Goal: Communication & Community: Participate in discussion

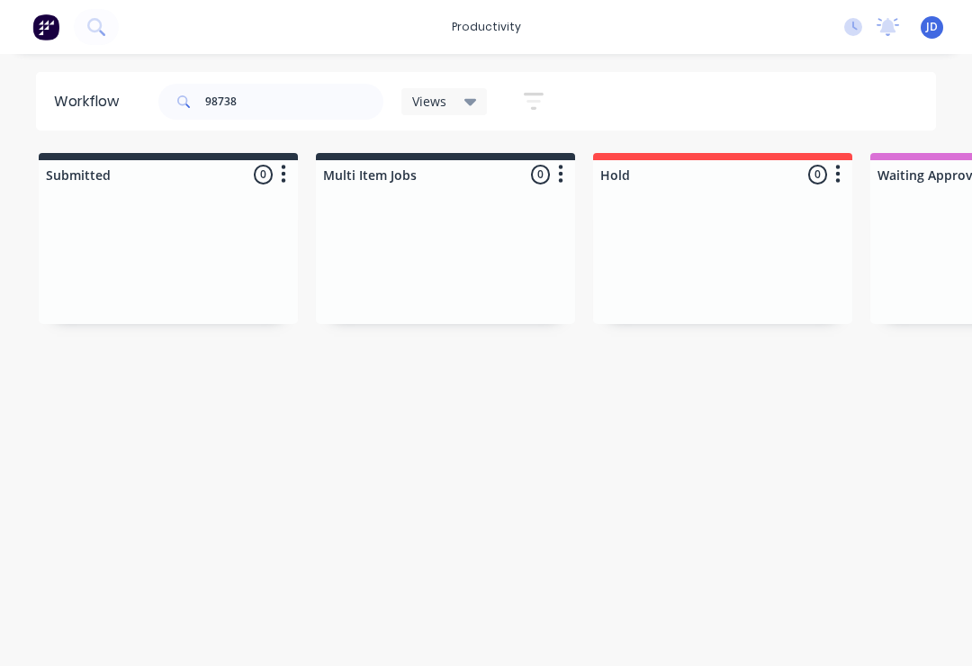
scroll to position [0, 2795]
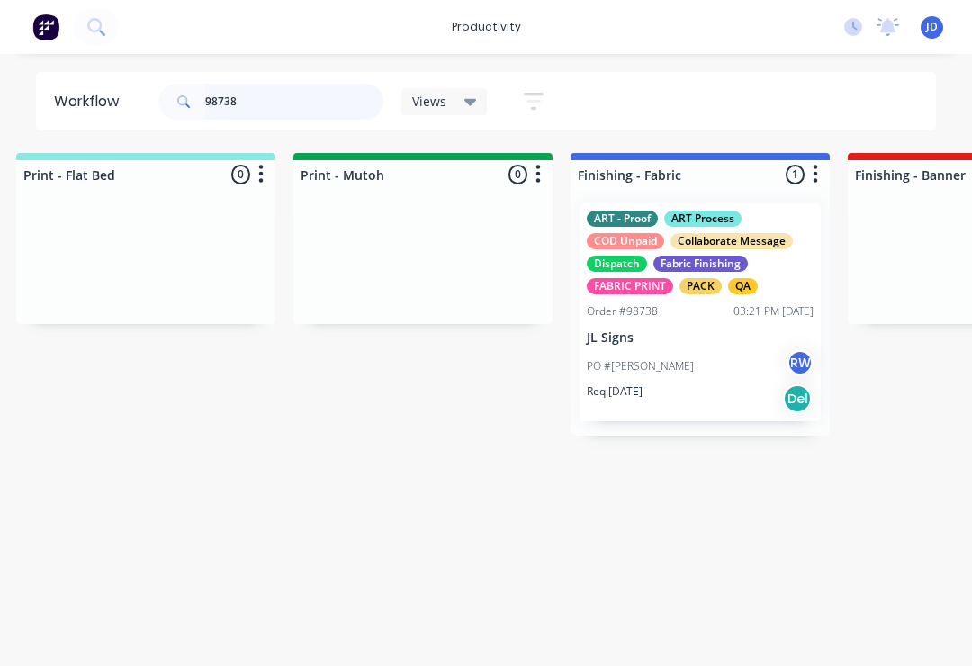
click at [261, 104] on input "98738" at bounding box center [294, 102] width 178 height 36
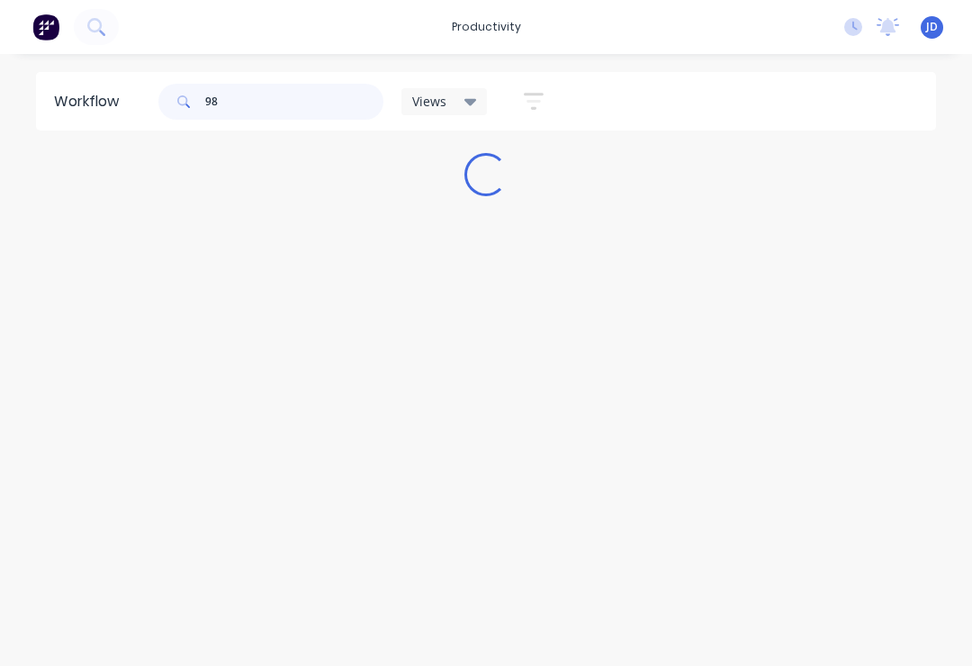
scroll to position [0, 0]
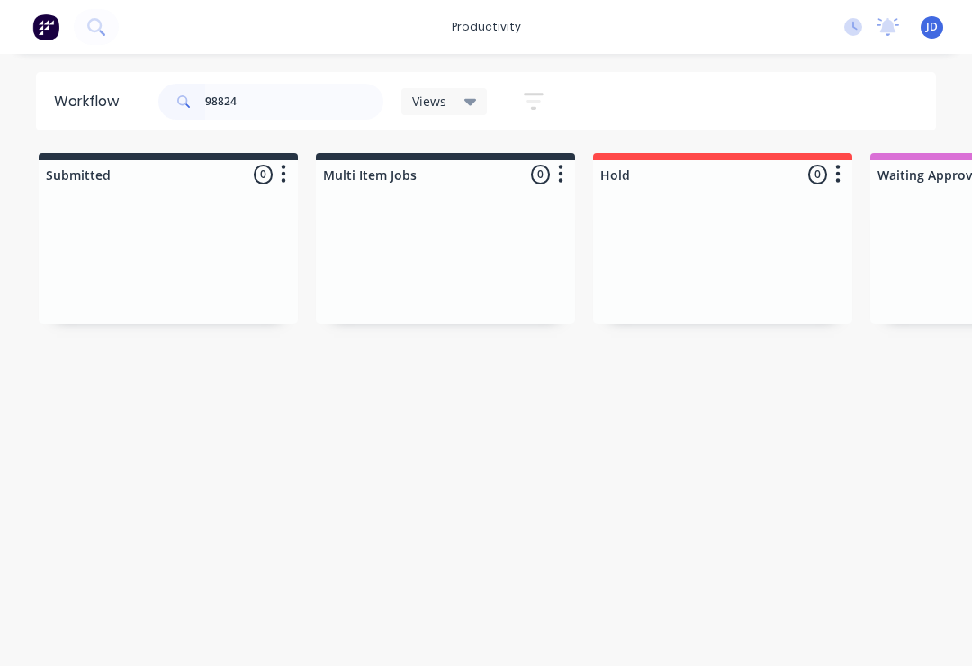
click at [486, 246] on div at bounding box center [445, 256] width 259 height 135
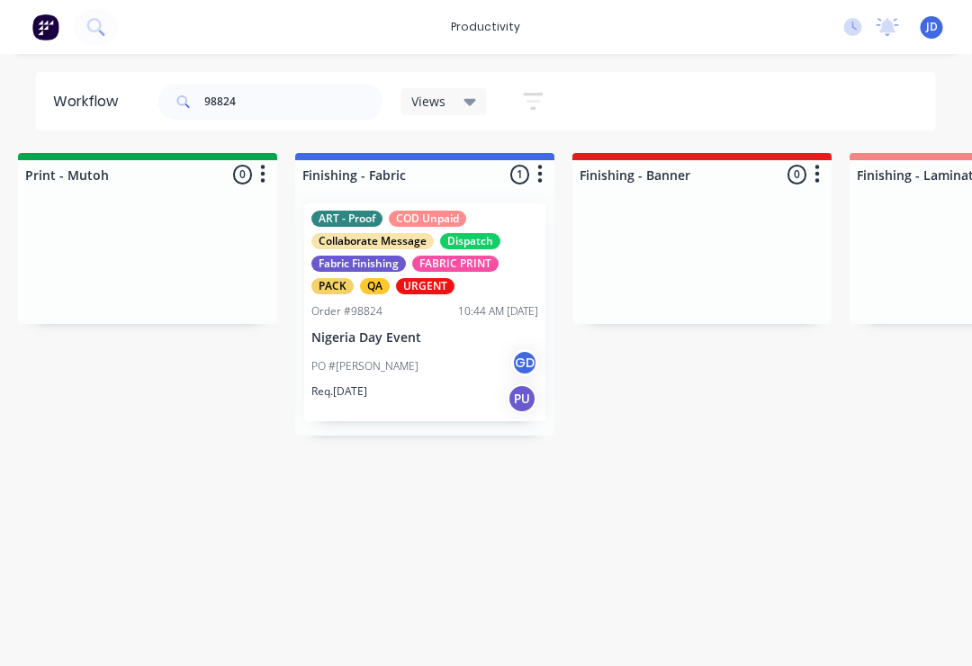
click at [416, 269] on div "FABRIC PRINT" at bounding box center [456, 264] width 86 height 16
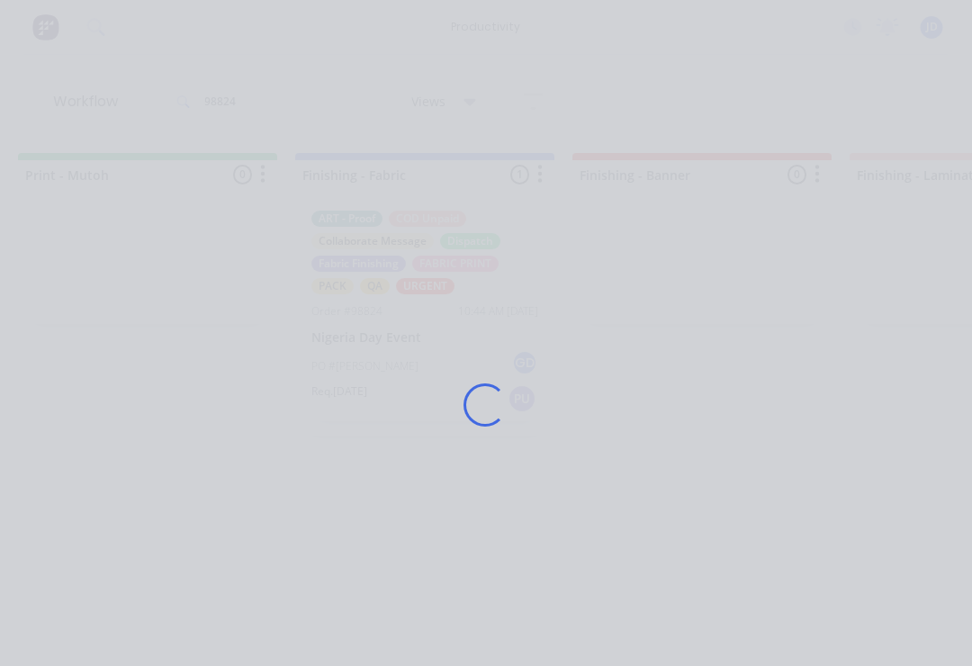
scroll to position [0, 3071]
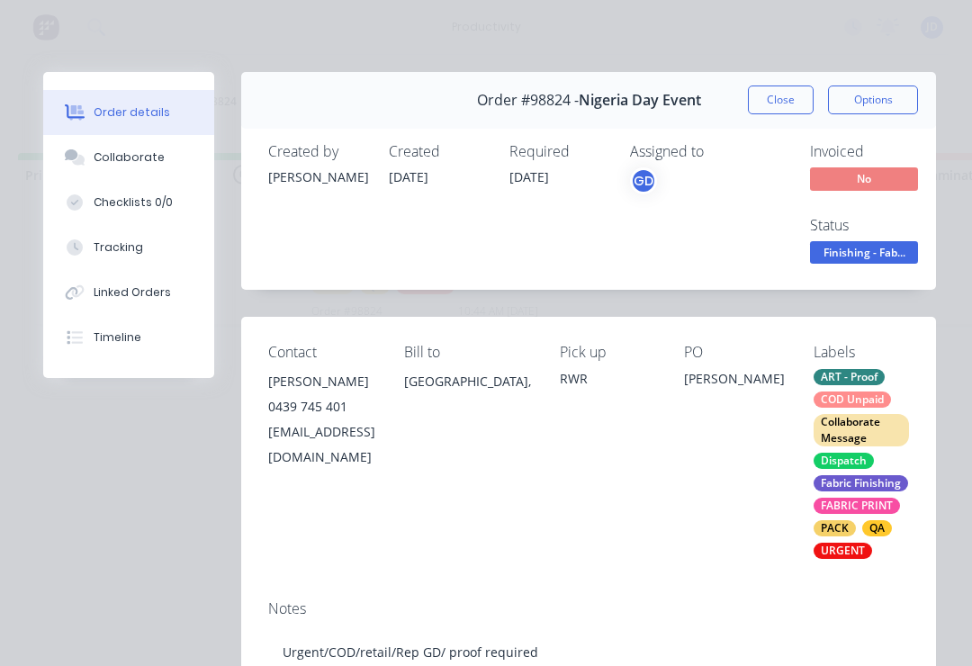
click at [104, 161] on div "Collaborate" at bounding box center [129, 157] width 71 height 16
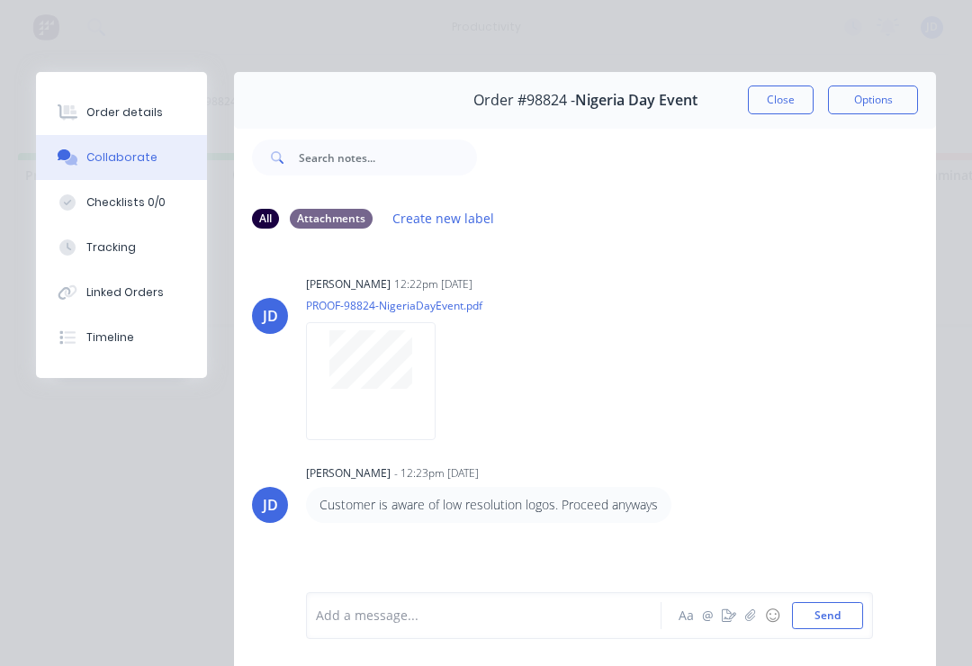
click at [742, 610] on button "button" at bounding box center [751, 616] width 22 height 22
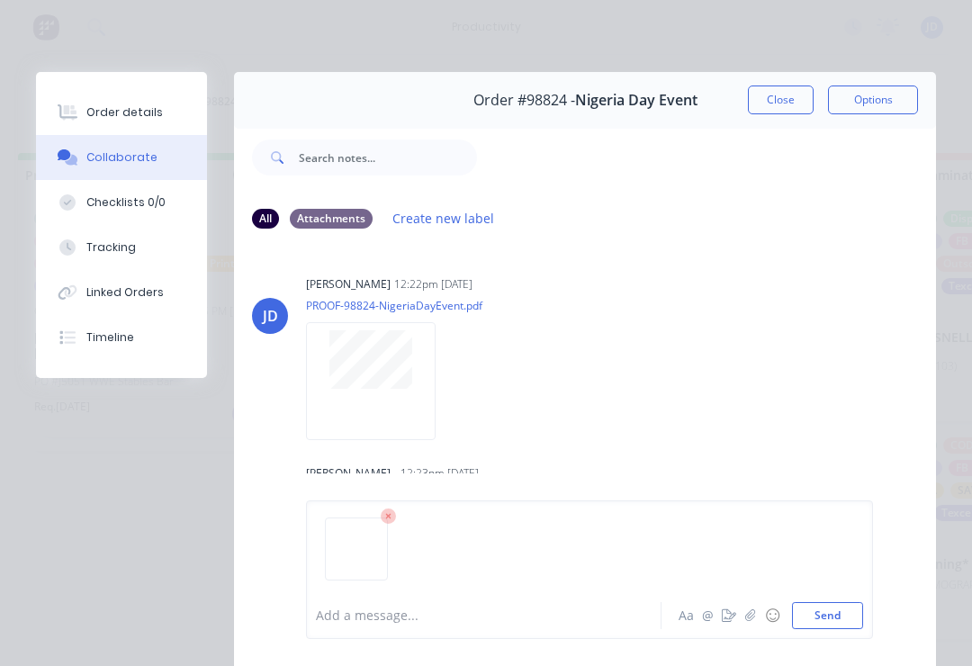
click at [832, 616] on button "Send" at bounding box center [827, 615] width 71 height 27
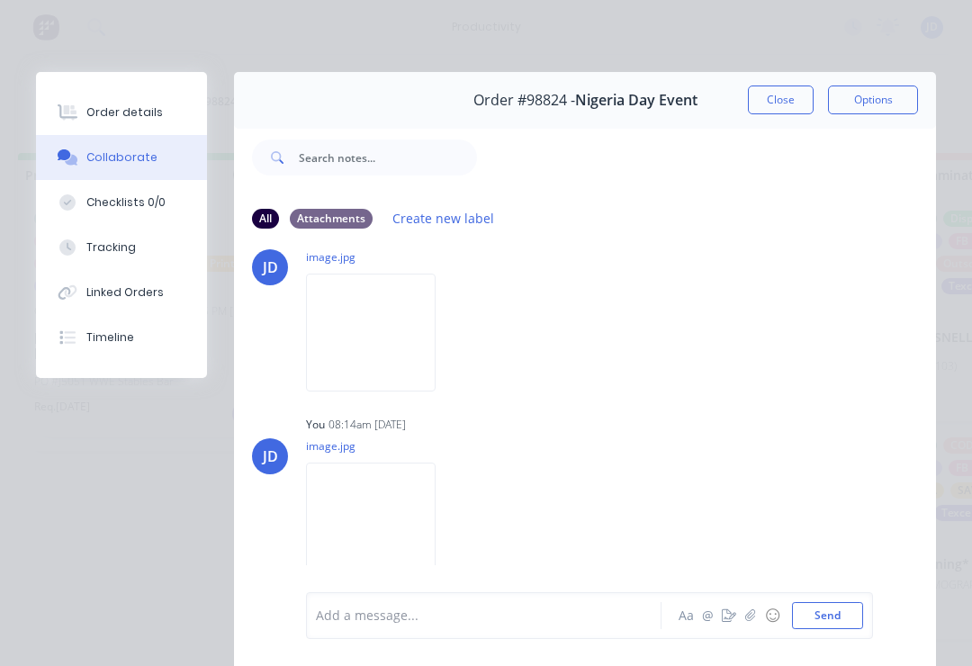
scroll to position [1705, 0]
click at [790, 99] on button "Close" at bounding box center [781, 100] width 66 height 29
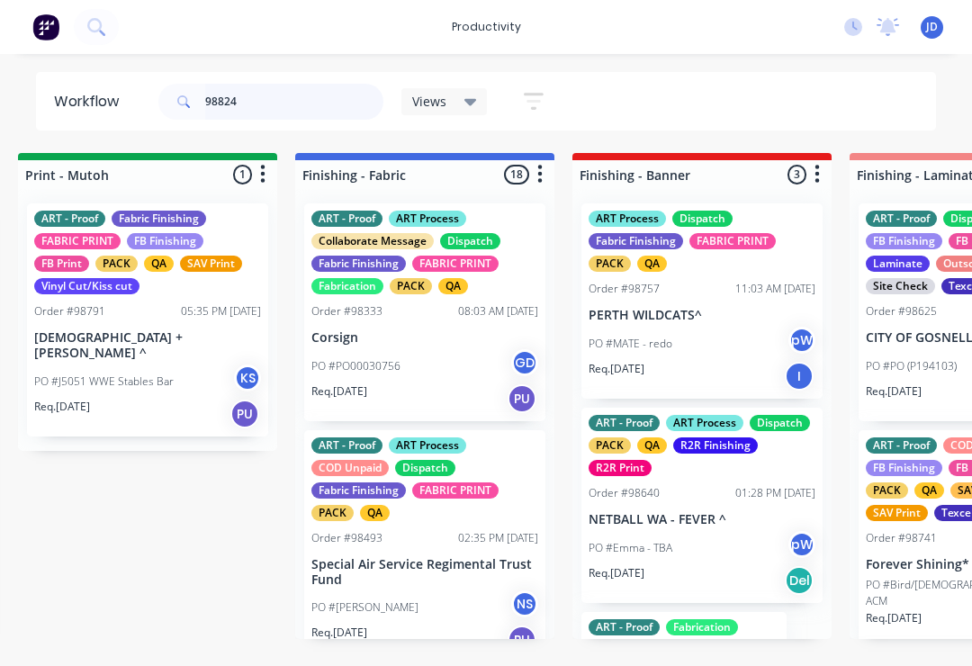
click at [275, 116] on input "98824" at bounding box center [294, 102] width 178 height 36
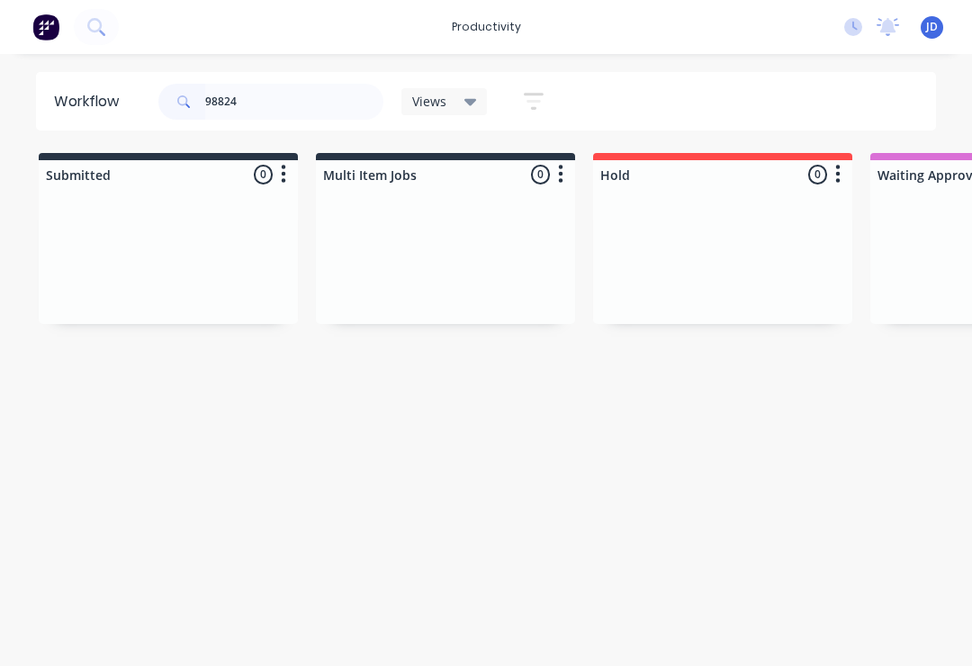
click at [457, 252] on div at bounding box center [445, 256] width 259 height 135
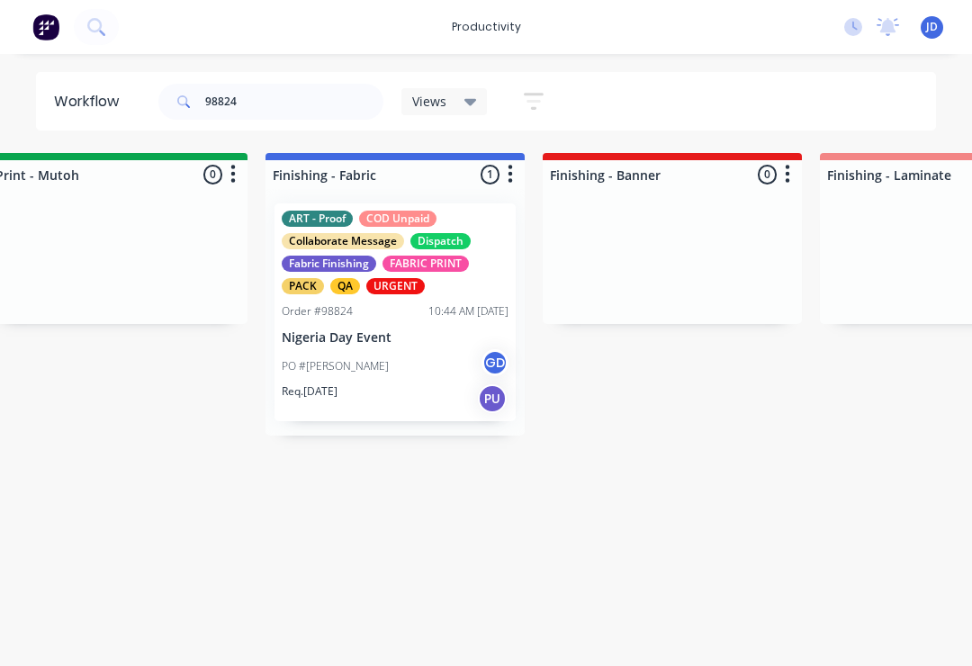
scroll to position [0, 3187]
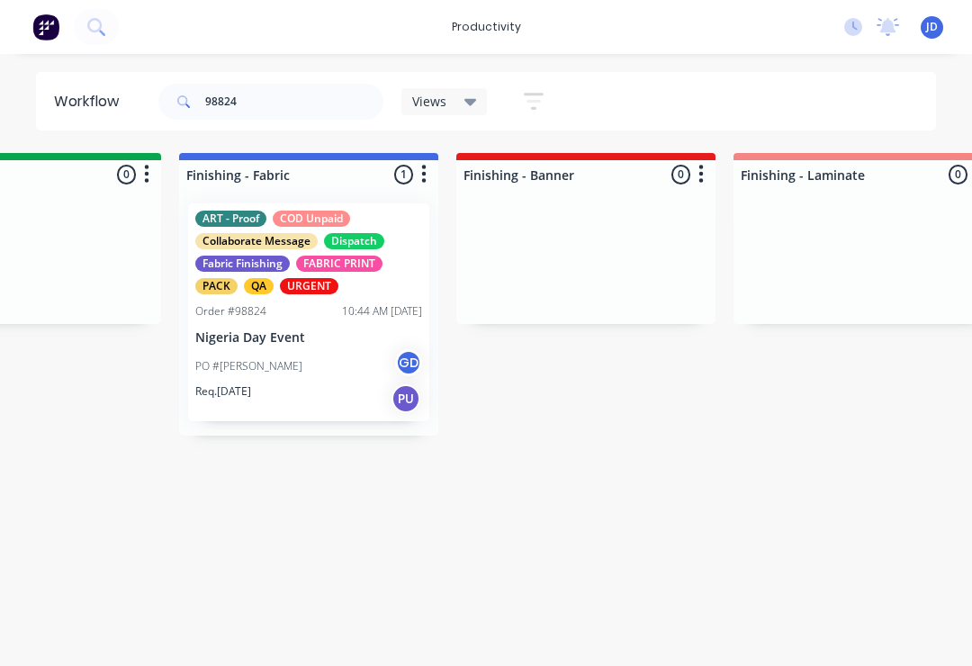
click at [305, 330] on div "ART - Proof COD Unpaid Collaborate Message Dispatch Fabric Finishing FABRIC PRI…" at bounding box center [308, 312] width 241 height 218
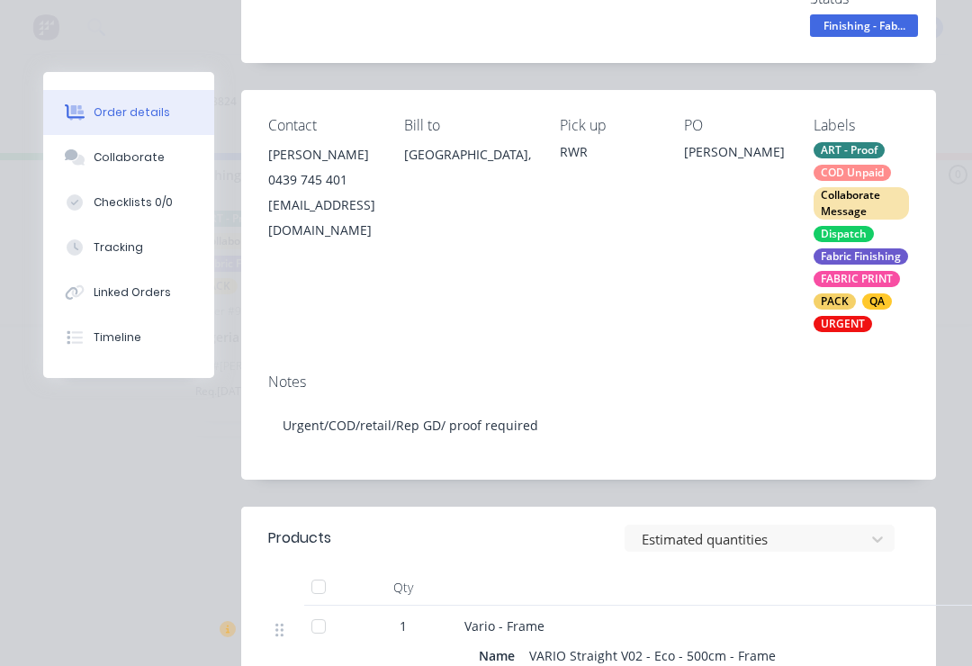
scroll to position [196, 0]
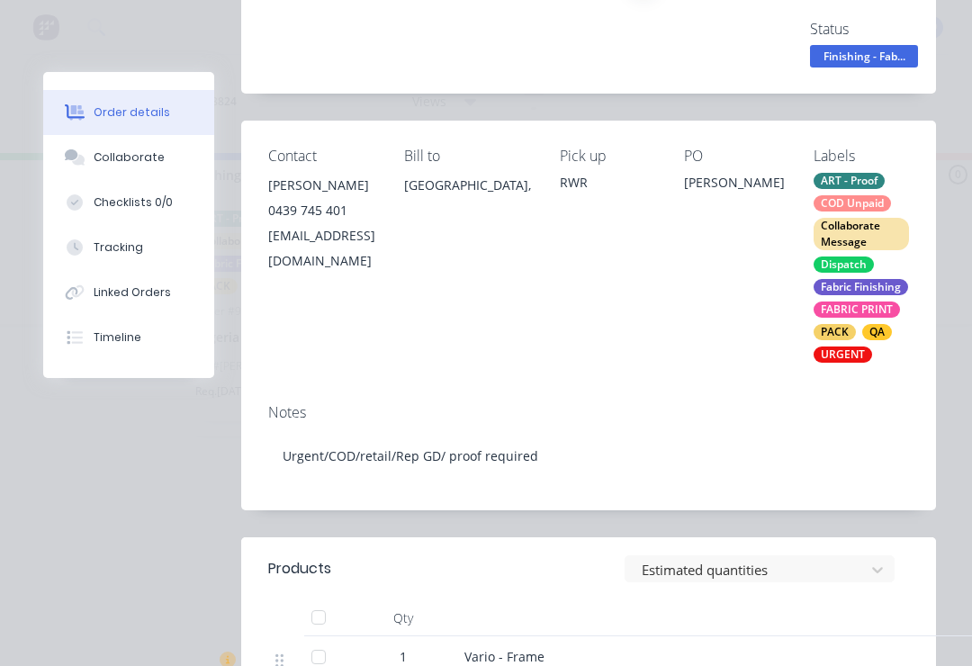
click at [121, 151] on div "Collaborate" at bounding box center [129, 157] width 71 height 16
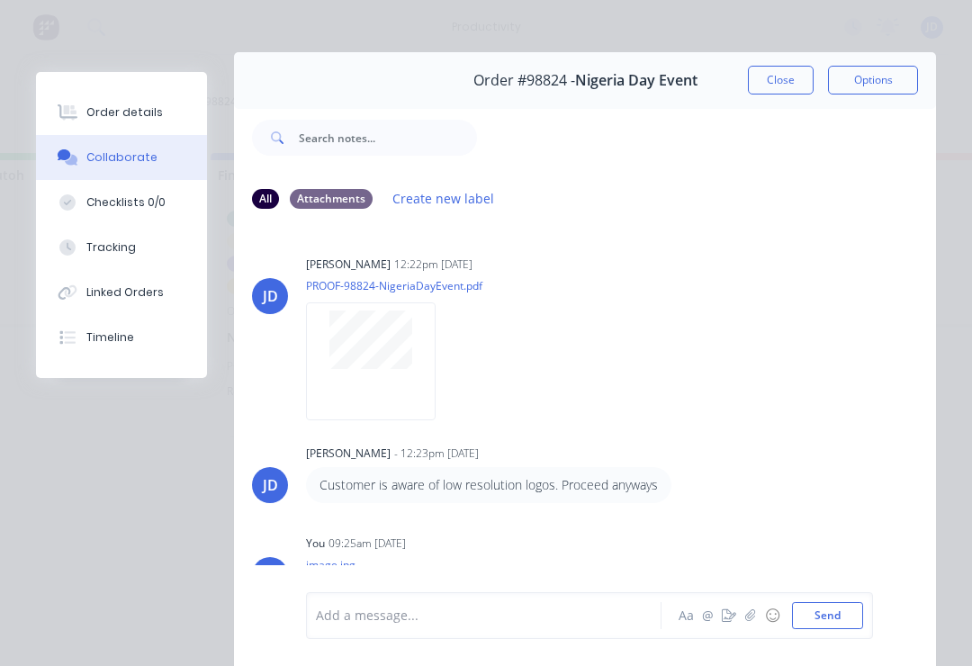
scroll to position [16, 0]
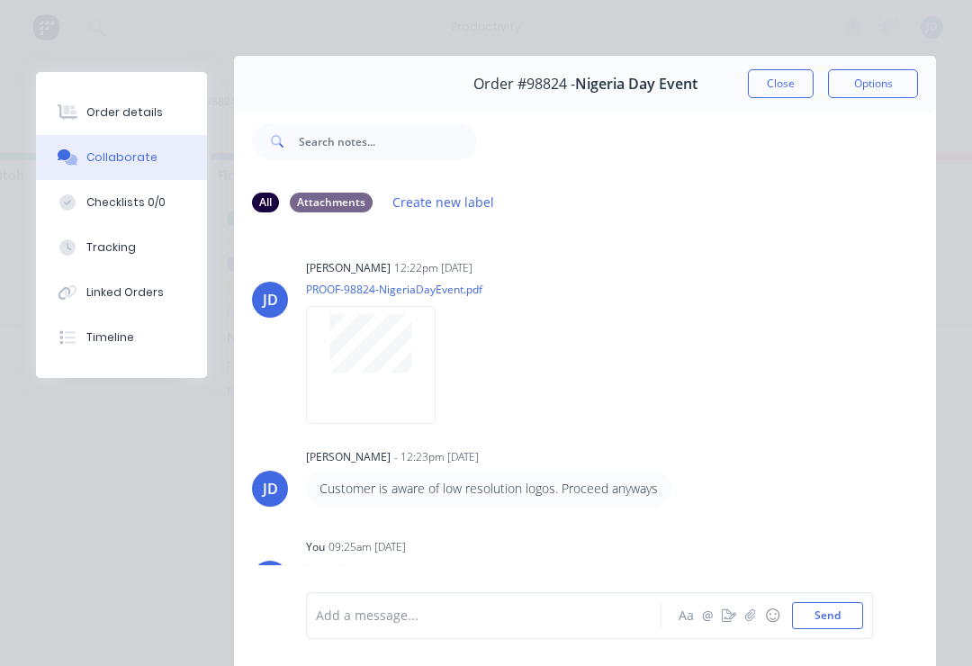
click at [793, 81] on button "Close" at bounding box center [781, 83] width 66 height 29
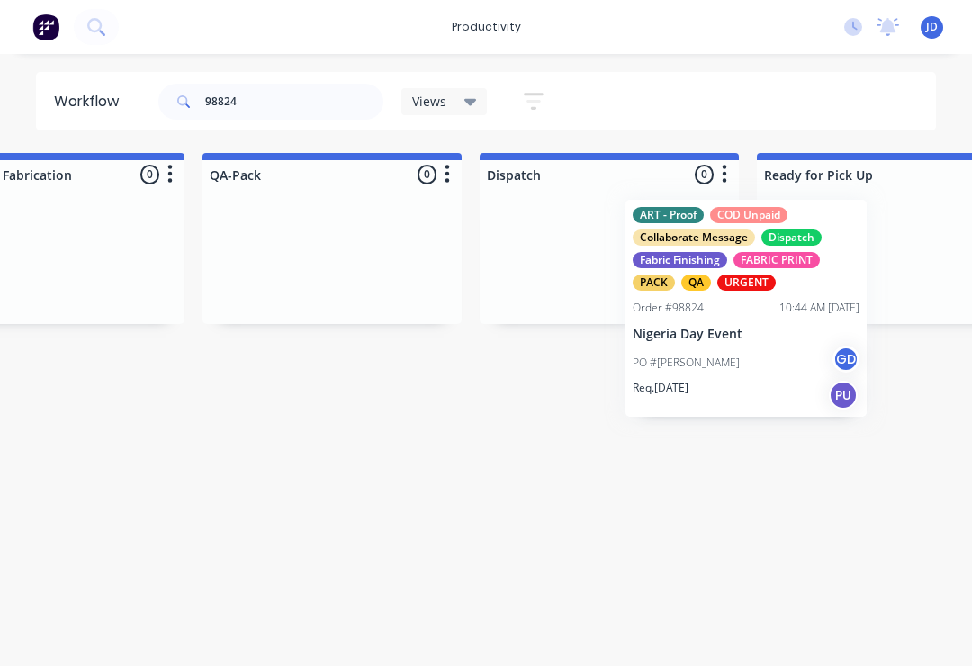
scroll to position [0, 4558]
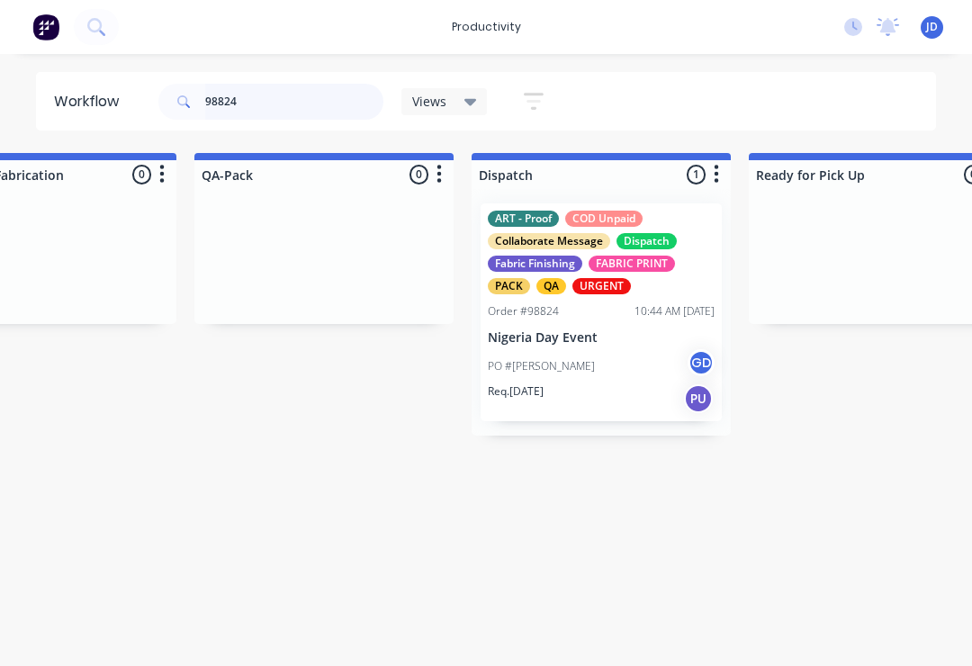
click at [289, 106] on input "98824" at bounding box center [294, 102] width 178 height 36
type input "98"
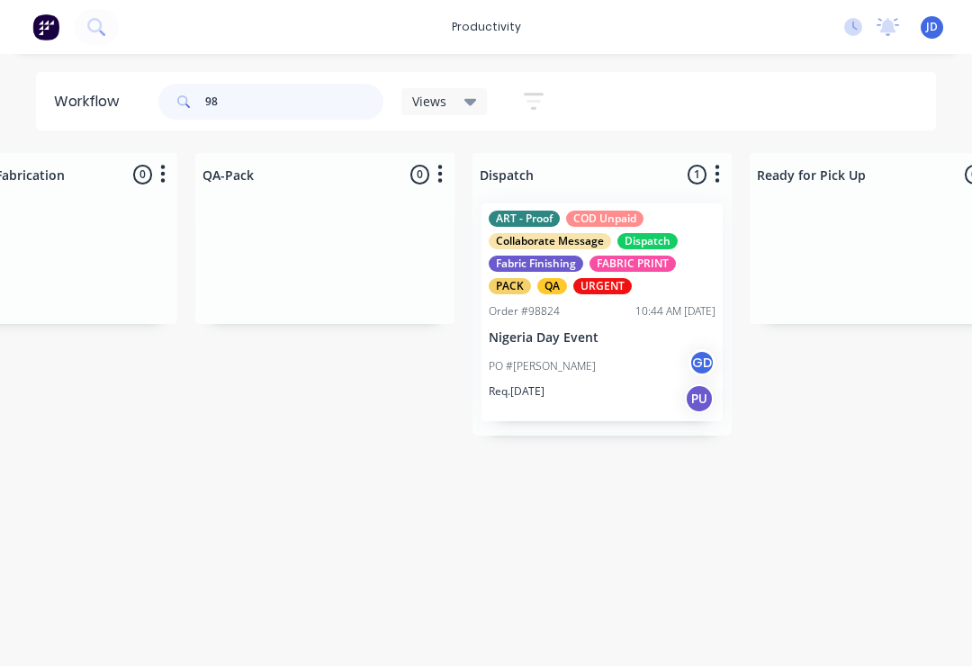
scroll to position [0, 0]
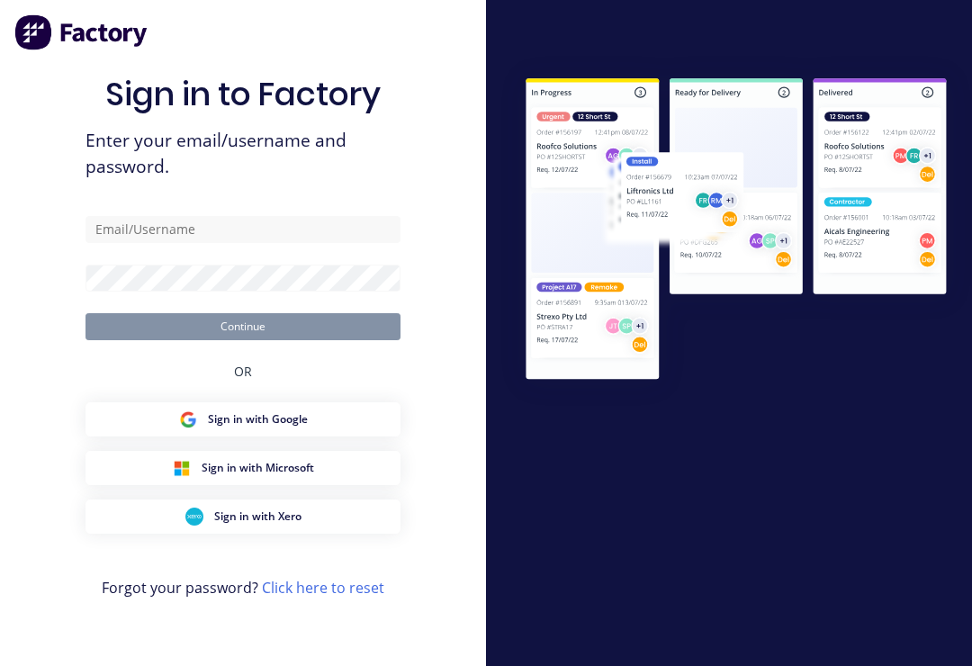
click at [563, 398] on div at bounding box center [729, 333] width 486 height 556
click at [239, 243] on input "text" at bounding box center [243, 229] width 315 height 27
click at [156, 243] on input "text" at bounding box center [243, 229] width 315 height 27
click at [247, 243] on input "text" at bounding box center [243, 229] width 315 height 27
type input "[EMAIL_ADDRESS][DOMAIN_NAME]"
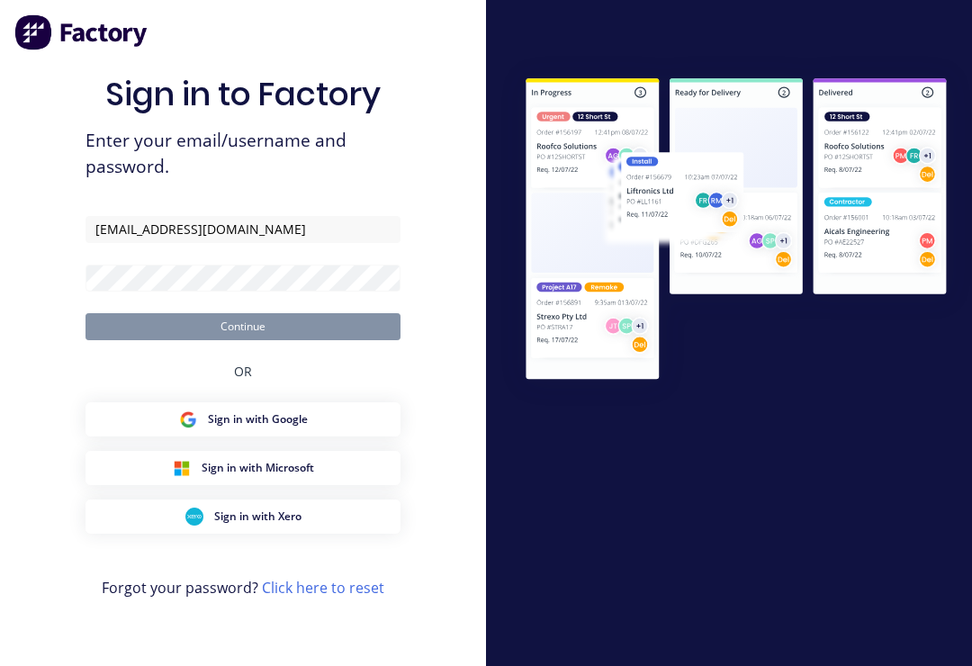
click at [243, 339] on button "Continue" at bounding box center [243, 326] width 315 height 27
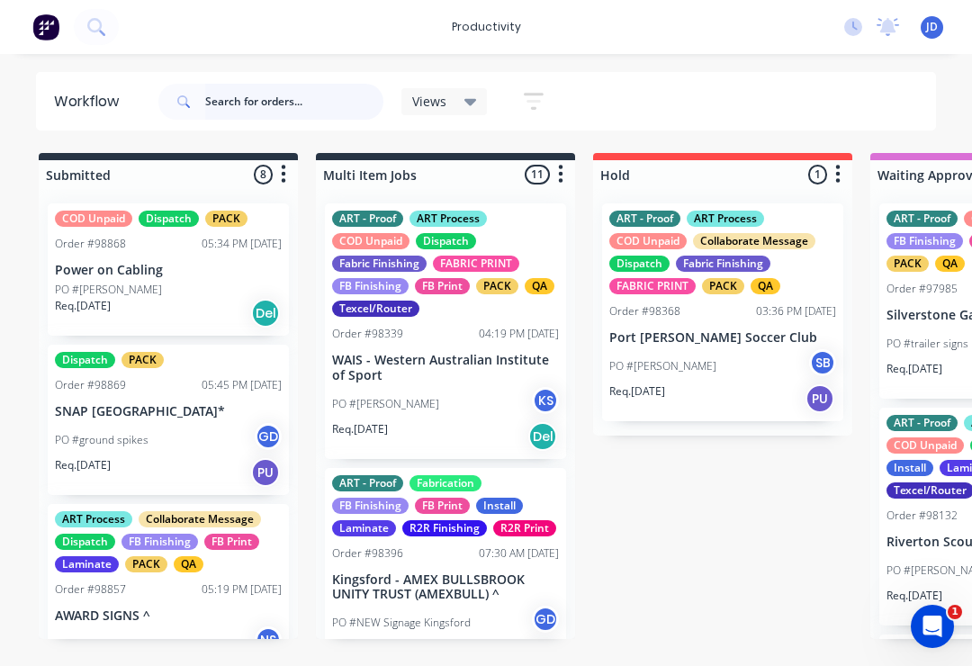
click at [253, 110] on input "text" at bounding box center [294, 102] width 178 height 36
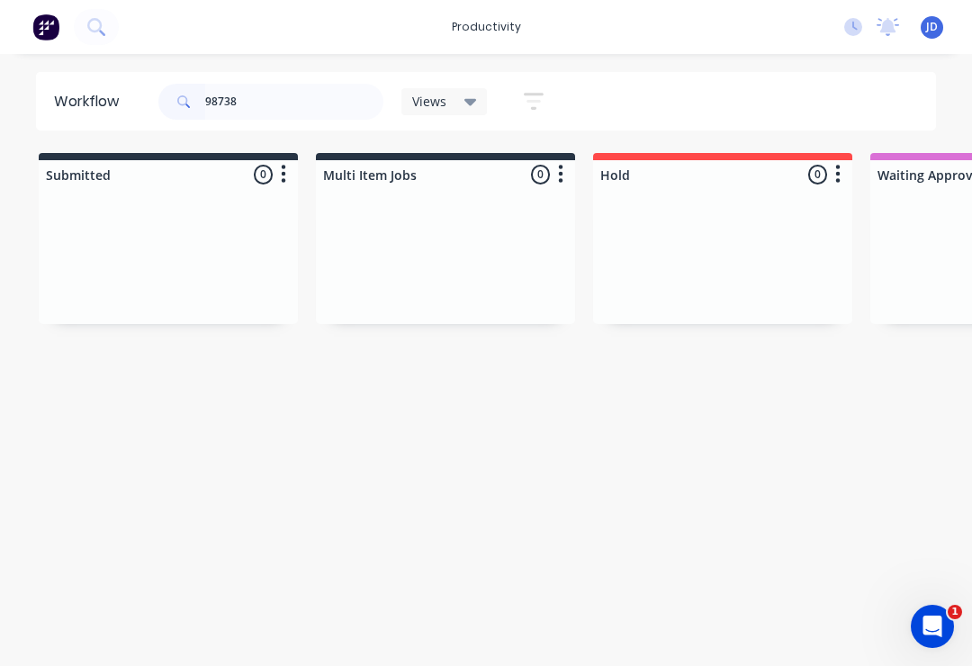
click at [290, 259] on div at bounding box center [168, 256] width 259 height 135
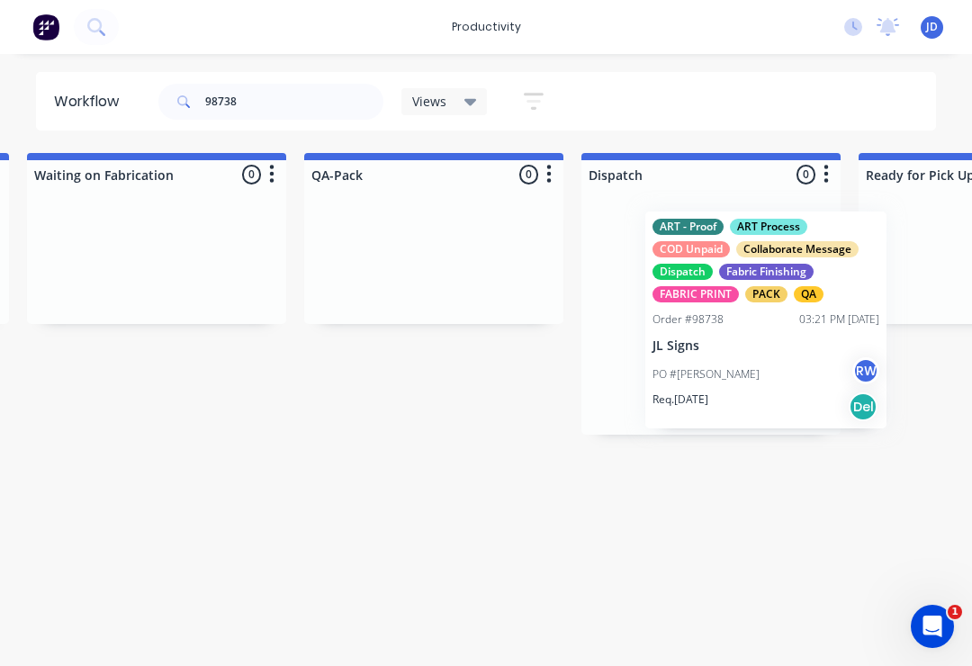
scroll to position [0, 4450]
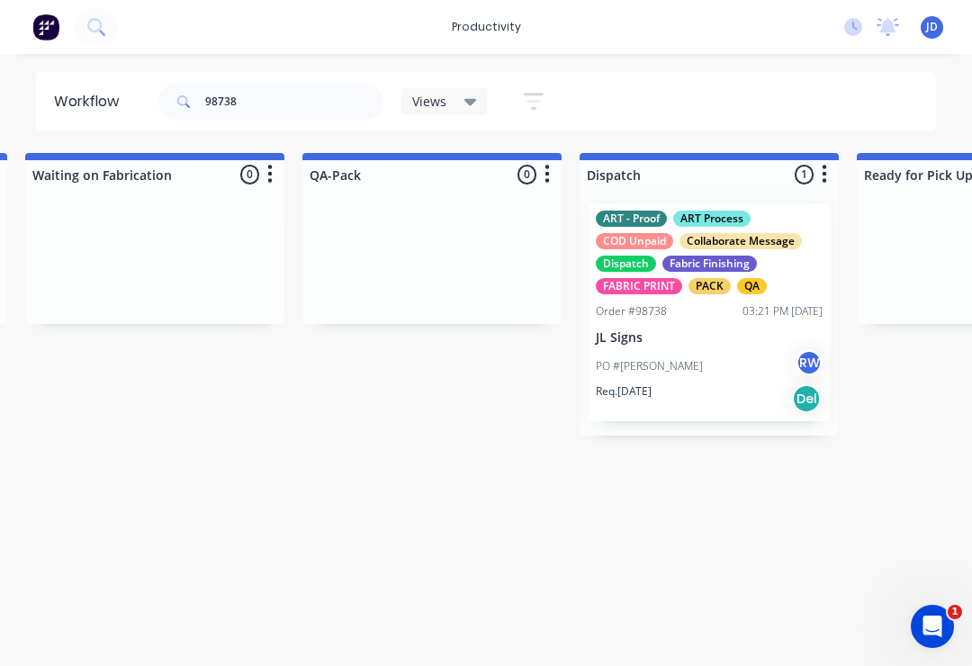
click at [694, 342] on p "JL Signs" at bounding box center [709, 337] width 227 height 15
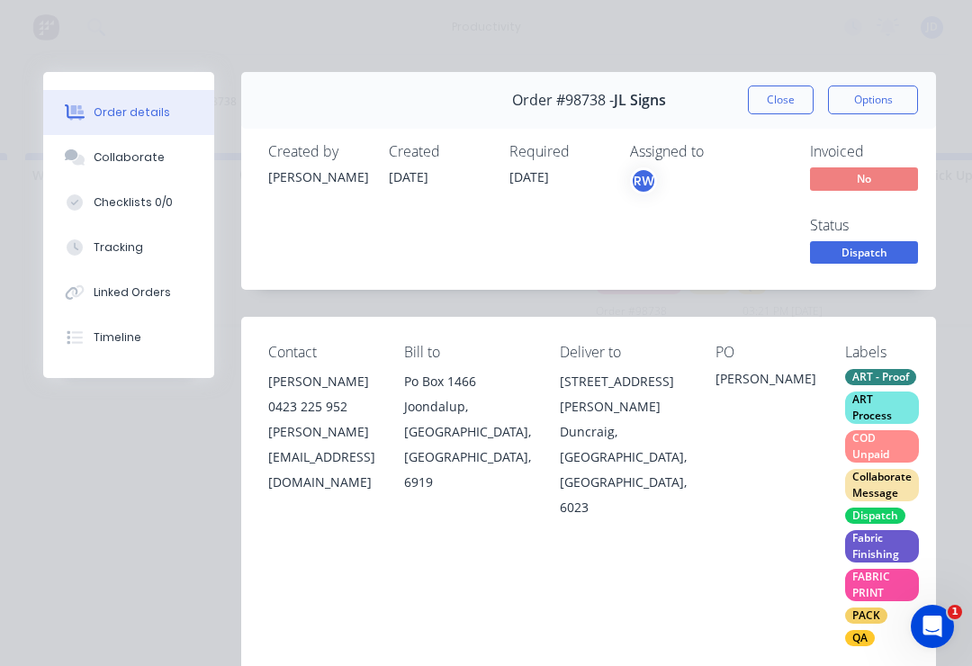
click at [155, 160] on div "Collaborate" at bounding box center [129, 157] width 71 height 16
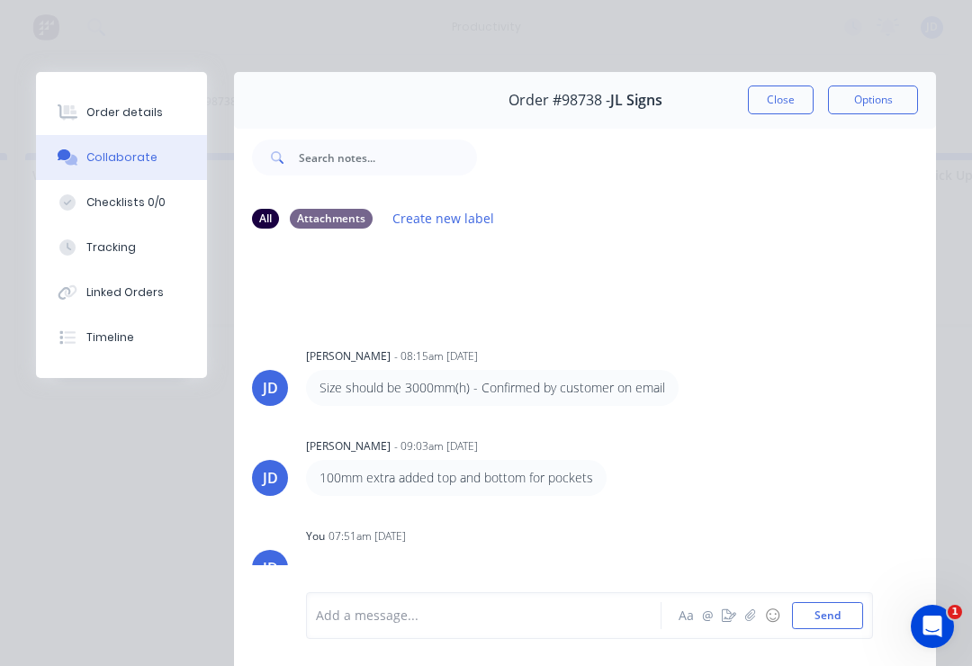
scroll to position [144, 0]
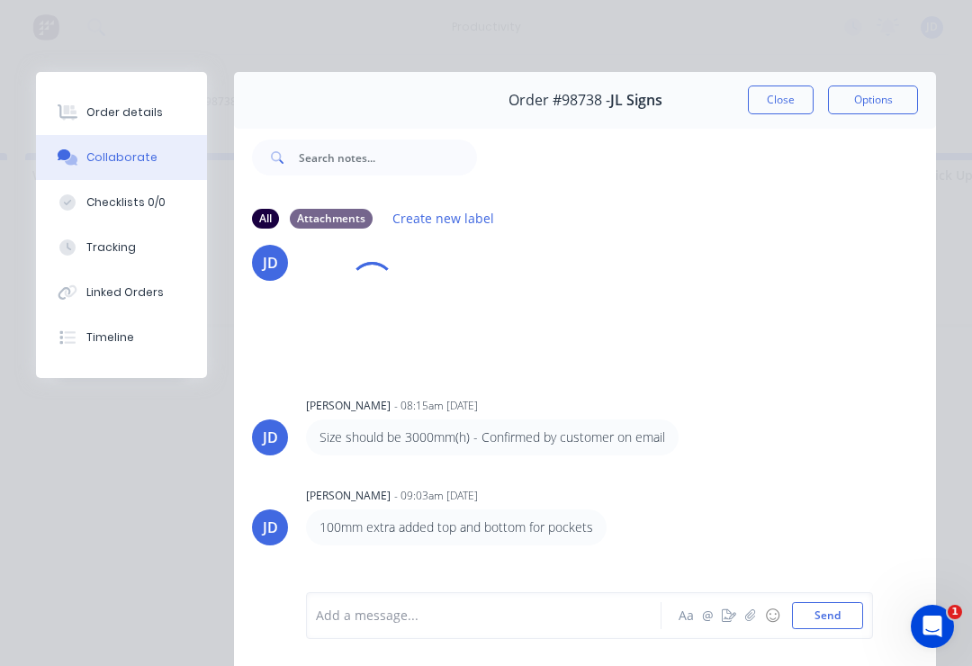
click at [791, 93] on button "Close" at bounding box center [781, 100] width 66 height 29
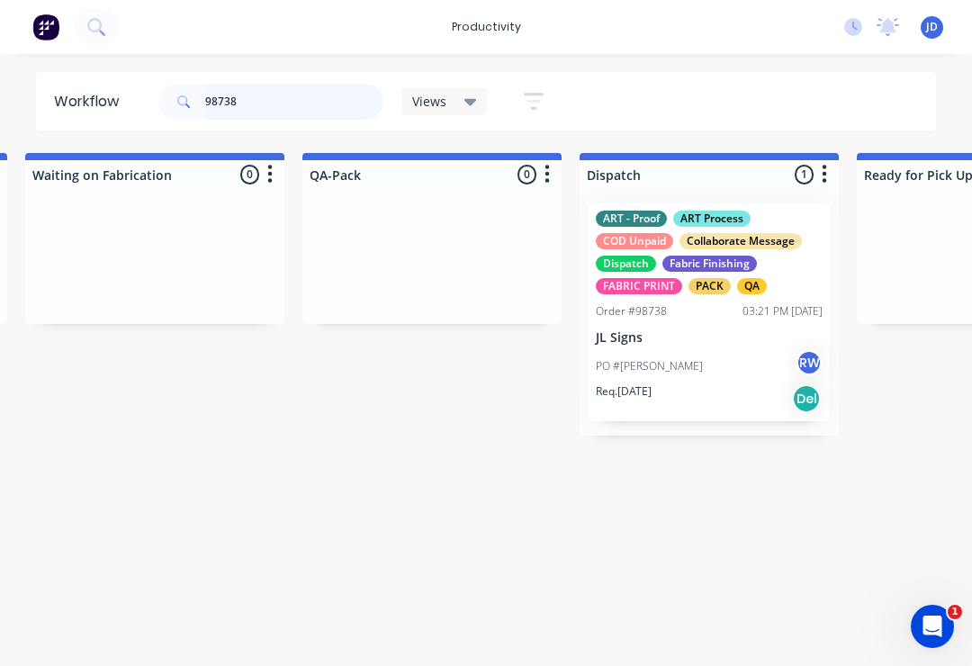
click at [271, 115] on input "98738" at bounding box center [294, 102] width 178 height 36
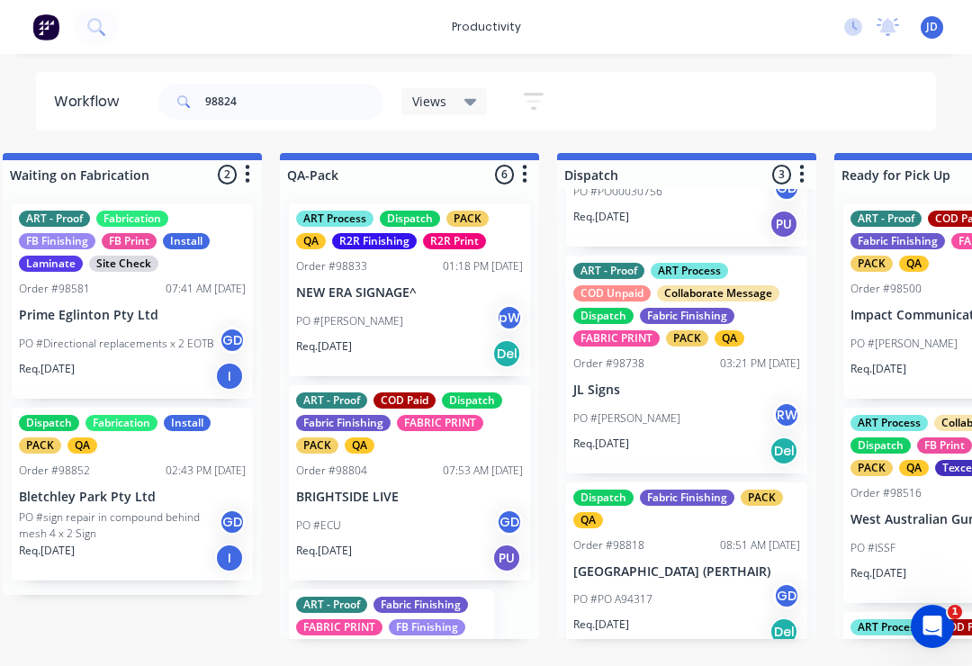
scroll to position [1, 4472]
click at [268, 101] on input "98824" at bounding box center [294, 102] width 178 height 36
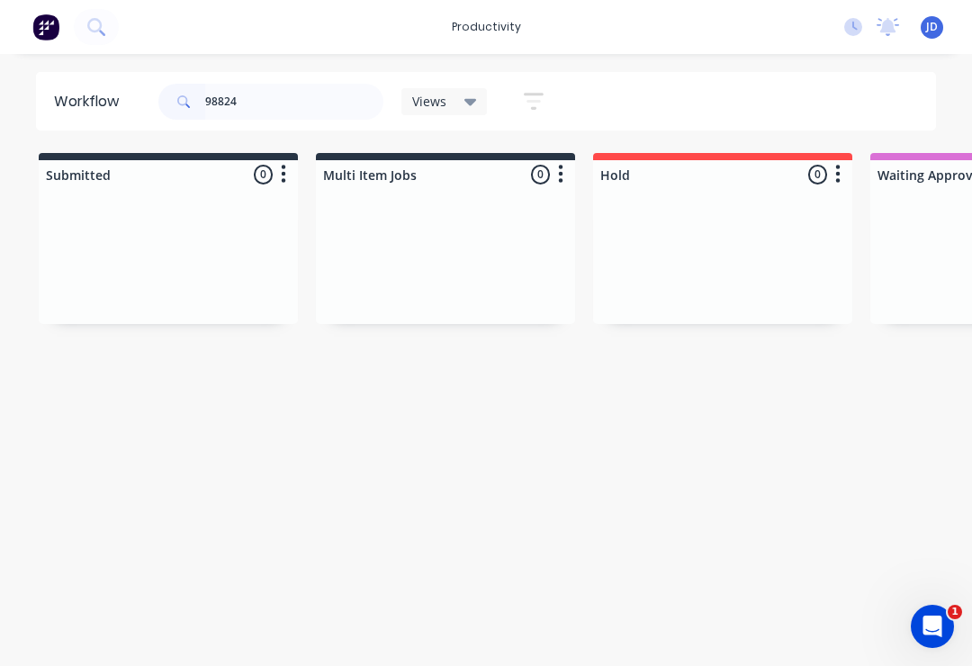
click at [296, 243] on div at bounding box center [168, 256] width 259 height 135
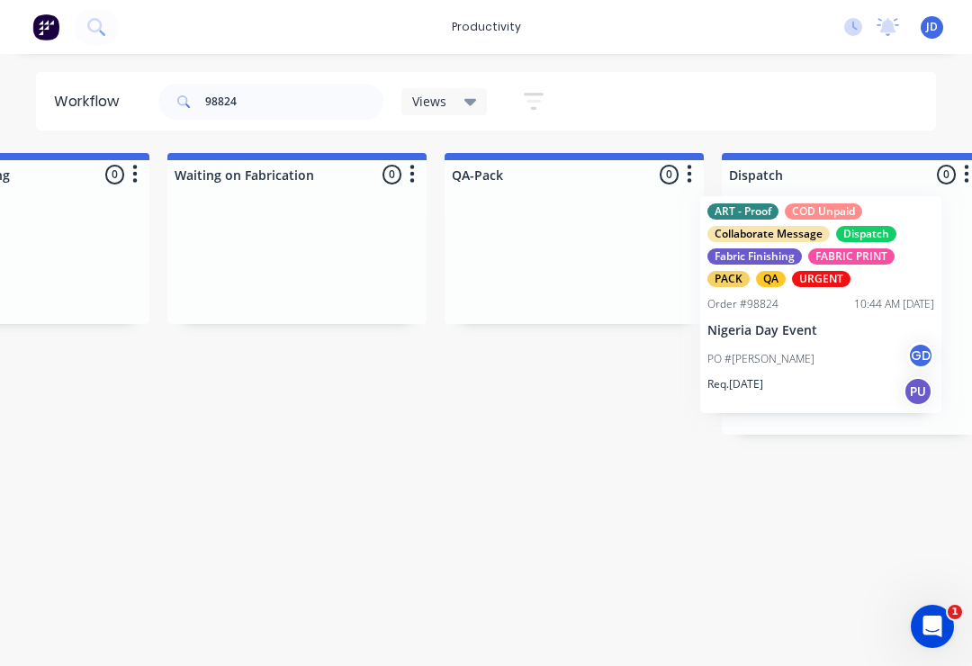
scroll to position [0, 4341]
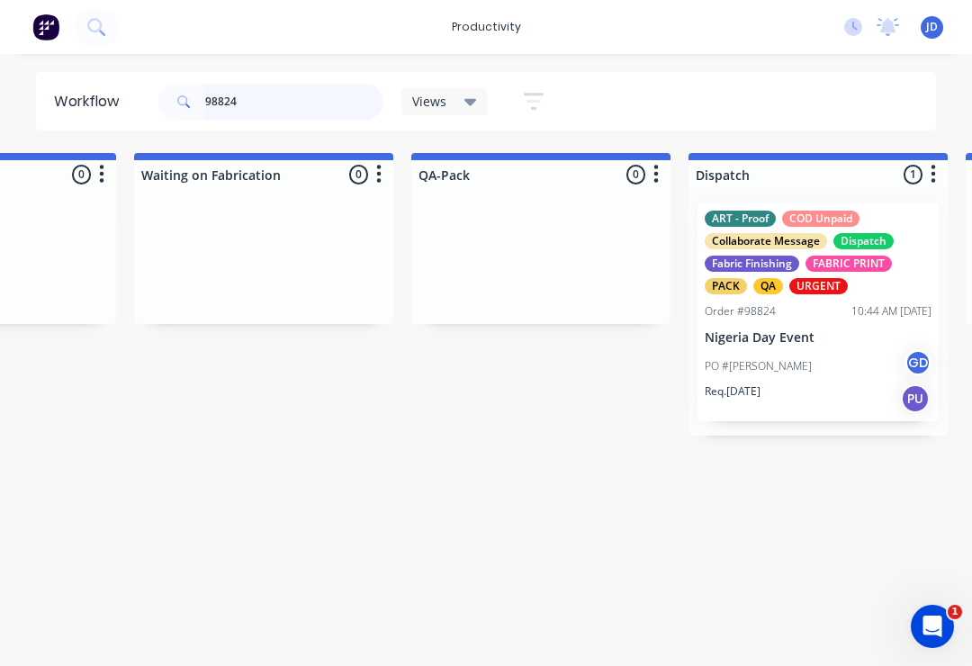
click at [268, 104] on input "98824" at bounding box center [294, 102] width 178 height 36
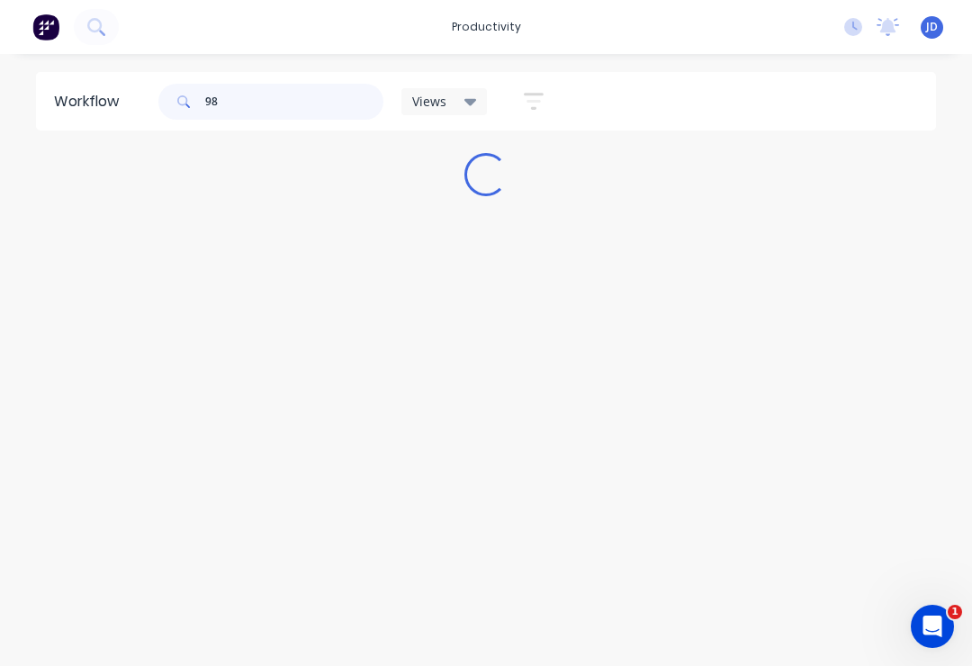
scroll to position [0, 0]
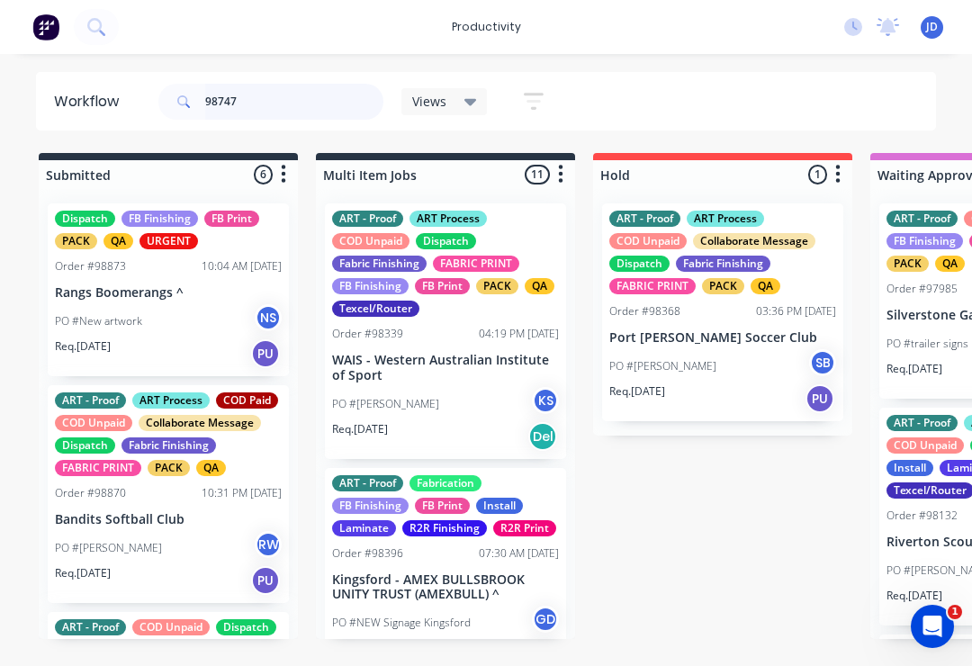
click at [266, 112] on input "98747" at bounding box center [294, 102] width 178 height 36
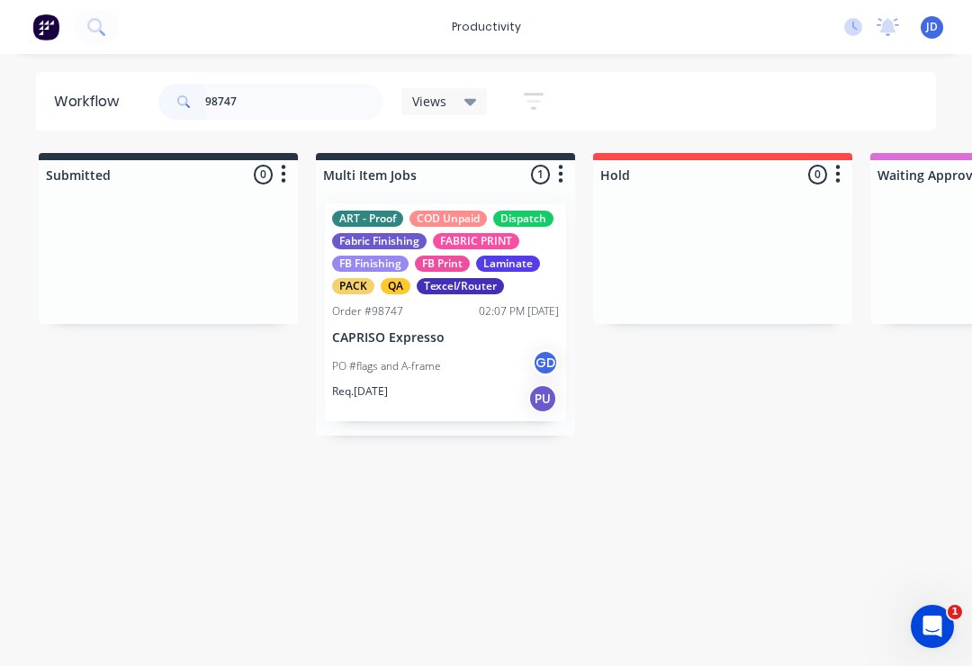
click at [444, 309] on div "Order #98747 02:07 PM [DATE]" at bounding box center [445, 311] width 227 height 16
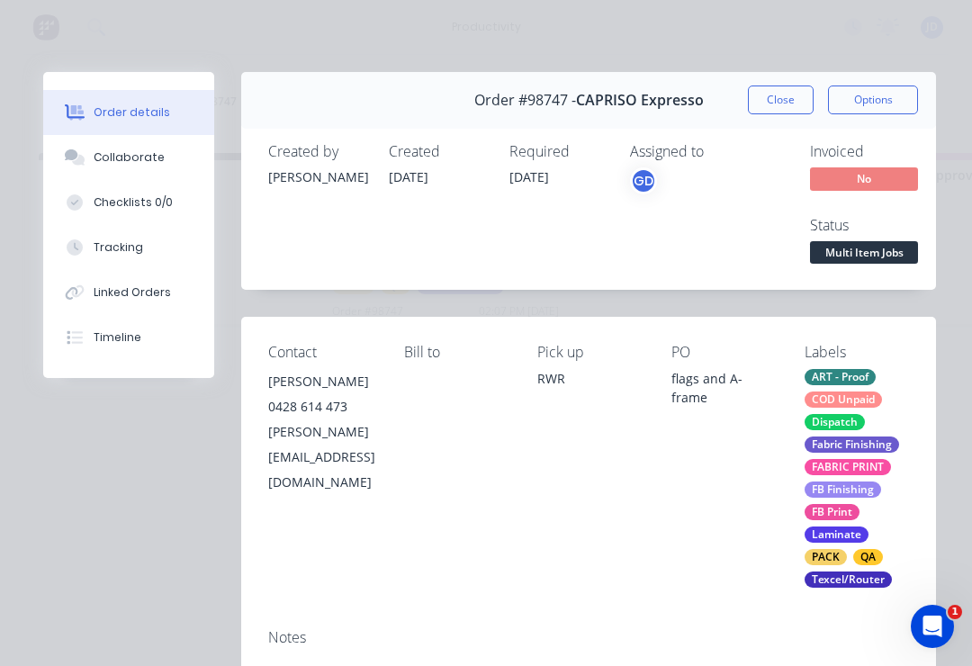
click at [145, 163] on div "Collaborate" at bounding box center [129, 157] width 71 height 16
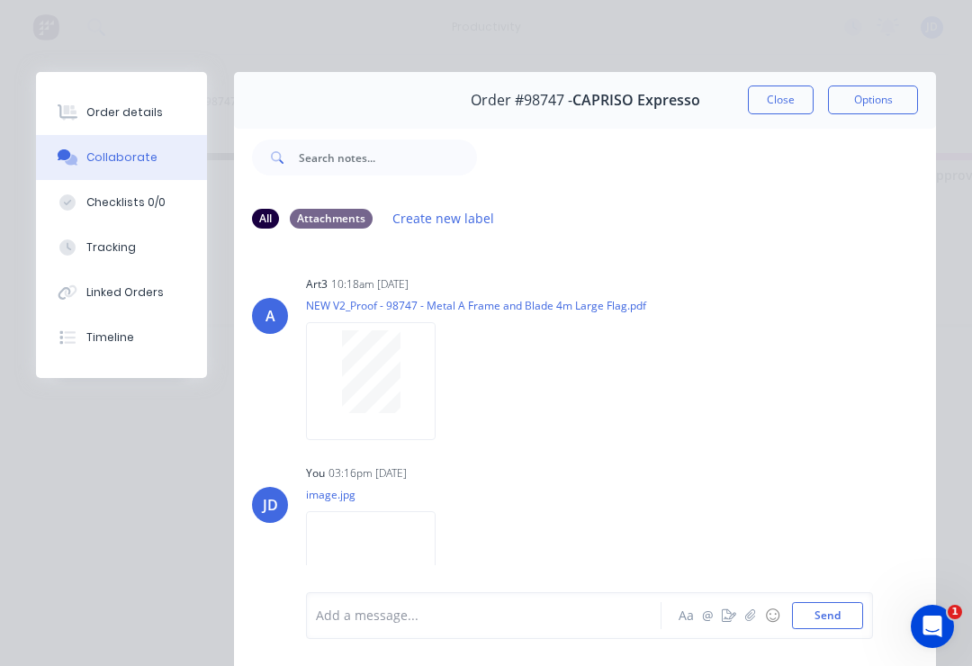
click at [736, 626] on button "button" at bounding box center [729, 616] width 22 height 22
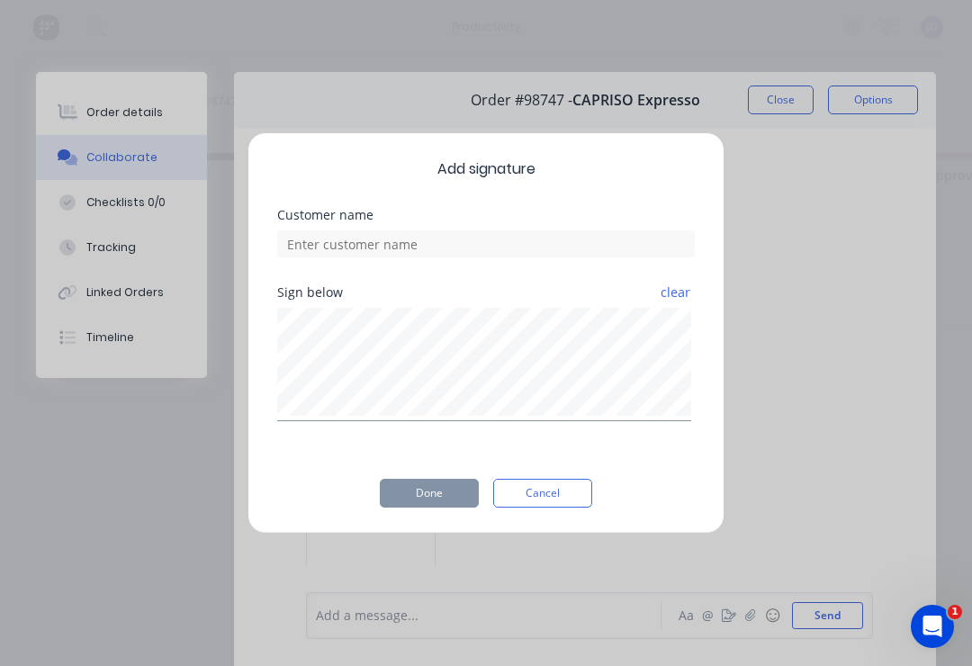
click at [547, 496] on button "Cancel" at bounding box center [542, 493] width 99 height 29
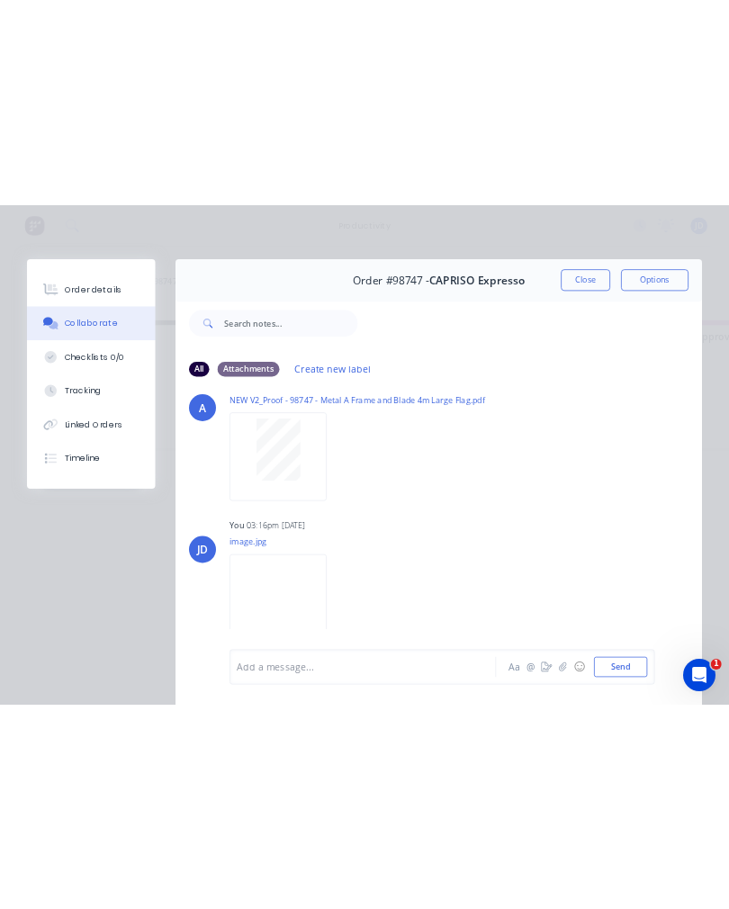
scroll to position [41, 0]
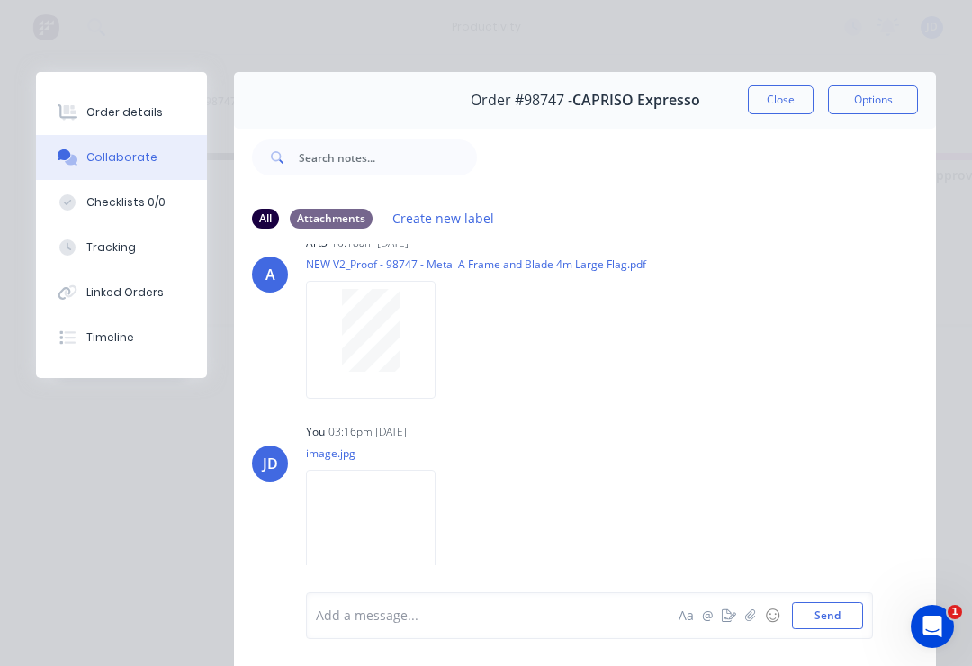
click at [748, 624] on button "button" at bounding box center [751, 616] width 22 height 22
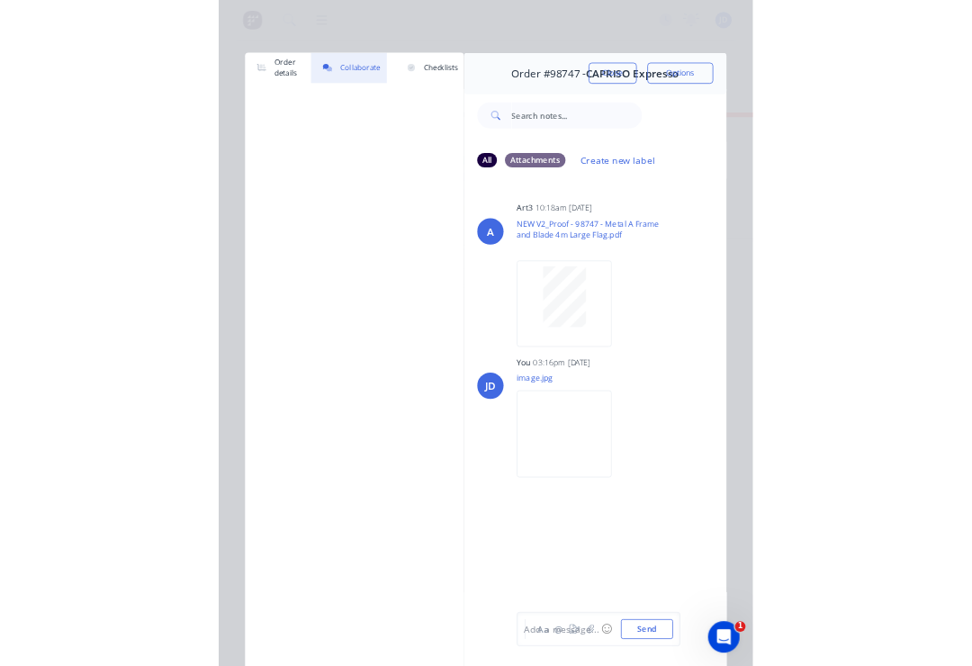
scroll to position [0, 0]
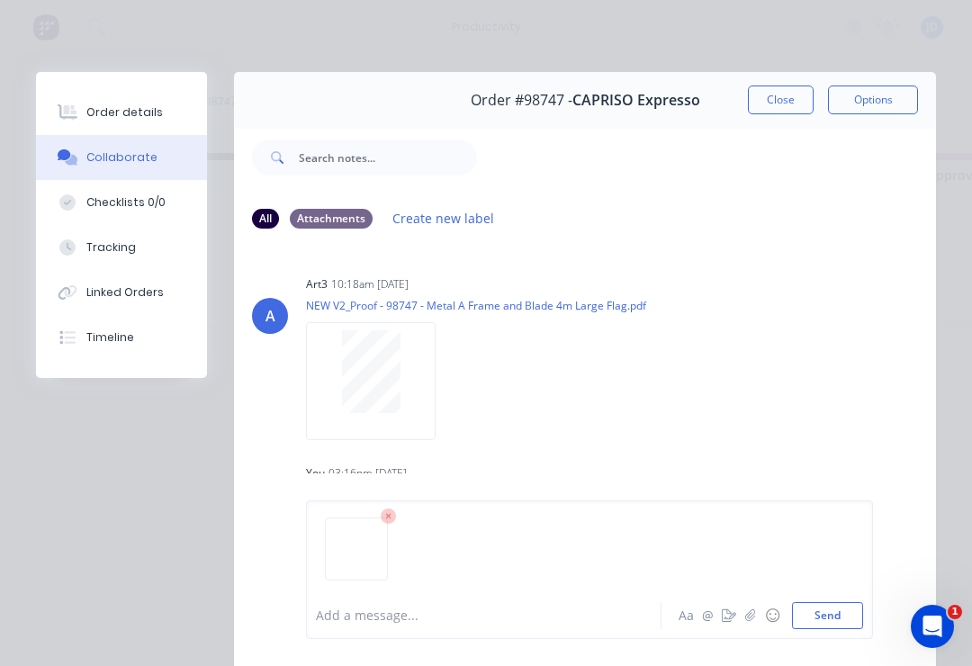
click at [851, 621] on button "Send" at bounding box center [827, 615] width 71 height 27
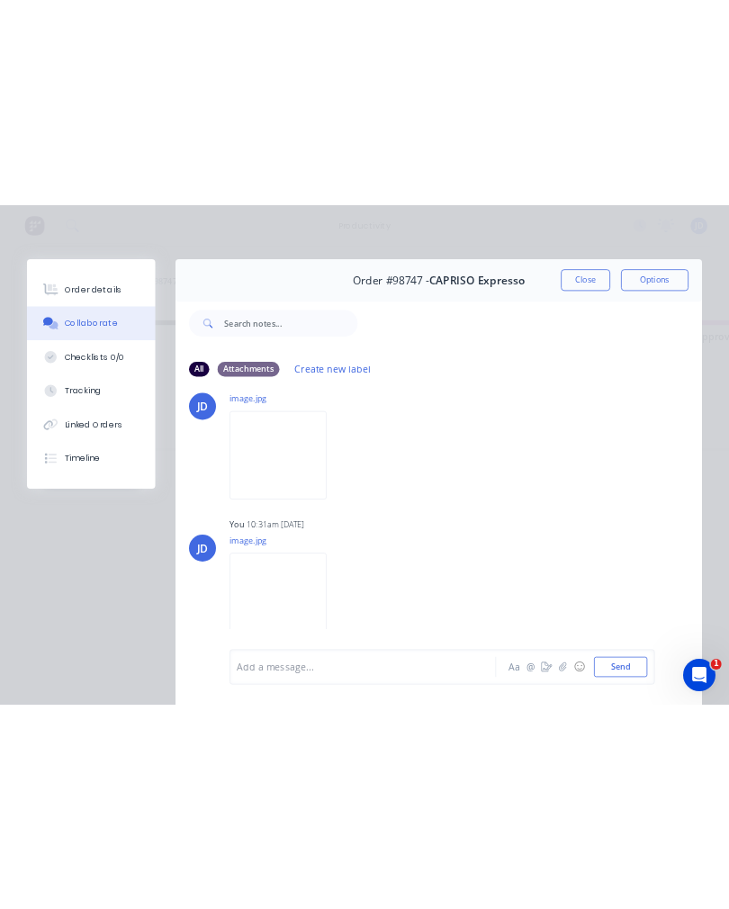
scroll to position [238, 0]
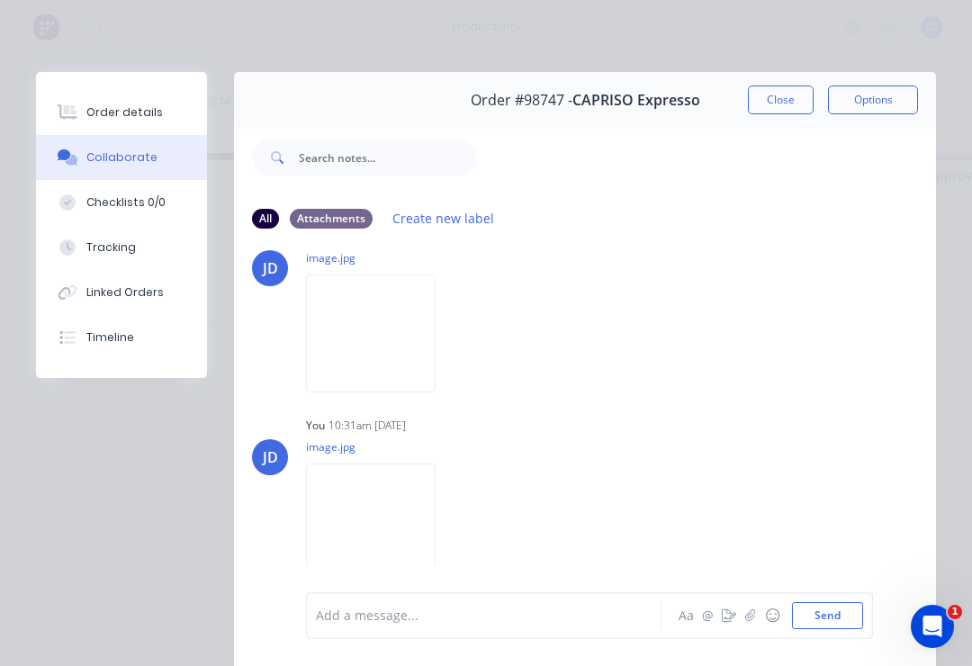
click at [754, 619] on icon "button" at bounding box center [750, 616] width 11 height 13
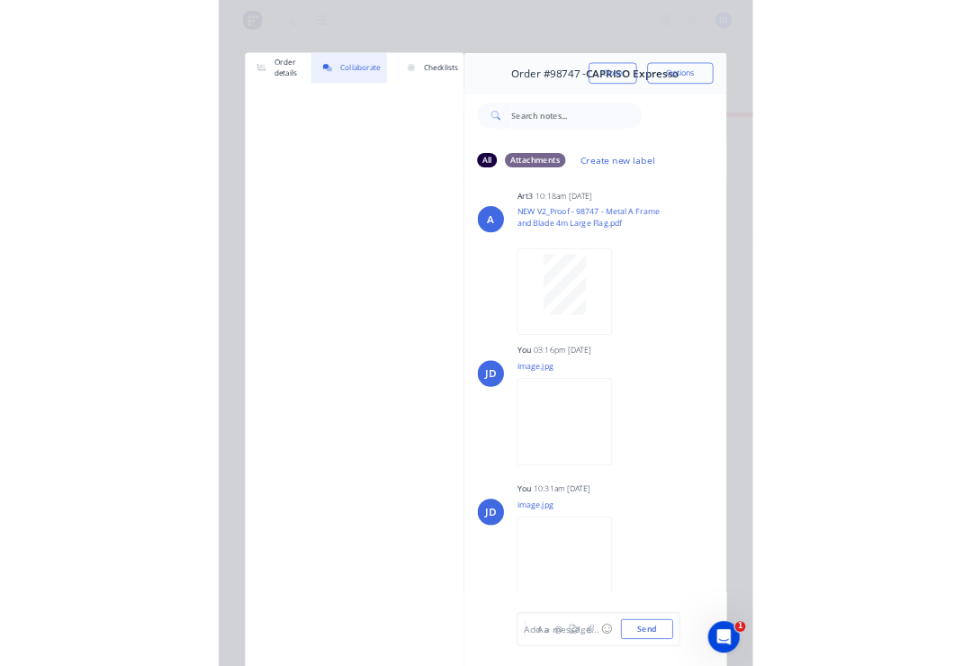
scroll to position [9, 0]
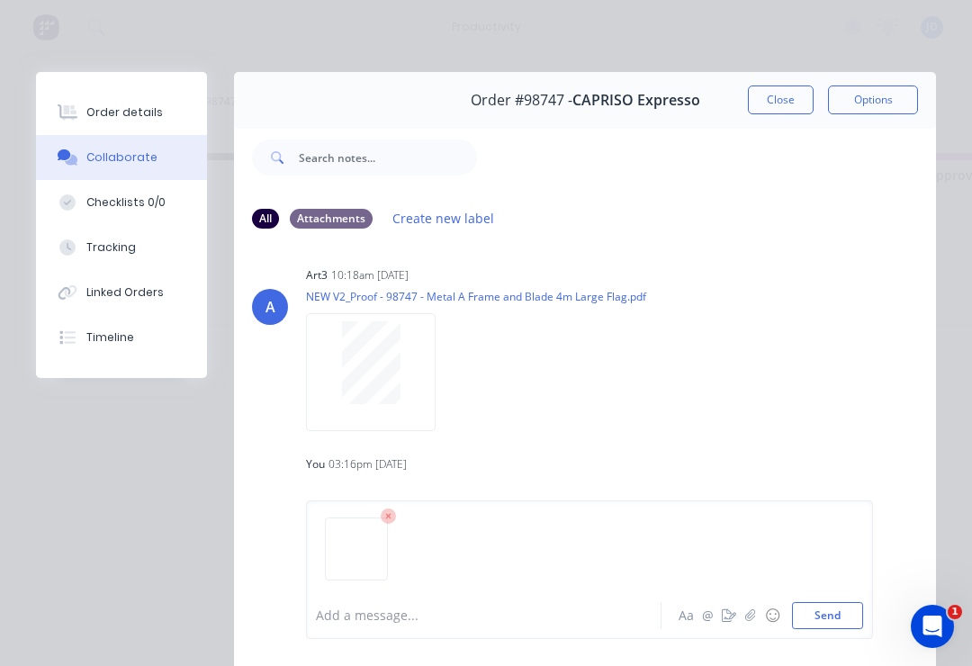
click at [850, 614] on button "Send" at bounding box center [827, 615] width 71 height 27
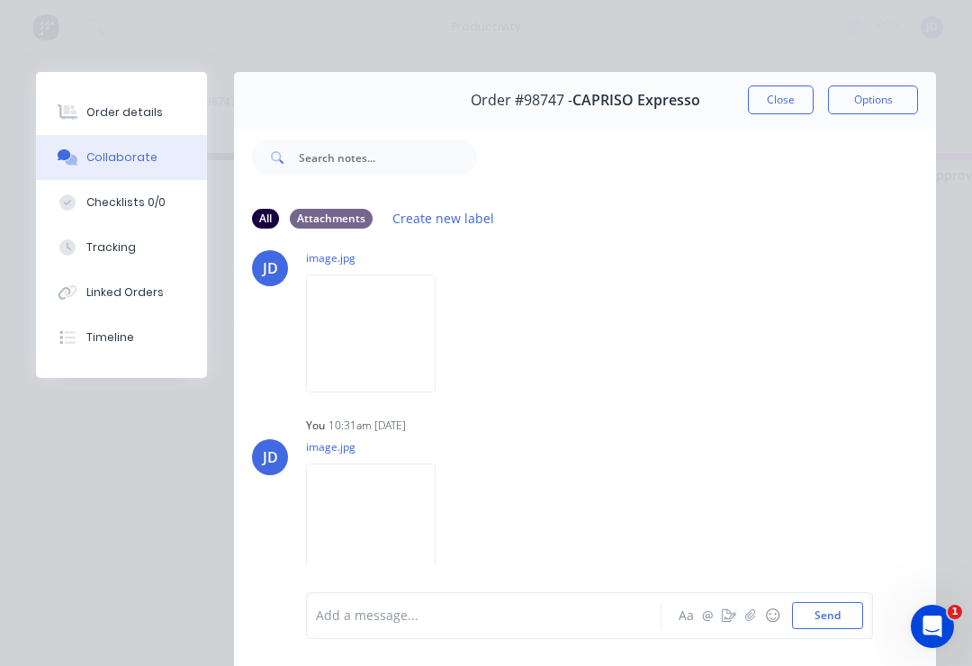
scroll to position [434, 0]
click at [784, 95] on button "Close" at bounding box center [781, 100] width 66 height 29
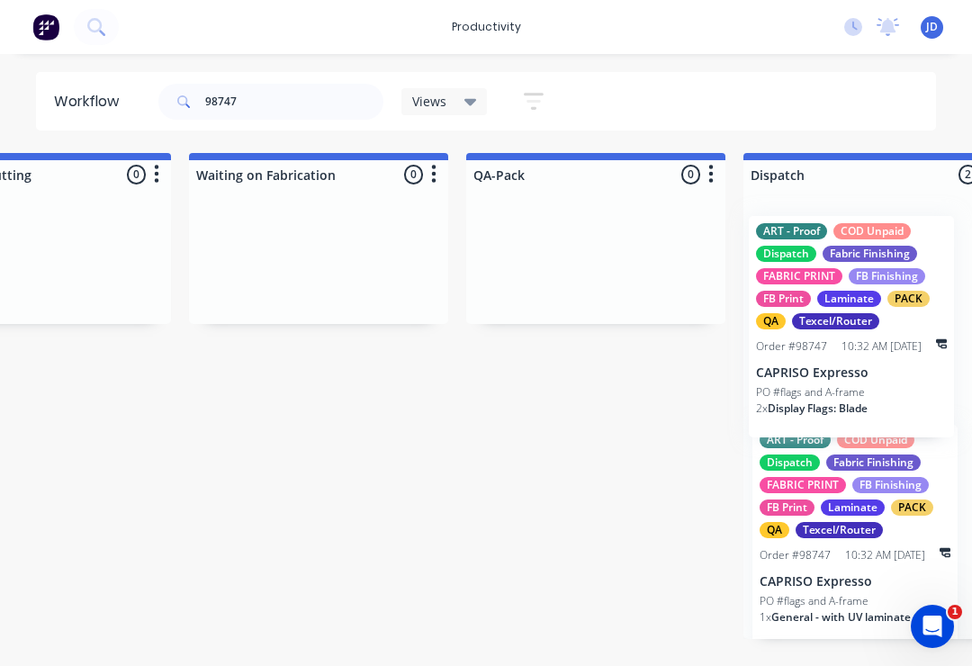
scroll to position [0, 4348]
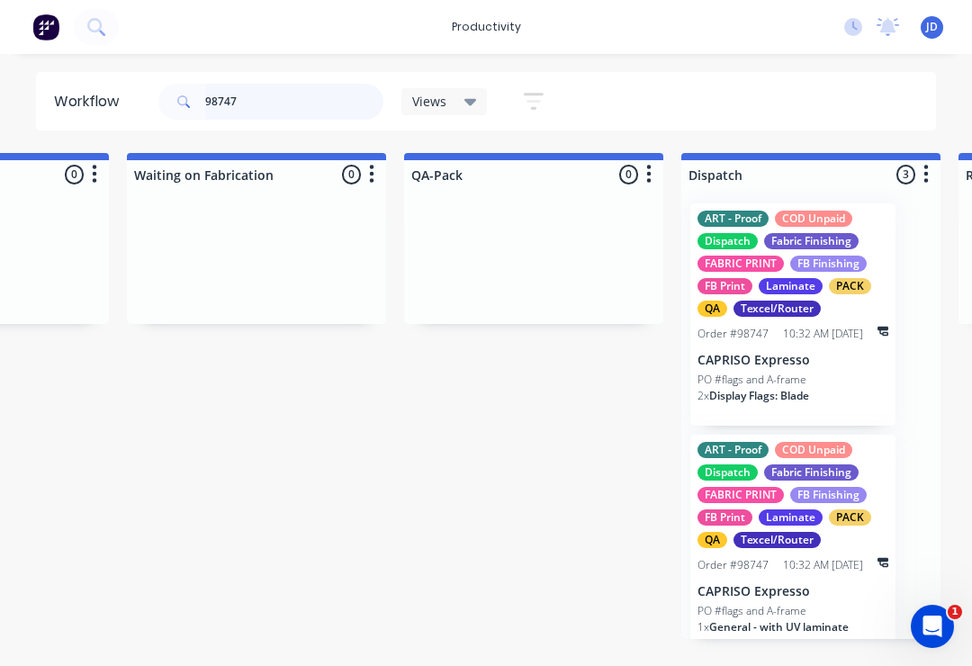
click at [264, 112] on input "98747" at bounding box center [294, 102] width 178 height 36
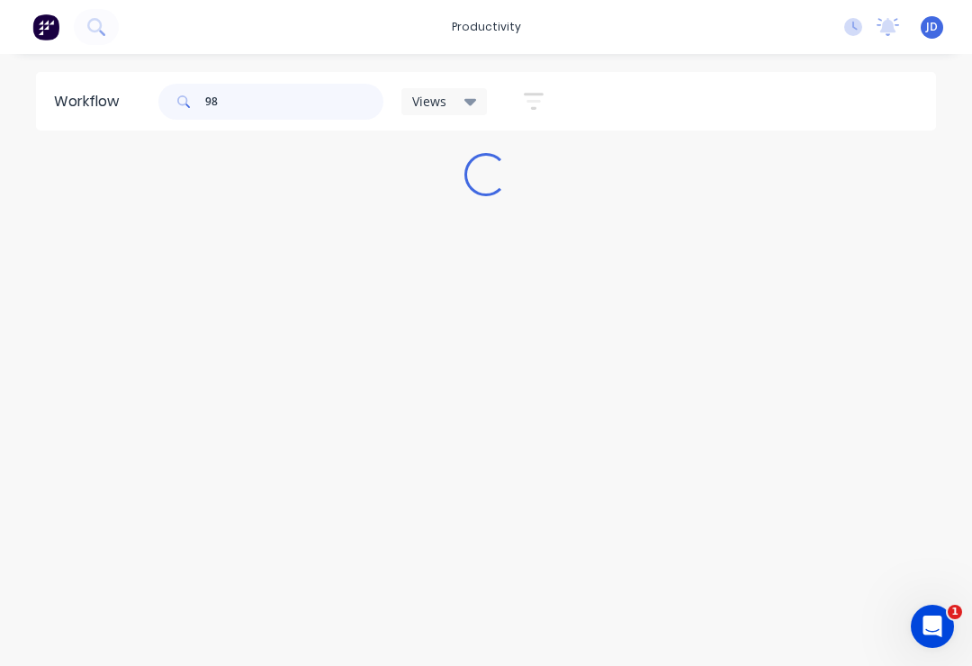
scroll to position [0, 0]
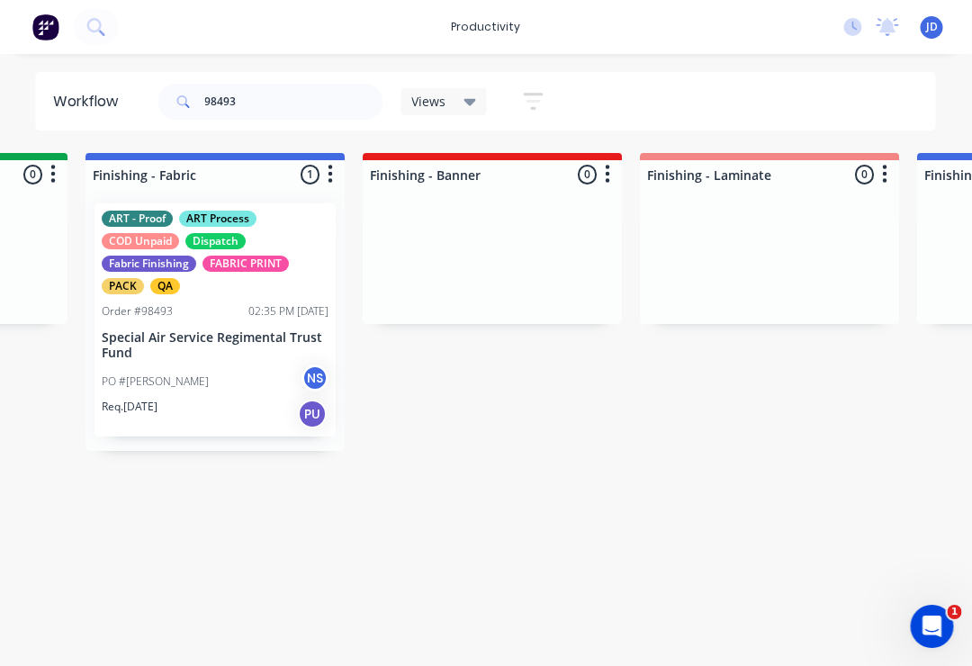
scroll to position [0, 3180]
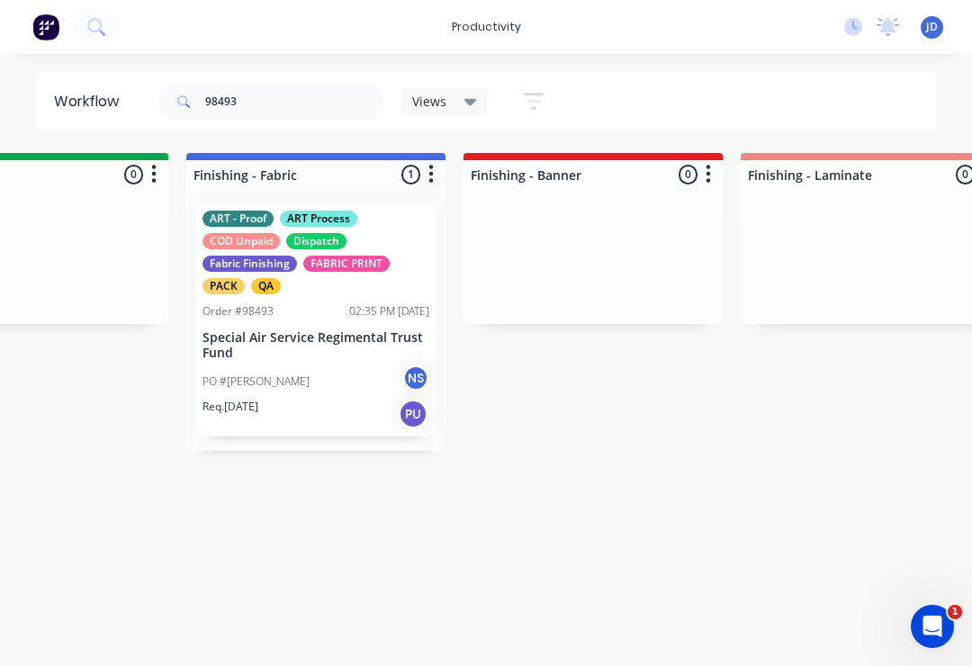
click at [336, 337] on p "Special Air Service Regimental Trust Fund" at bounding box center [316, 345] width 227 height 31
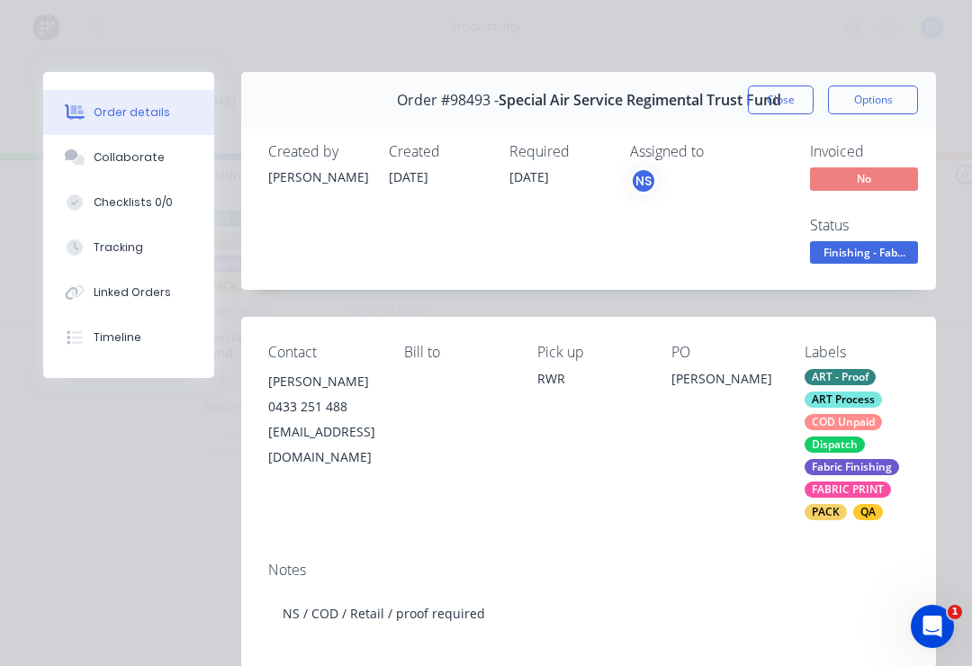
click at [146, 156] on div "Collaborate" at bounding box center [129, 157] width 71 height 16
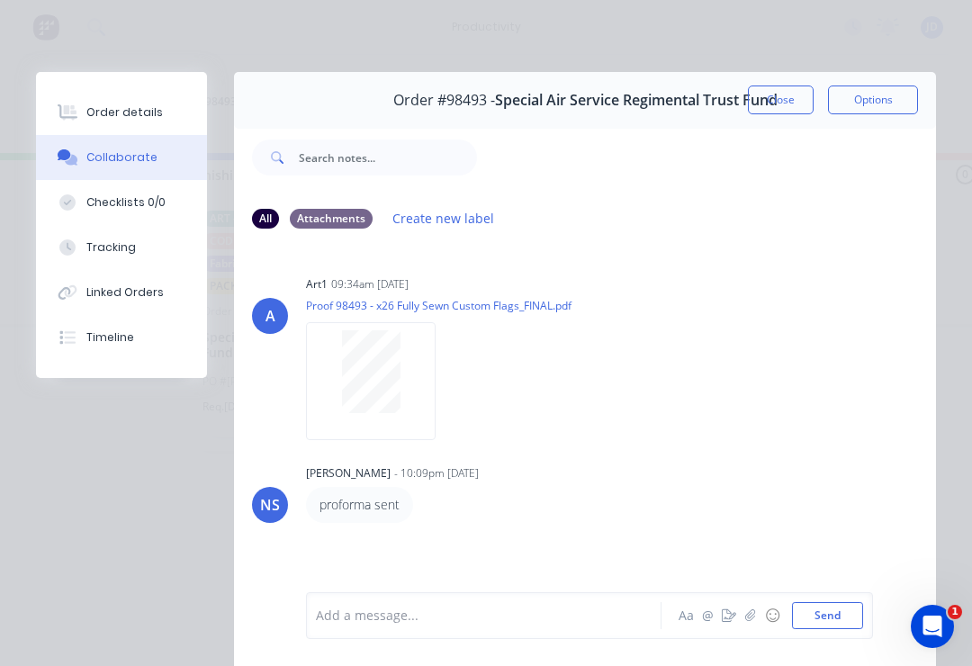
click at [756, 621] on icon "button" at bounding box center [750, 616] width 11 height 13
click at [862, 610] on button "Send" at bounding box center [827, 615] width 71 height 27
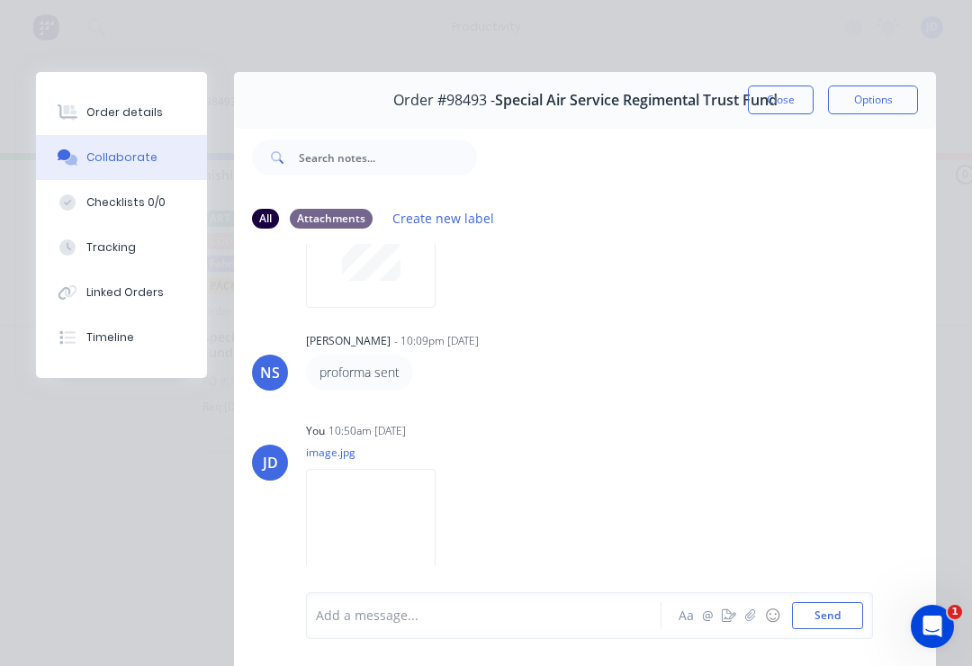
scroll to position [131, 0]
click at [782, 92] on button "Close" at bounding box center [781, 100] width 66 height 29
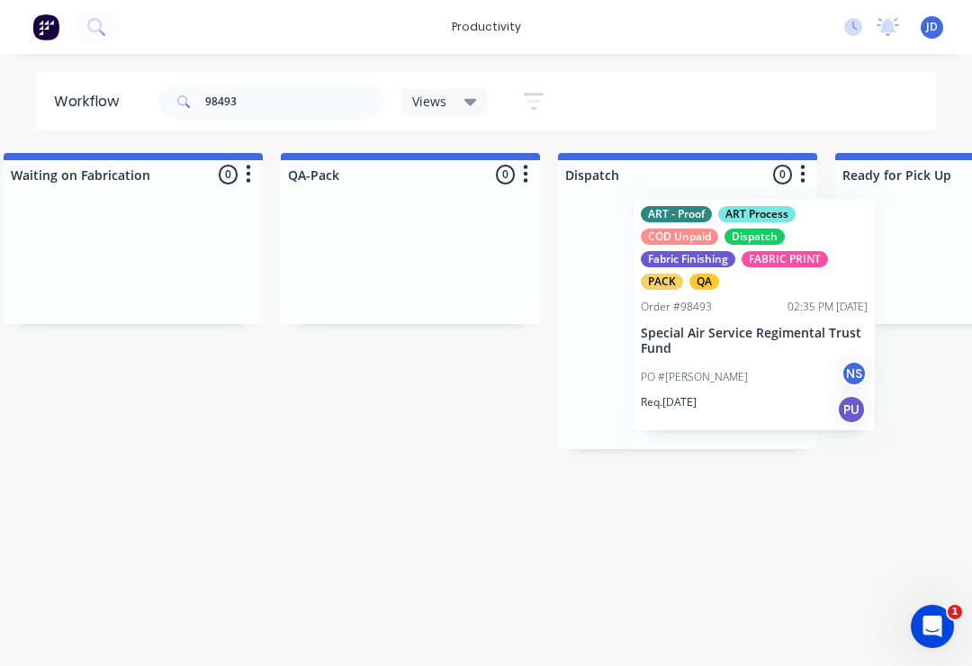
scroll to position [0, 4476]
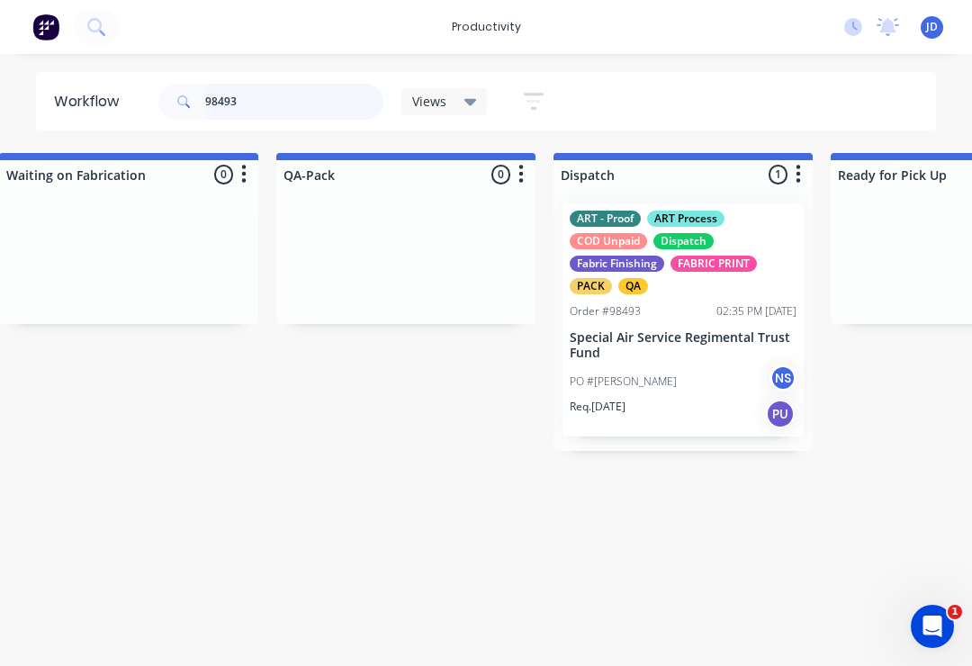
click at [266, 110] on input "98493" at bounding box center [294, 102] width 178 height 36
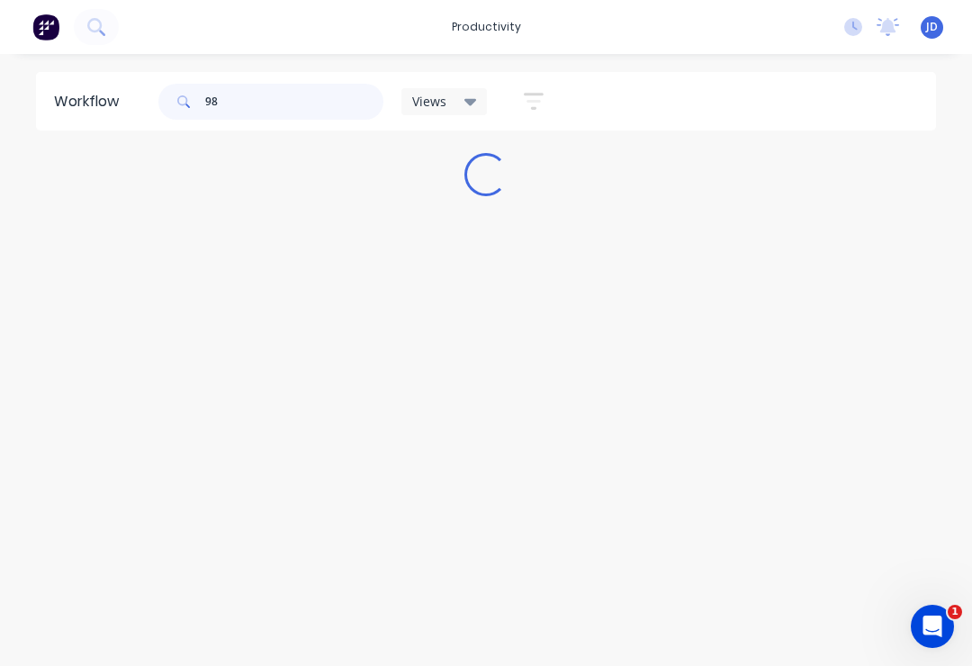
scroll to position [0, 0]
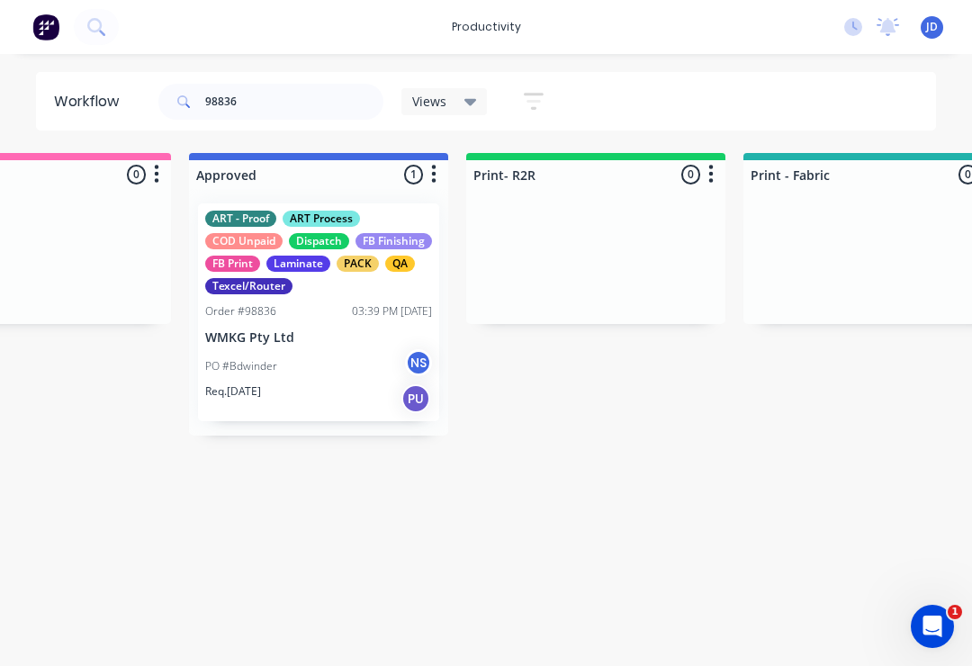
scroll to position [0, 1793]
click at [337, 339] on p "WMKG Pty Ltd" at bounding box center [316, 337] width 227 height 15
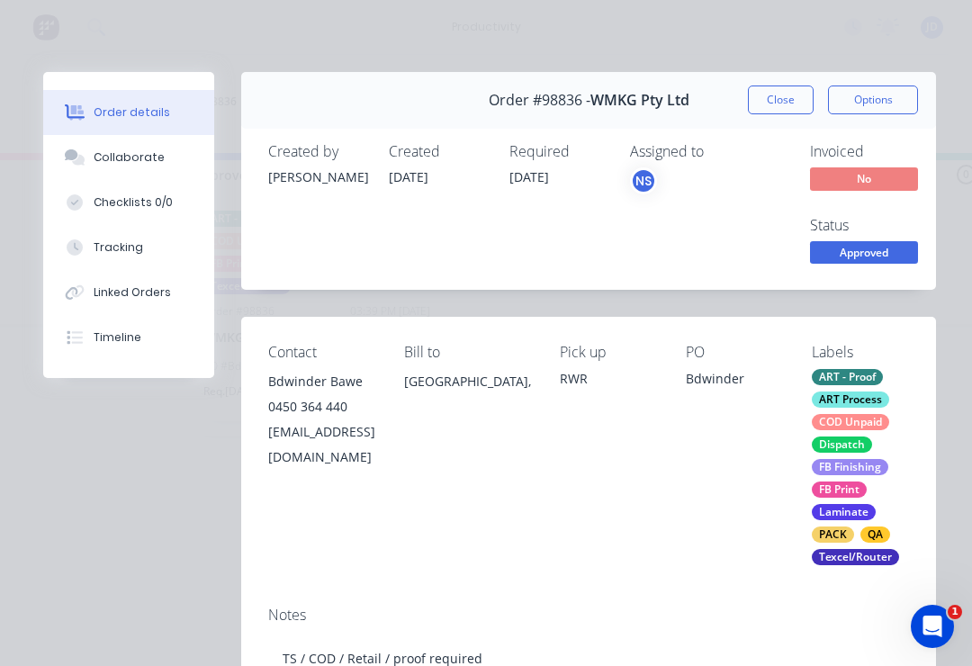
click at [140, 165] on div "Collaborate" at bounding box center [129, 157] width 71 height 16
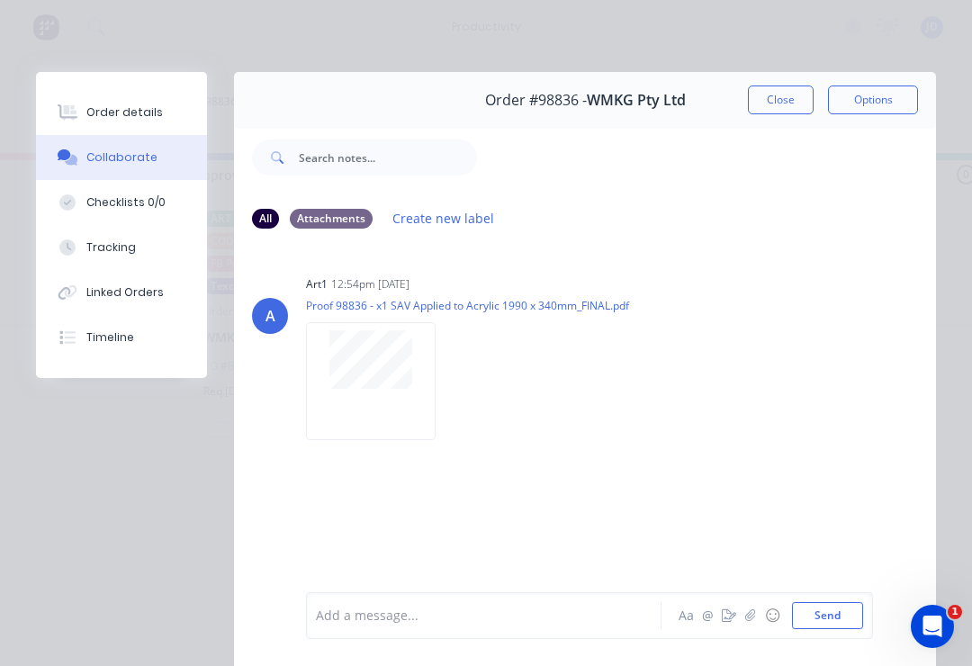
scroll to position [0, 0]
click at [756, 620] on icon "button" at bounding box center [750, 616] width 11 height 13
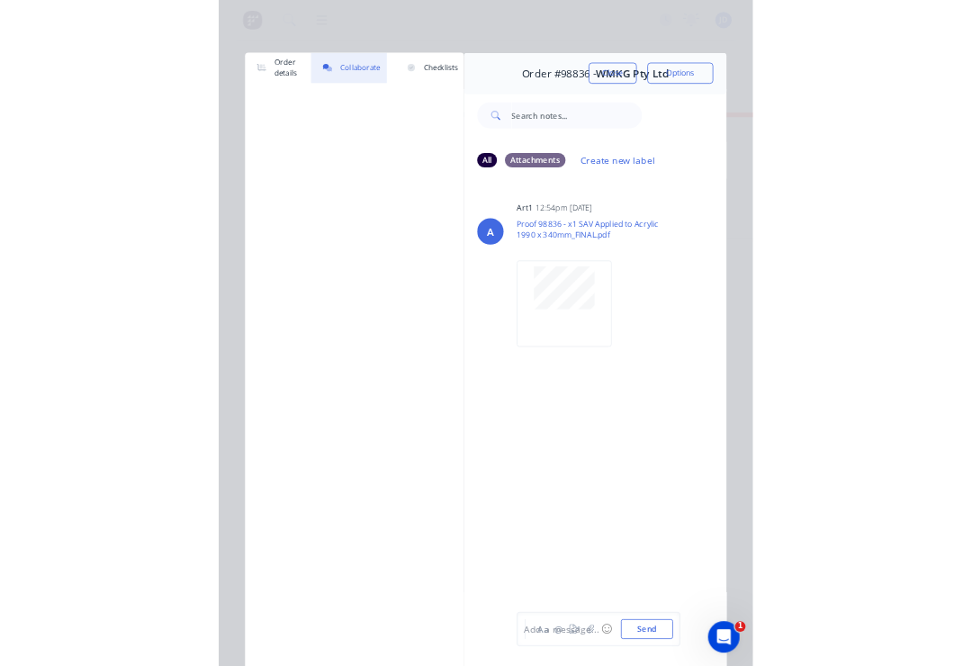
scroll to position [0, 1793]
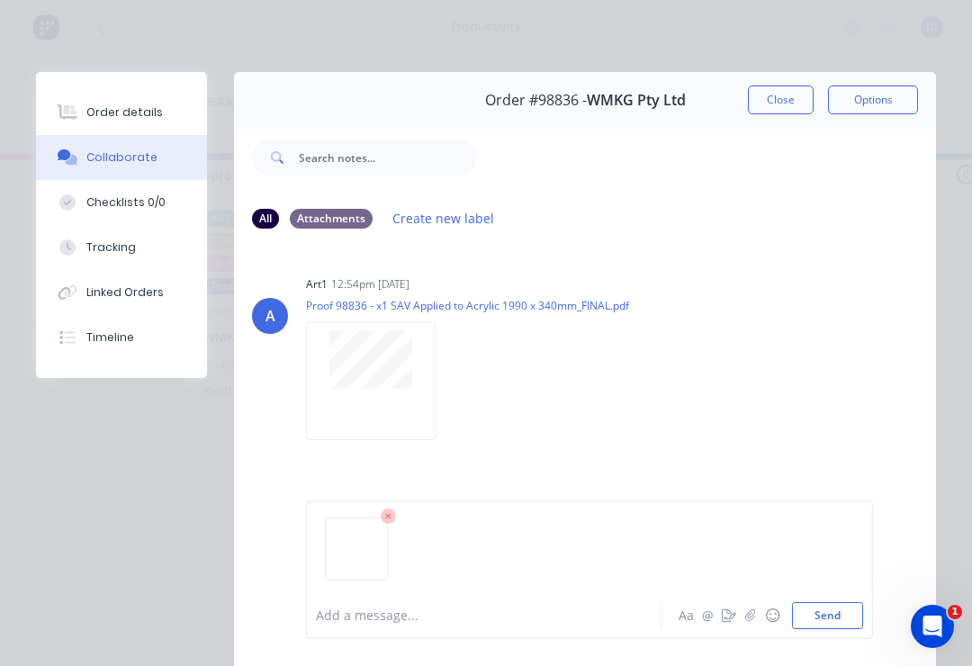
click at [854, 614] on button "Send" at bounding box center [827, 615] width 71 height 27
click at [782, 95] on button "Close" at bounding box center [781, 100] width 66 height 29
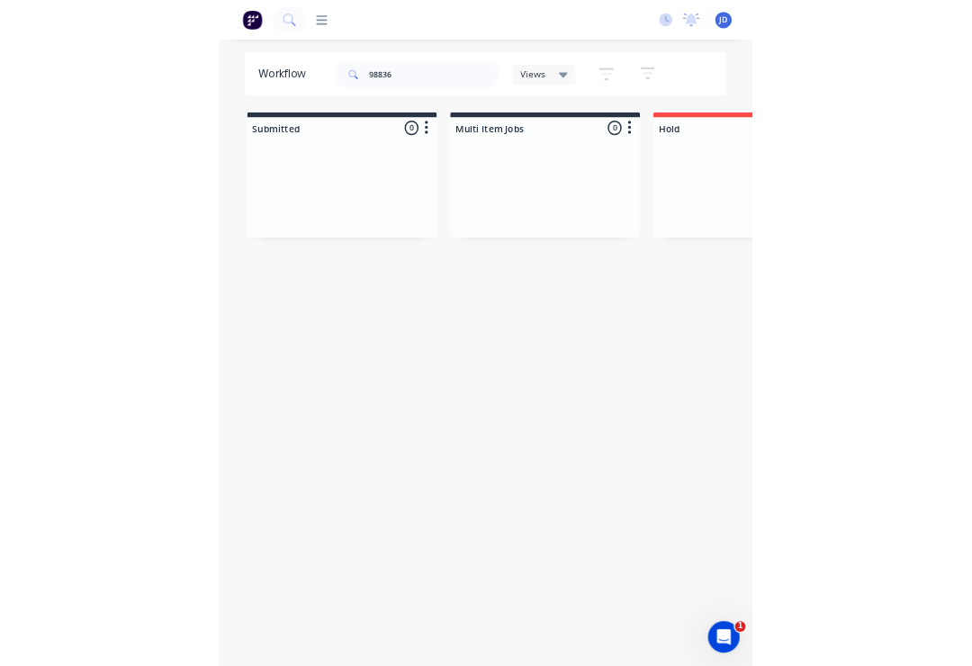
scroll to position [0, 4771]
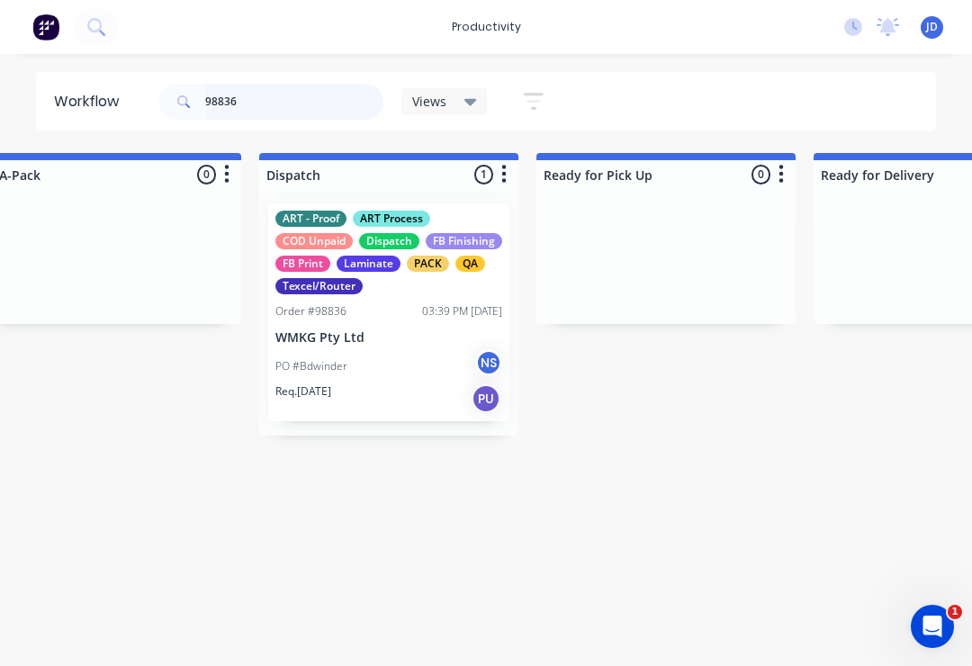
click at [264, 105] on input "98836" at bounding box center [294, 102] width 178 height 36
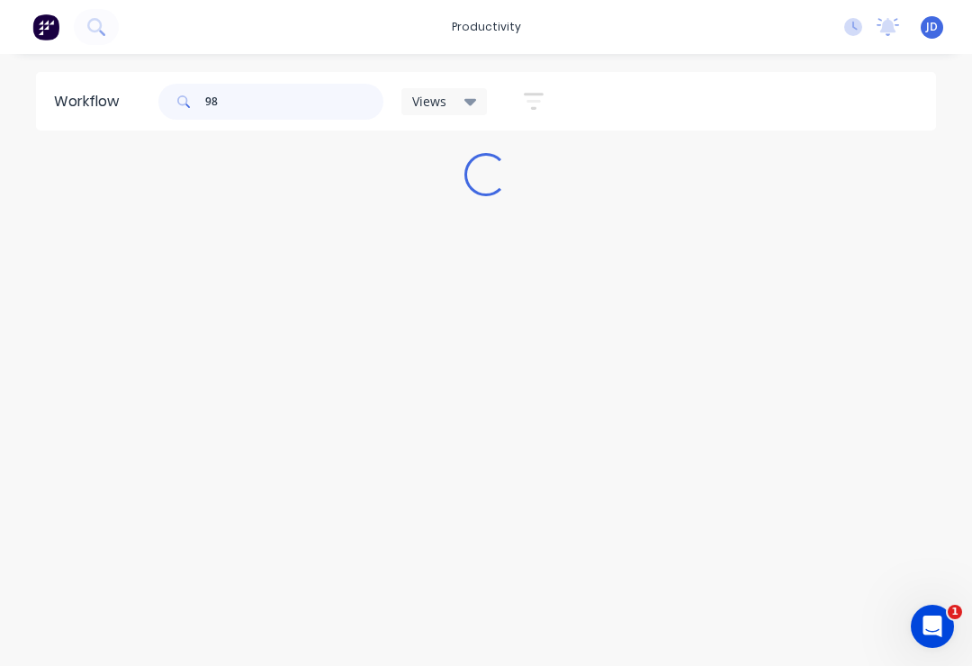
scroll to position [0, 0]
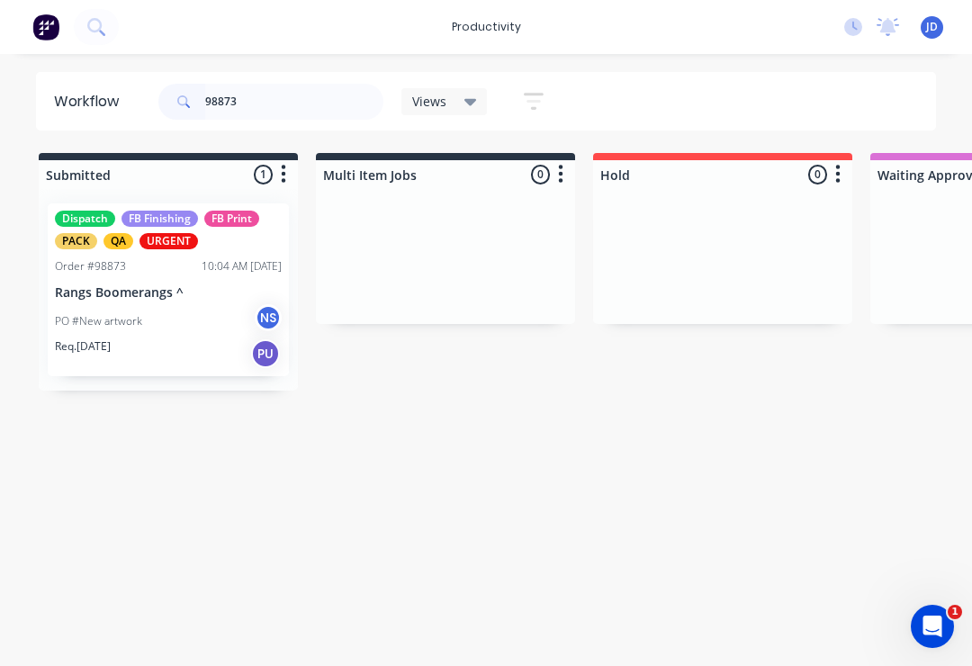
click at [184, 295] on p "Rangs Boomerangs ^" at bounding box center [168, 292] width 227 height 15
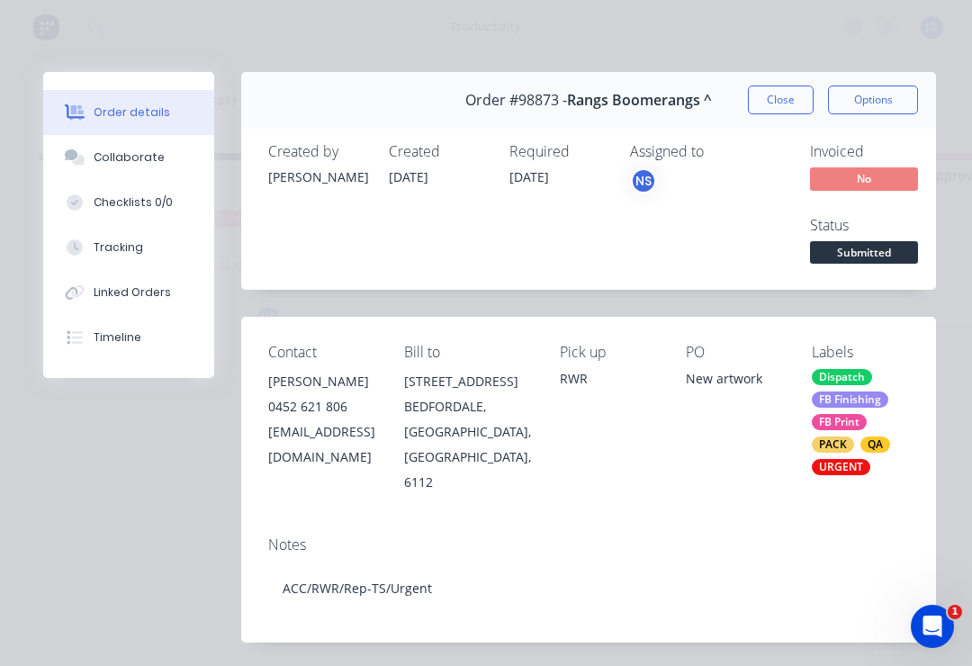
click at [152, 168] on button "Collaborate" at bounding box center [128, 157] width 171 height 45
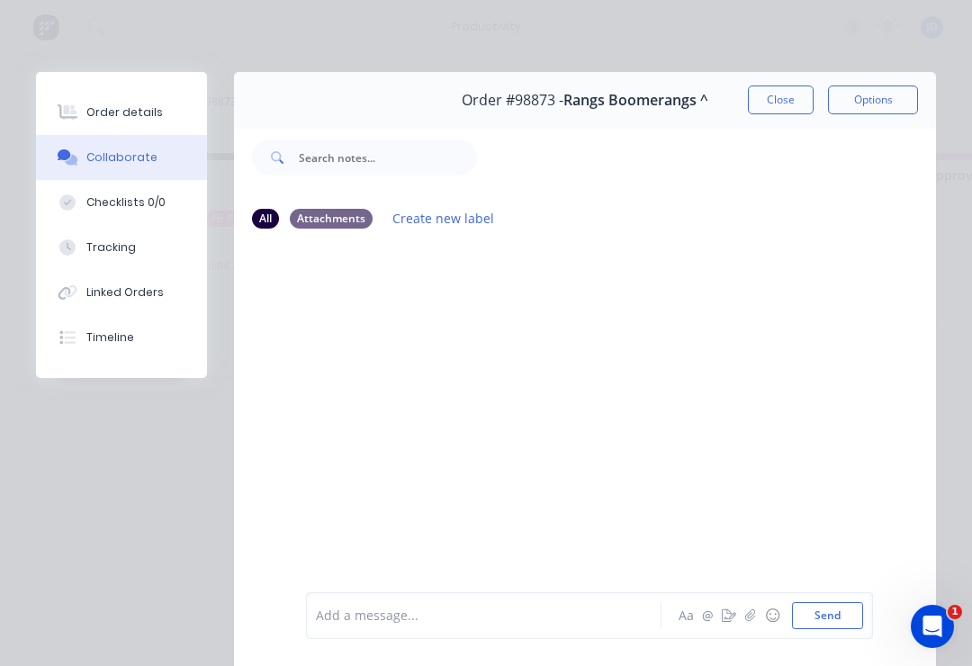
click at [748, 617] on icon "button" at bounding box center [750, 616] width 11 height 13
click at [862, 612] on button "Send" at bounding box center [827, 615] width 71 height 27
click at [780, 104] on button "Close" at bounding box center [781, 100] width 66 height 29
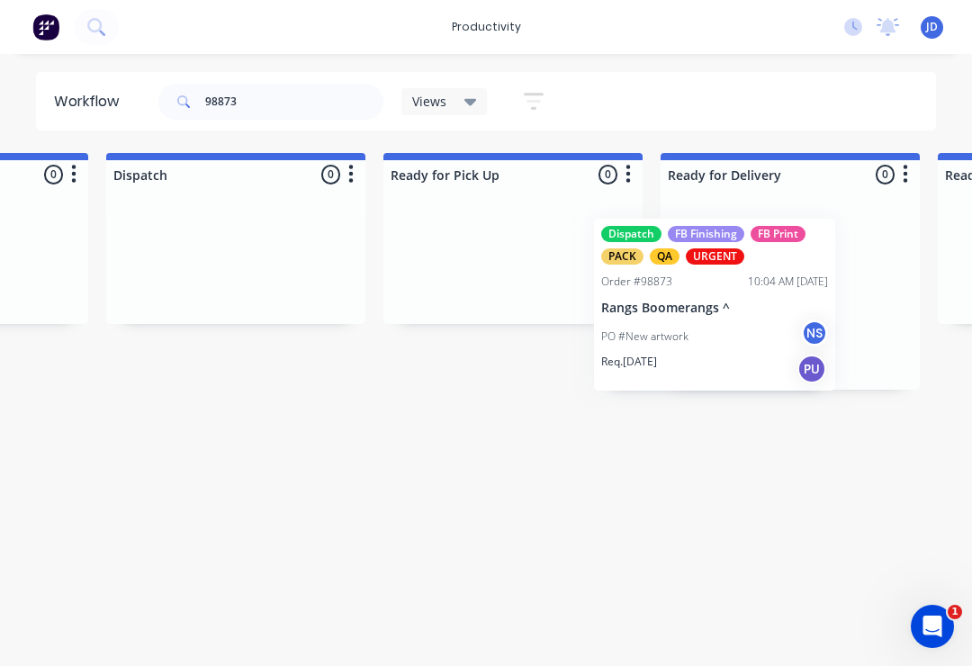
scroll to position [0, 4927]
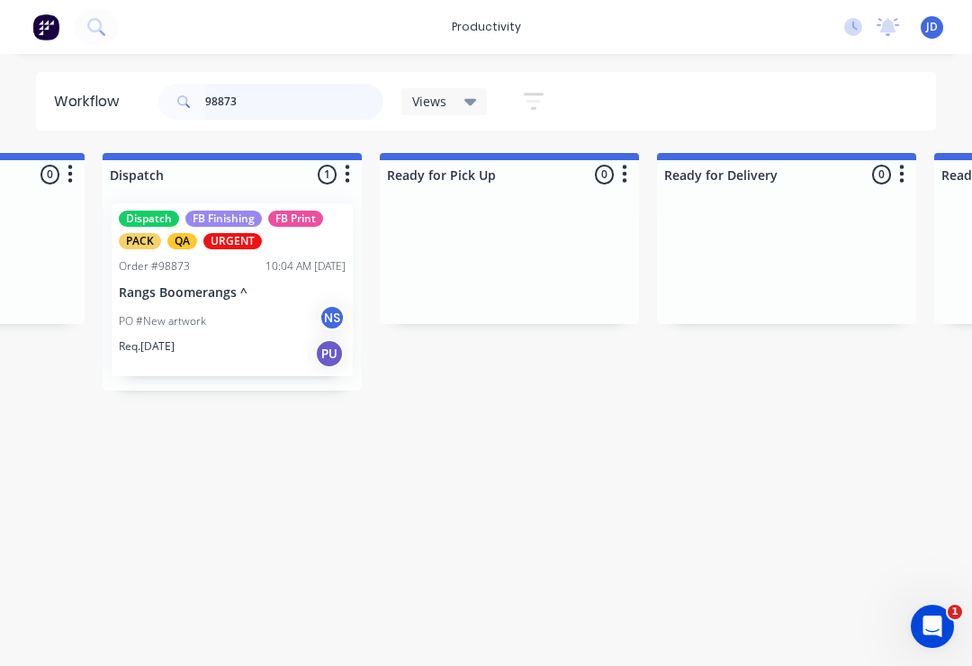
click at [269, 114] on input "98873" at bounding box center [294, 102] width 178 height 36
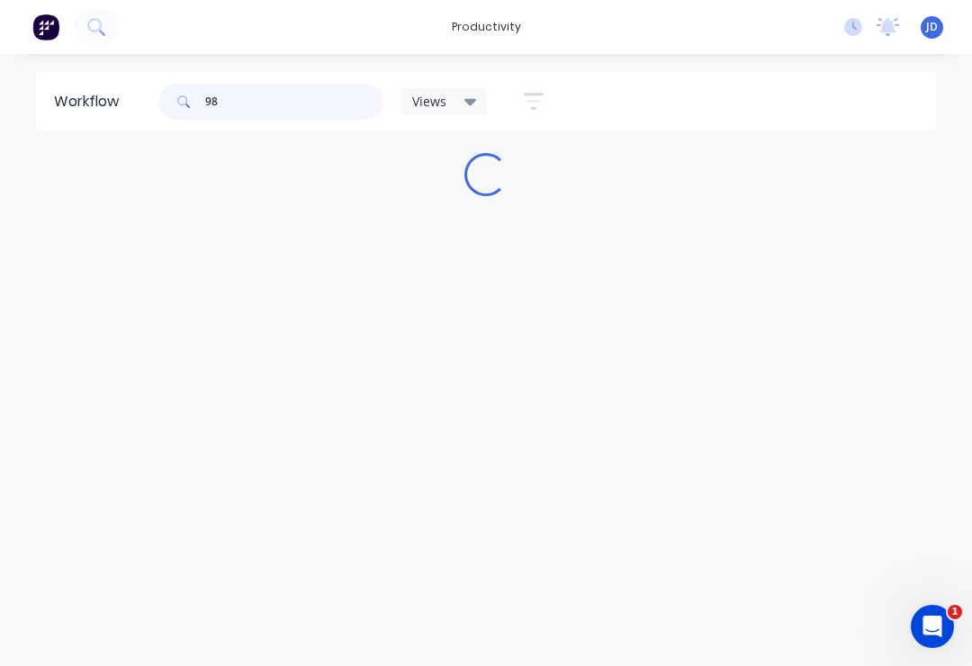
scroll to position [0, 0]
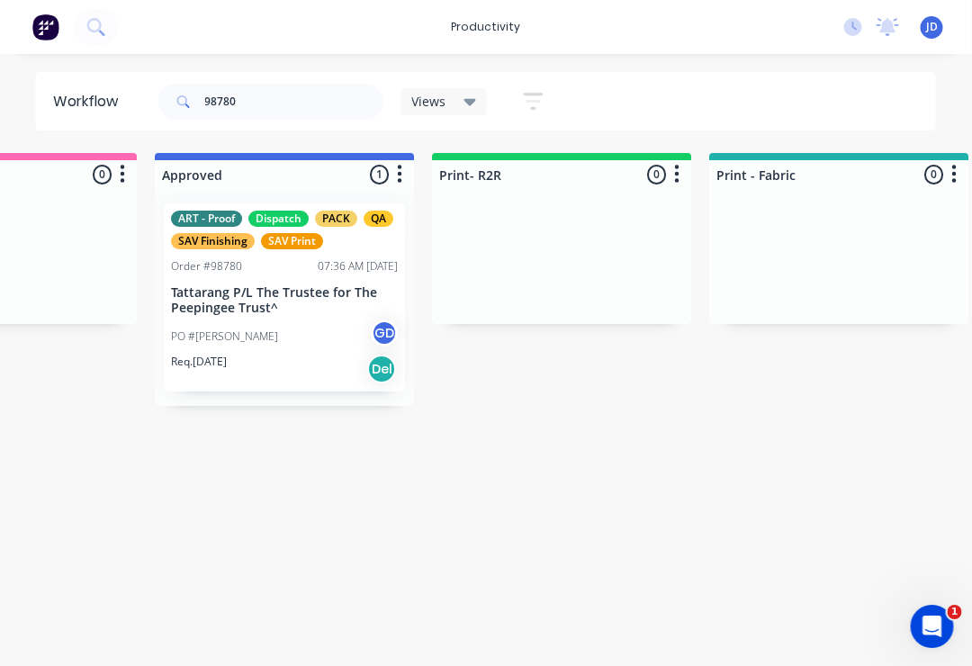
scroll to position [0, 1743]
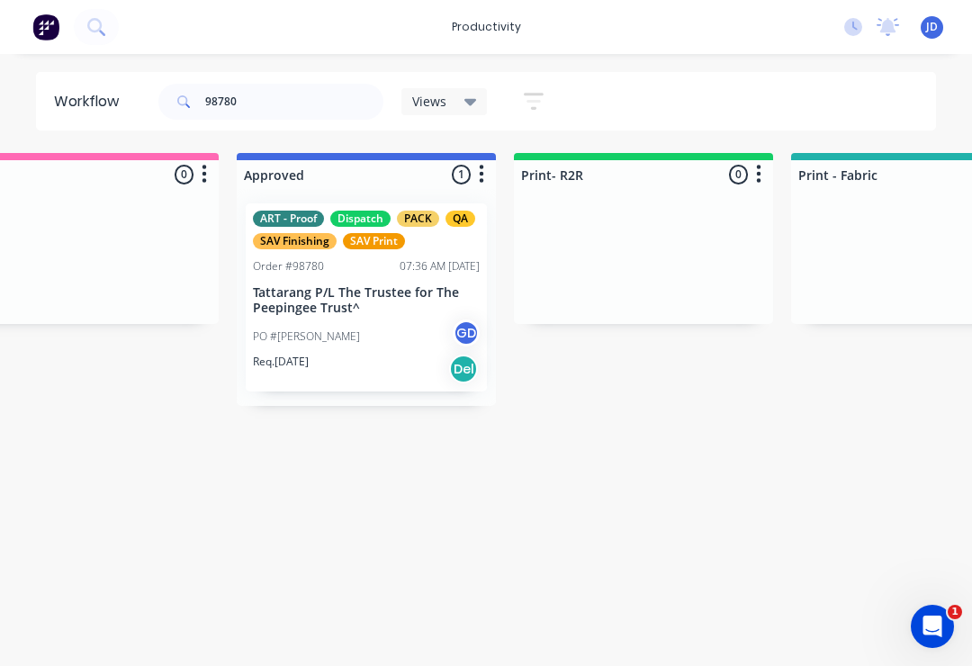
click at [379, 326] on div "PO #[PERSON_NAME] GD" at bounding box center [366, 337] width 227 height 34
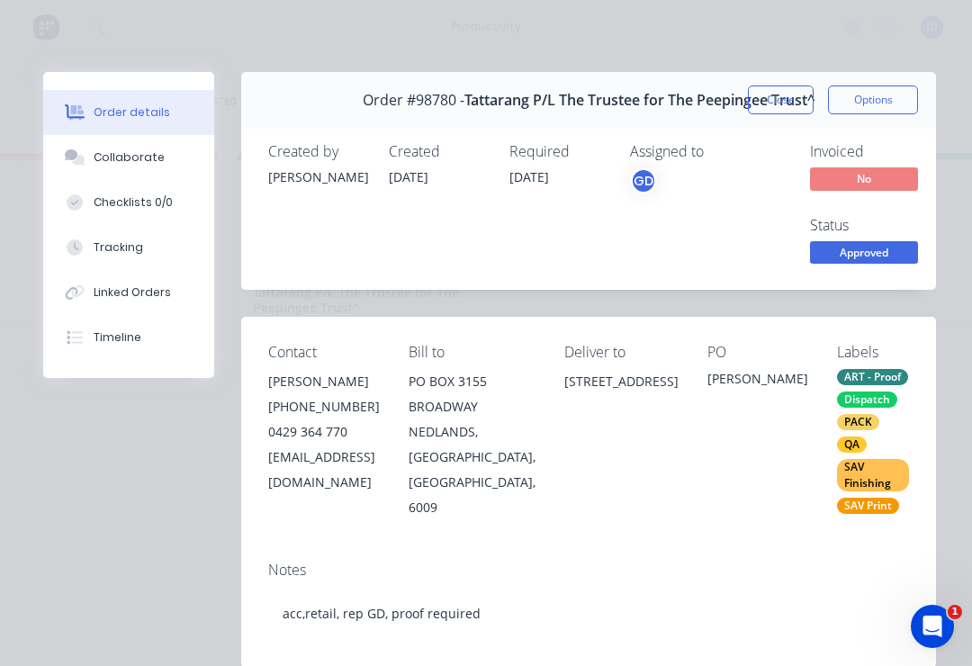
click at [142, 160] on div "Collaborate" at bounding box center [129, 157] width 71 height 16
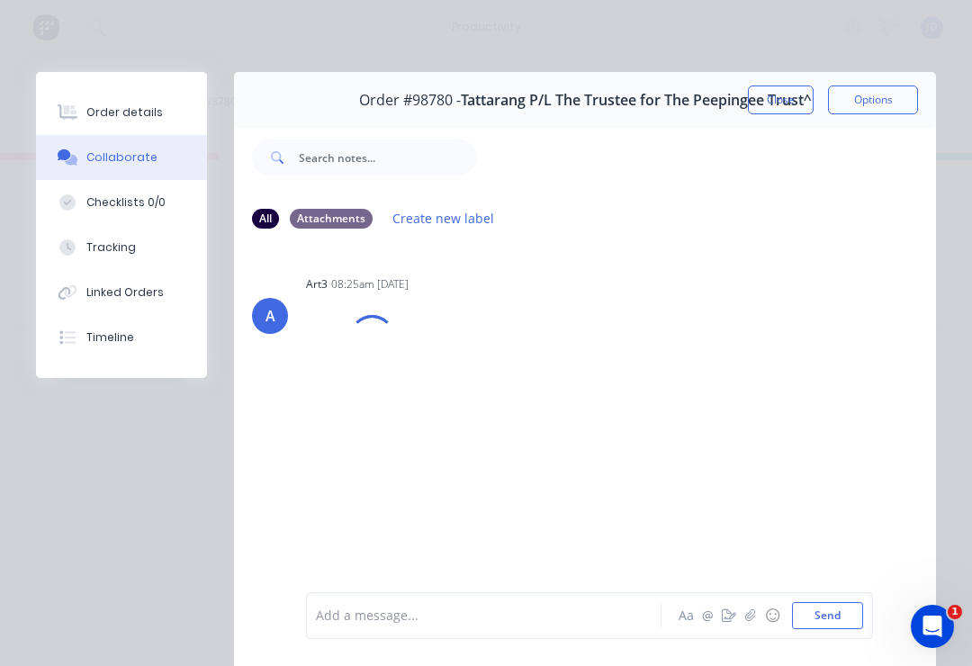
click at [745, 619] on button "button" at bounding box center [751, 616] width 22 height 22
click at [835, 621] on button "Send" at bounding box center [827, 615] width 71 height 27
click at [789, 108] on button "Close" at bounding box center [781, 100] width 66 height 29
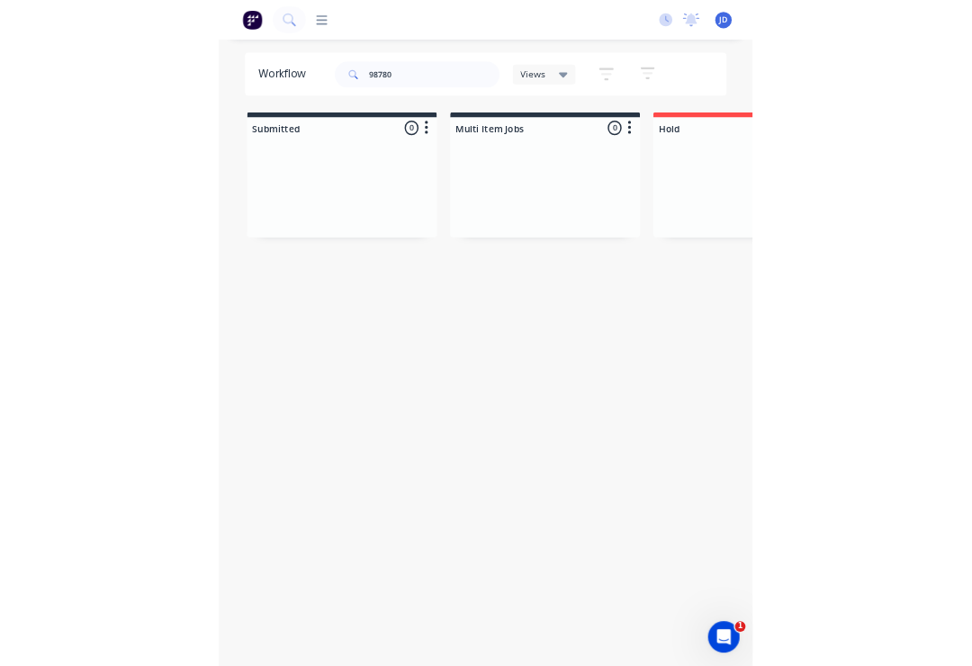
scroll to position [0, 4574]
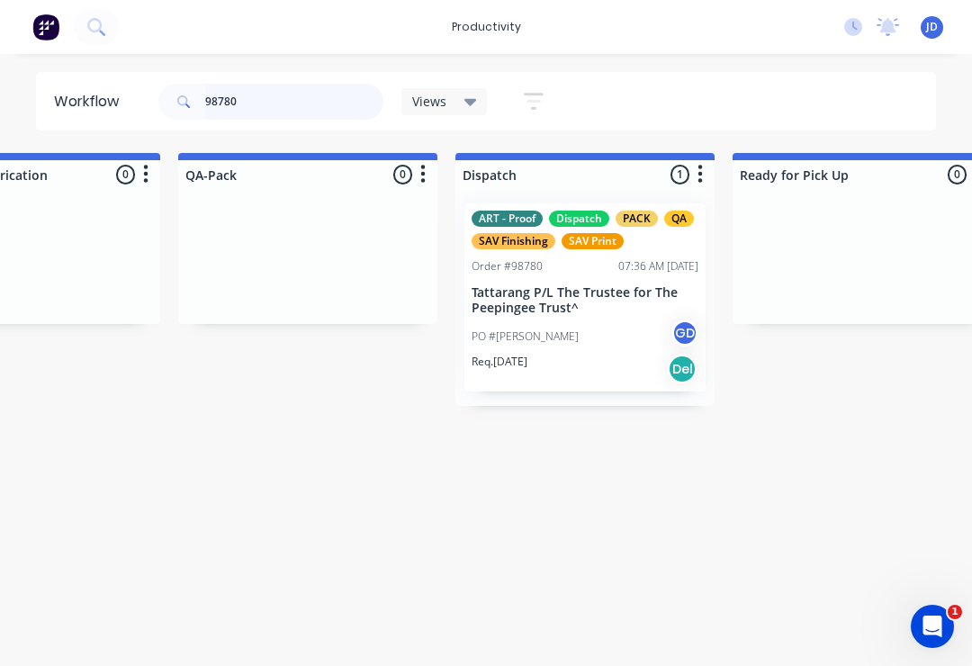
click at [279, 87] on input "98780" at bounding box center [294, 102] width 178 height 36
click at [278, 96] on input "98780" at bounding box center [294, 102] width 178 height 36
type input "9"
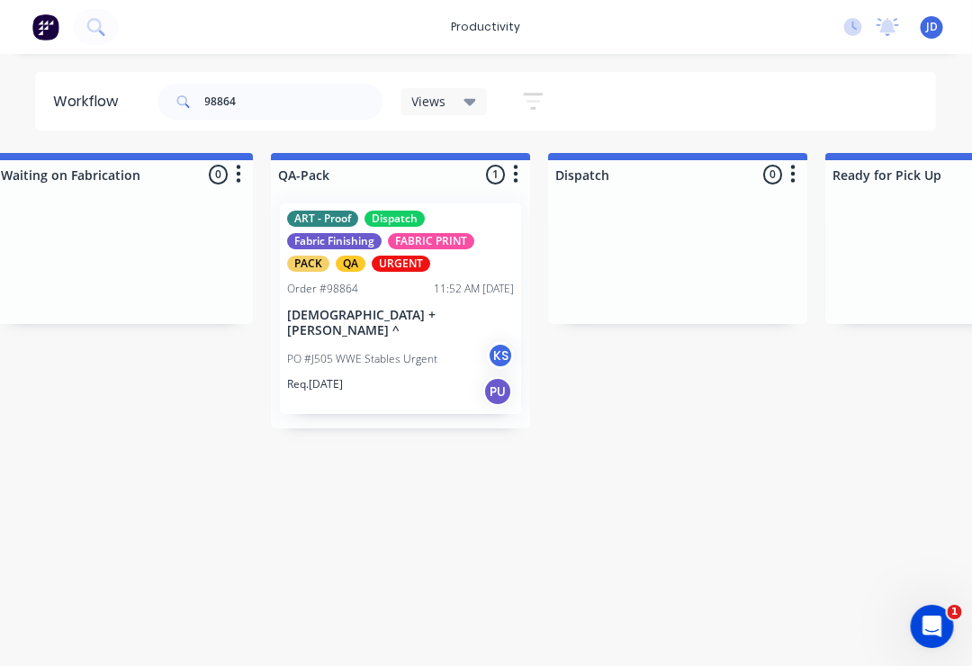
click at [384, 297] on div "ART - Proof Dispatch Fabric Finishing FABRIC PRINT PACK QA URGENT Order #98864 …" at bounding box center [401, 308] width 241 height 211
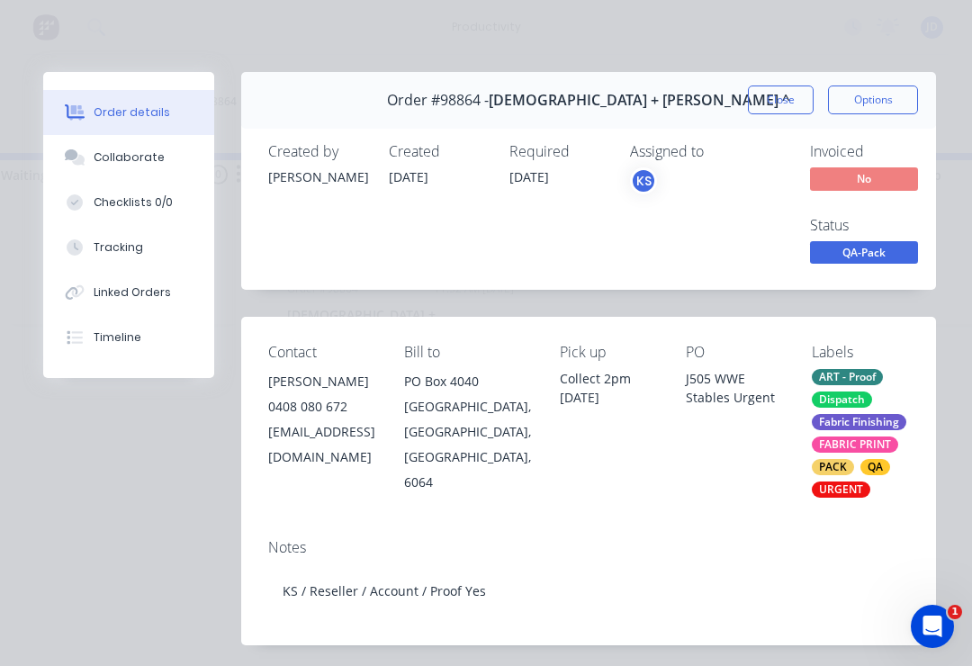
click at [147, 154] on div "Collaborate" at bounding box center [129, 157] width 71 height 16
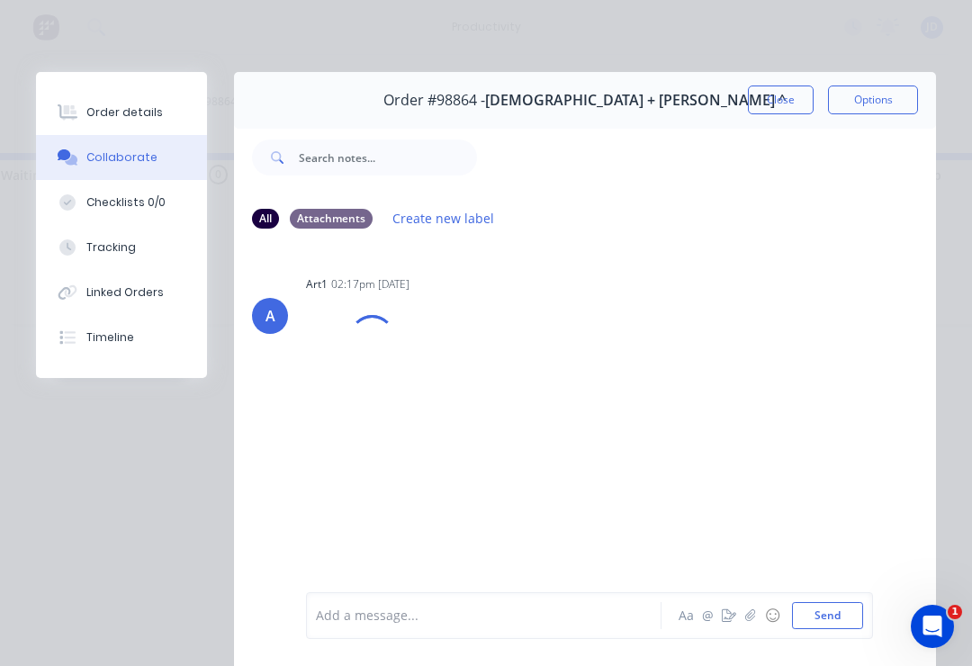
click at [751, 615] on icon "button" at bounding box center [750, 616] width 10 height 12
click at [828, 611] on button "Send" at bounding box center [827, 615] width 71 height 27
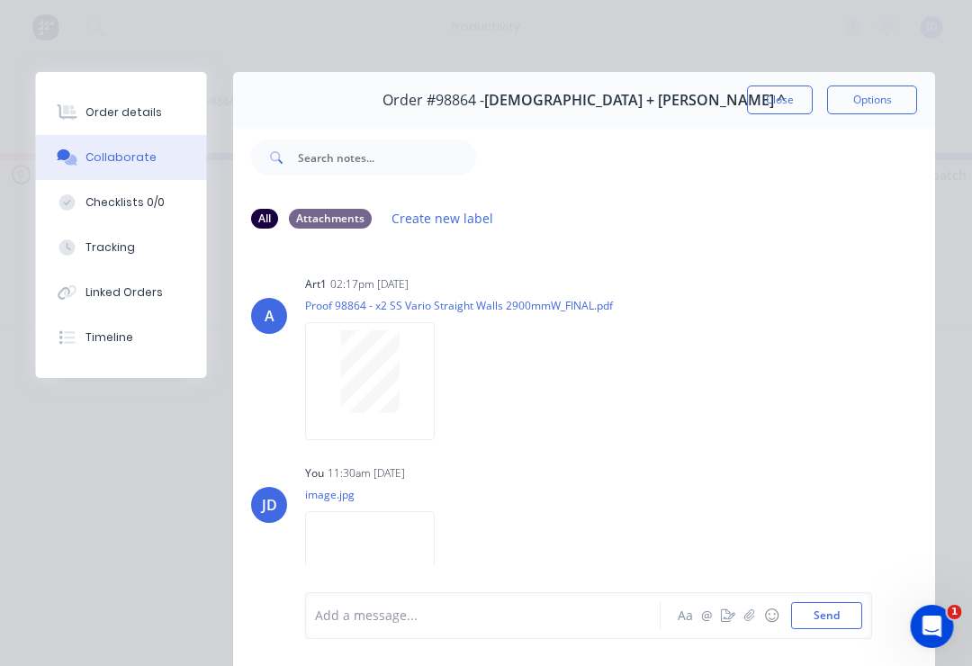
scroll to position [0, 4124]
click at [787, 109] on button "Close" at bounding box center [781, 100] width 66 height 29
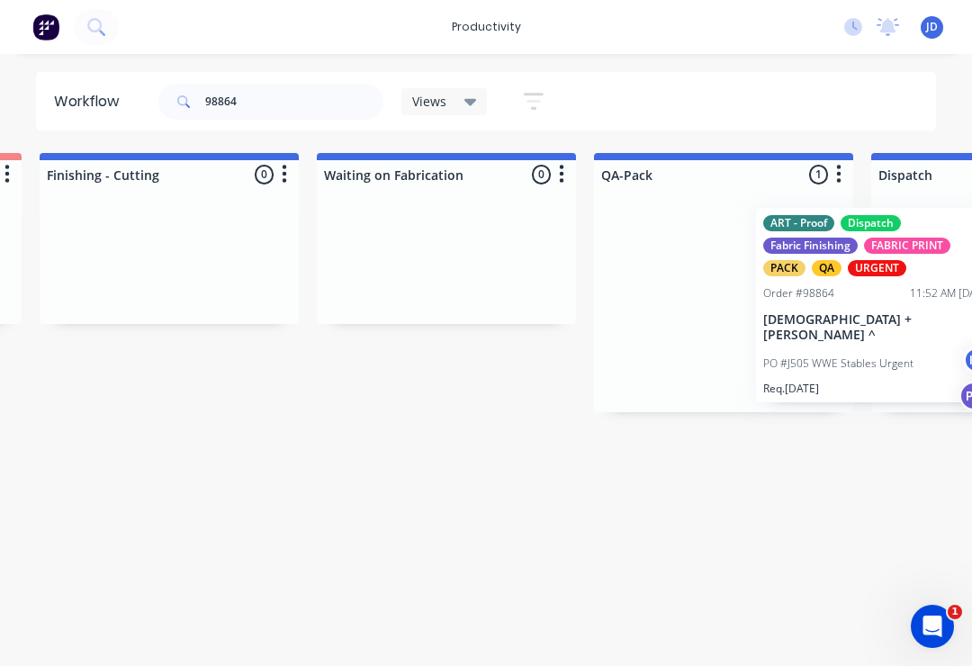
scroll to position [0, 4165]
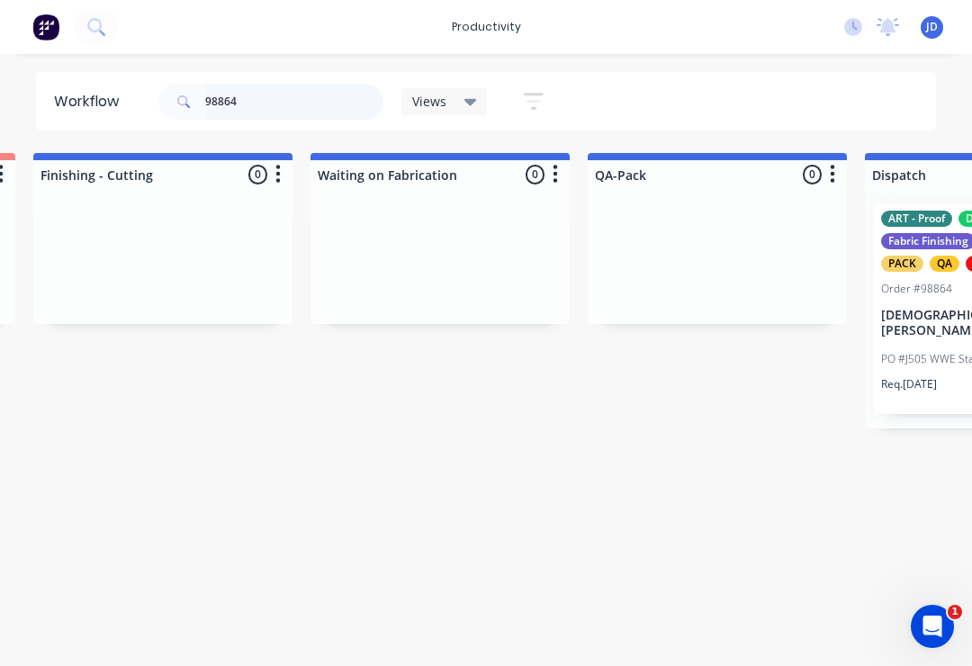
click at [277, 101] on input "98864" at bounding box center [294, 102] width 178 height 36
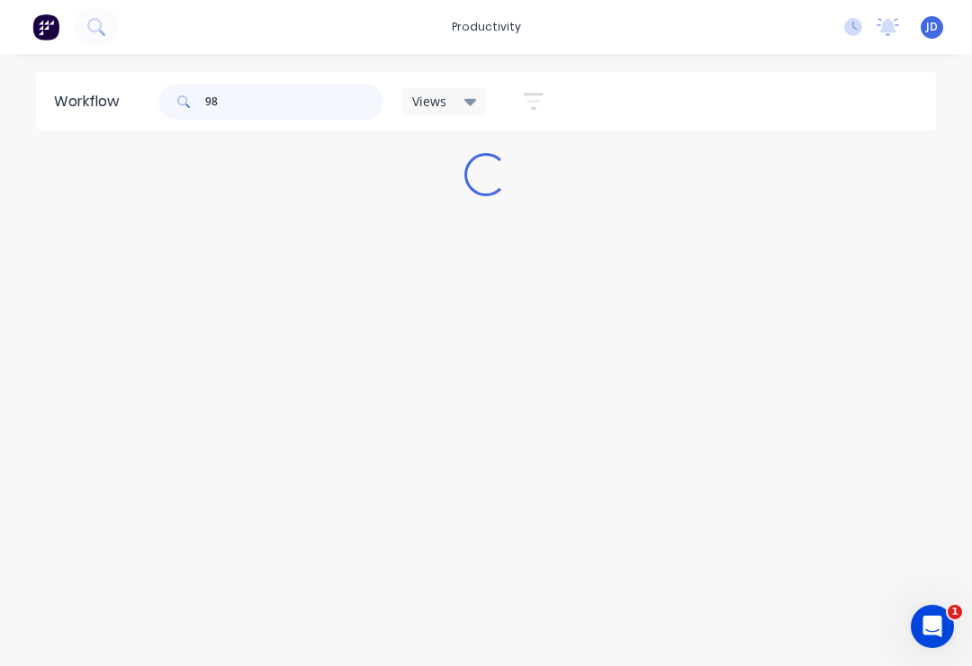
scroll to position [0, 0]
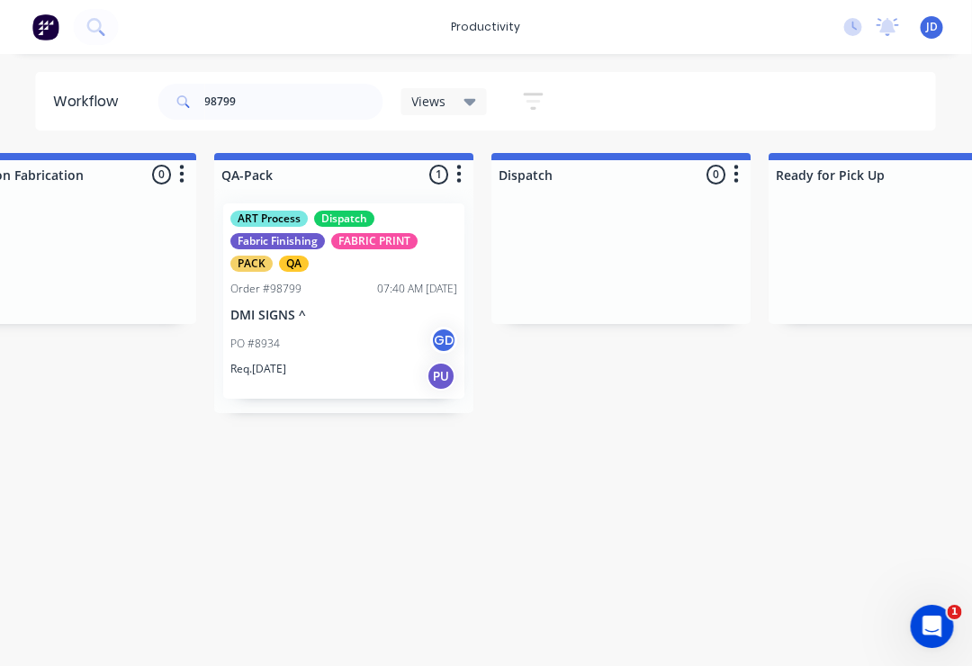
click at [346, 292] on div "Order #98799 07:40 AM [DATE]" at bounding box center [344, 289] width 227 height 16
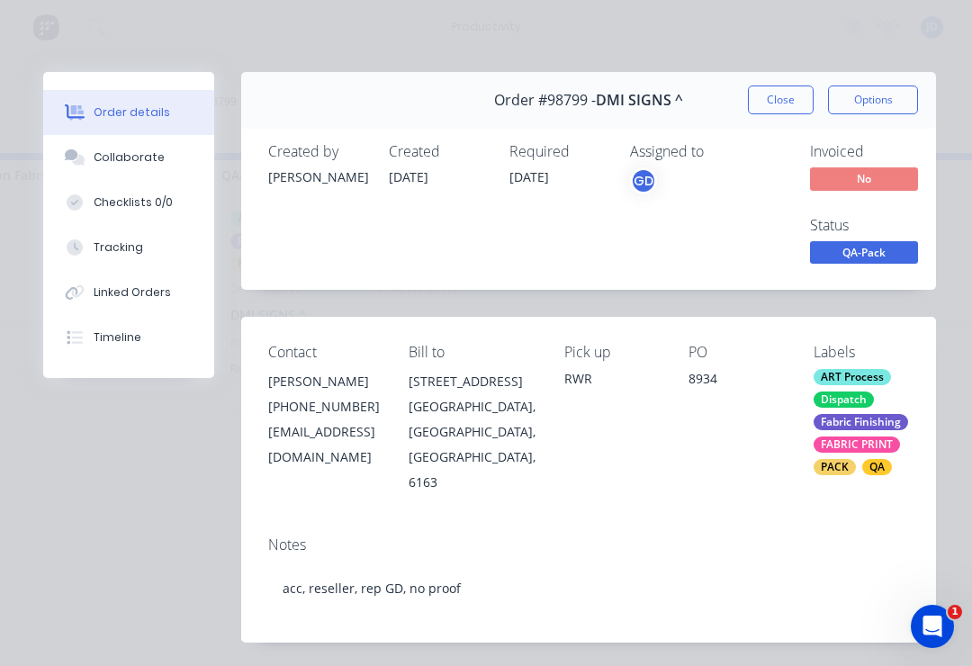
click at [140, 164] on div "Collaborate" at bounding box center [129, 157] width 71 height 16
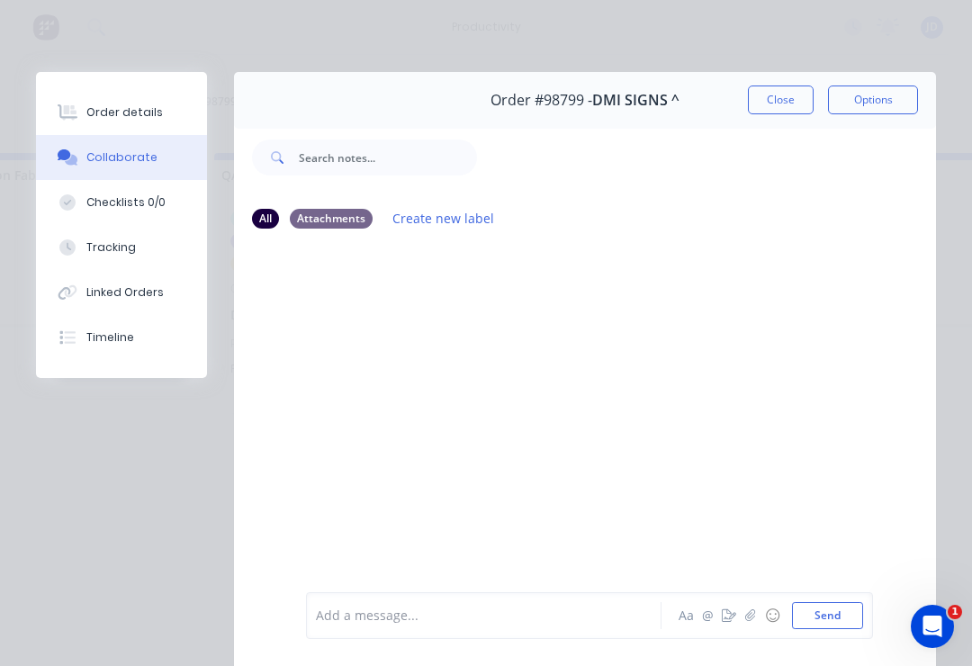
click at [754, 614] on icon "button" at bounding box center [750, 616] width 11 height 13
click at [880, 622] on div "Add a message... Aa @ ☺ Send" at bounding box center [585, 570] width 702 height 193
click at [854, 620] on button "Send" at bounding box center [827, 615] width 71 height 27
click at [749, 616] on icon "button" at bounding box center [750, 616] width 11 height 13
click at [856, 619] on button "Send" at bounding box center [827, 615] width 71 height 27
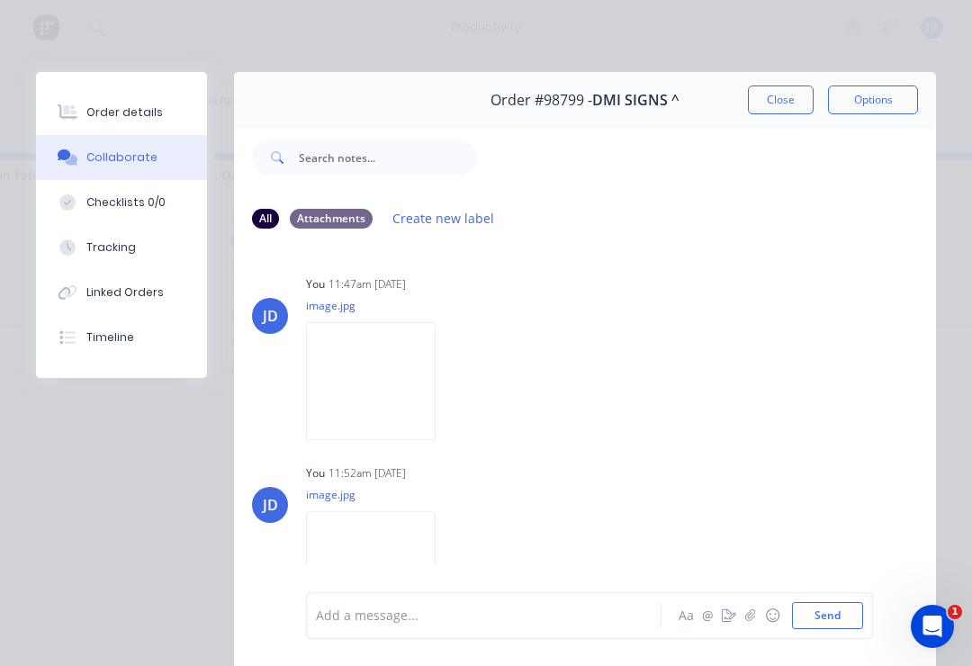
click at [782, 107] on button "Close" at bounding box center [781, 100] width 66 height 29
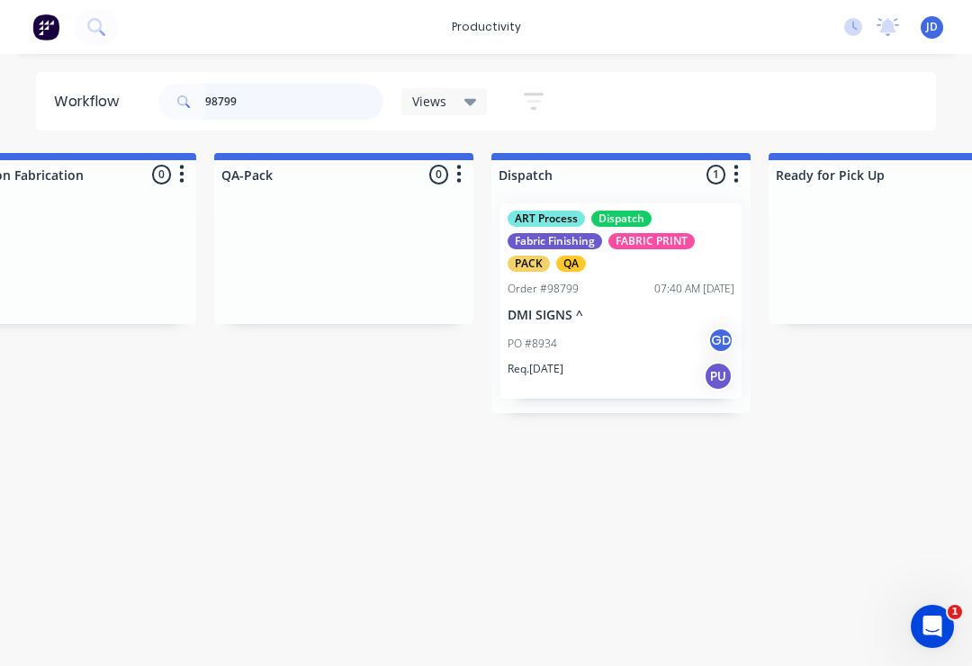
click at [270, 102] on input "98799" at bounding box center [294, 102] width 178 height 36
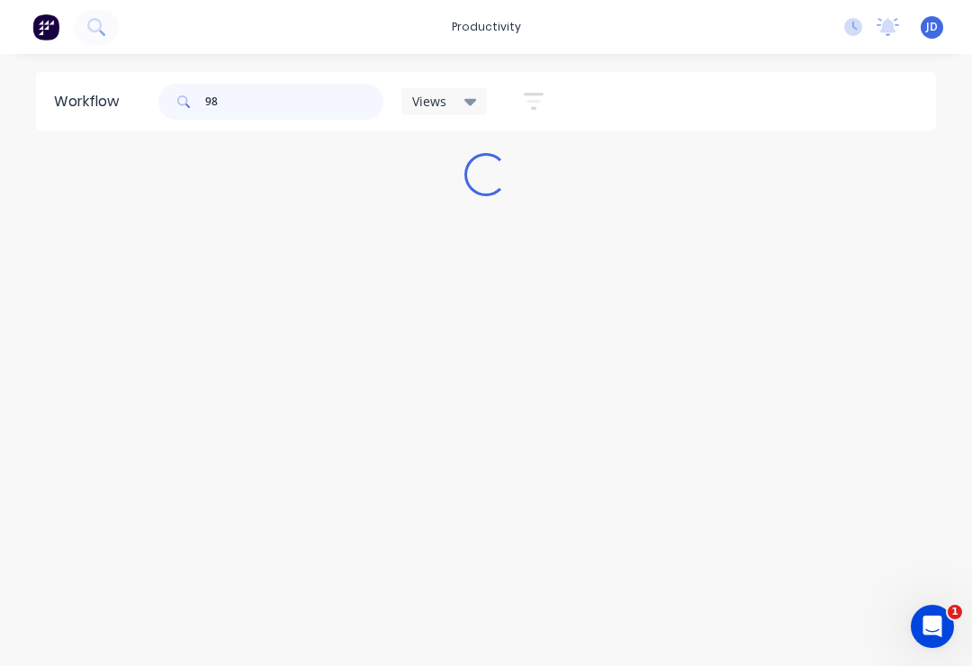
scroll to position [0, 0]
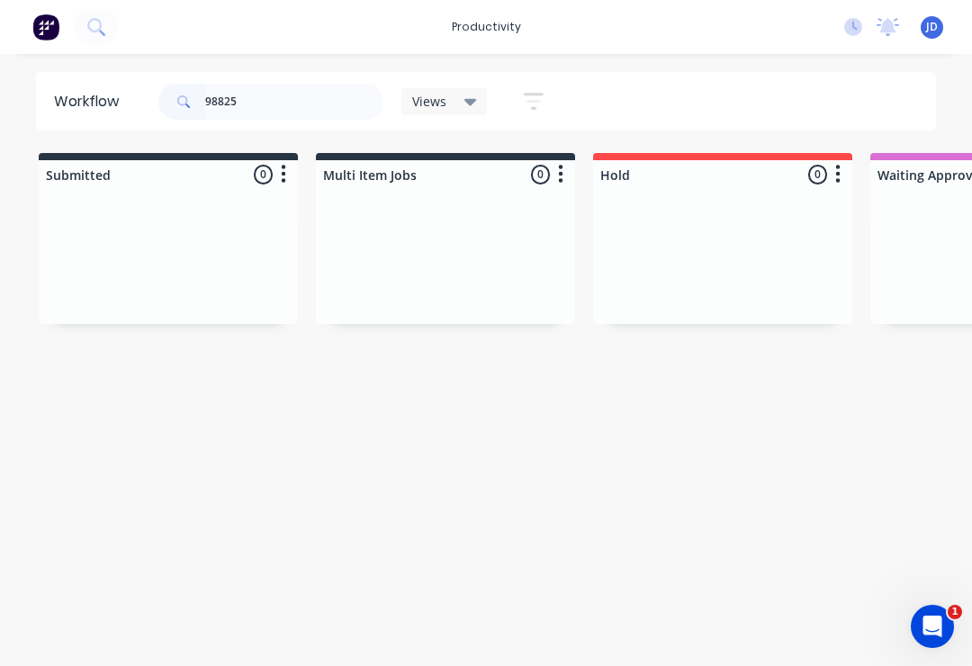
click at [295, 236] on div at bounding box center [168, 256] width 259 height 135
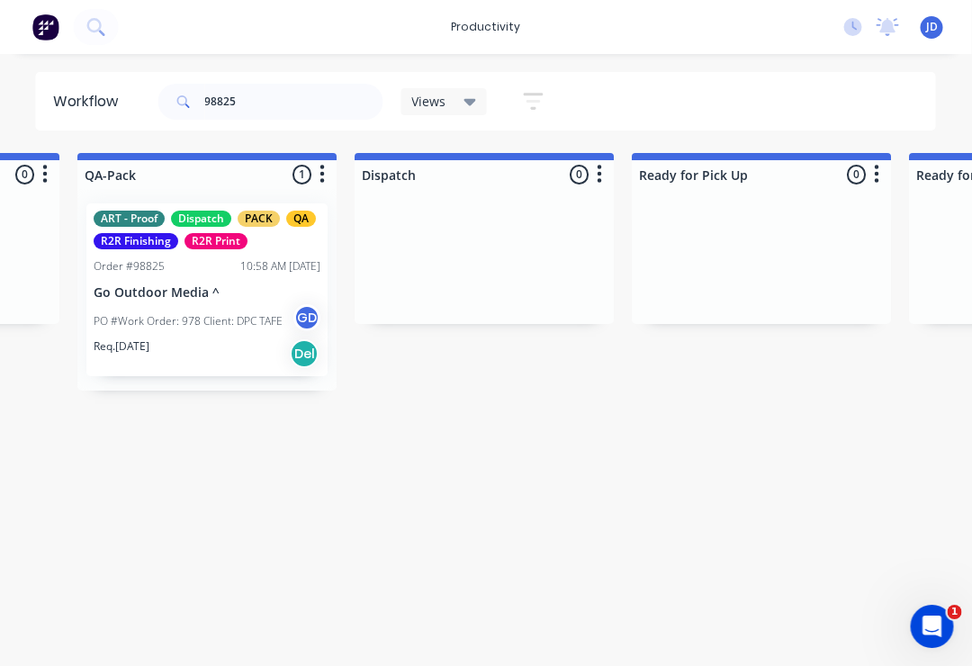
click at [229, 277] on div "ART - Proof Dispatch PACK QA R2R Finishing R2R Print Order #98825 10:58 AM [DAT…" at bounding box center [207, 289] width 241 height 173
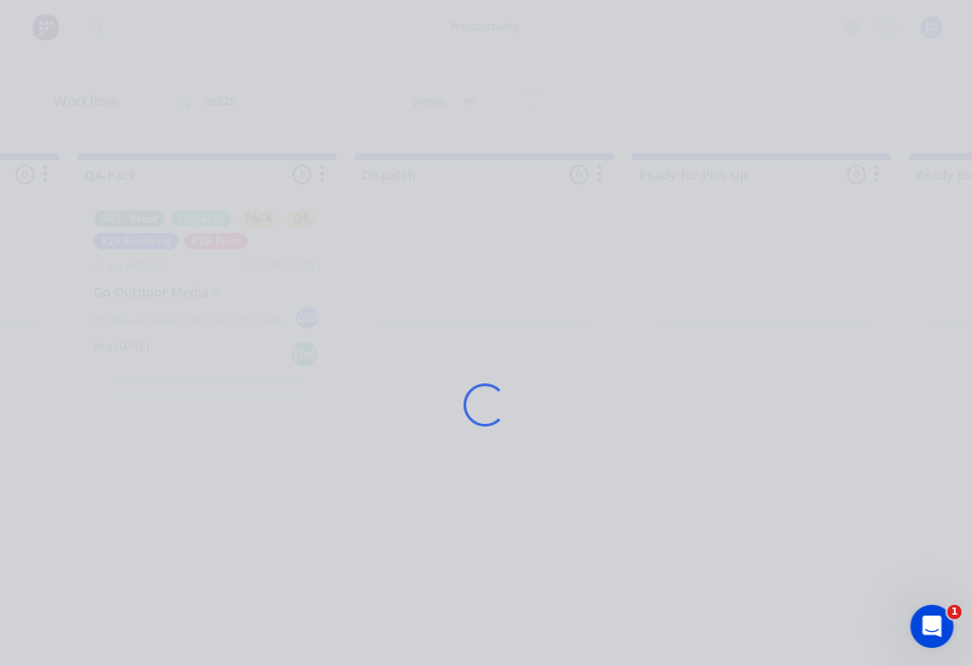
scroll to position [0, 4675]
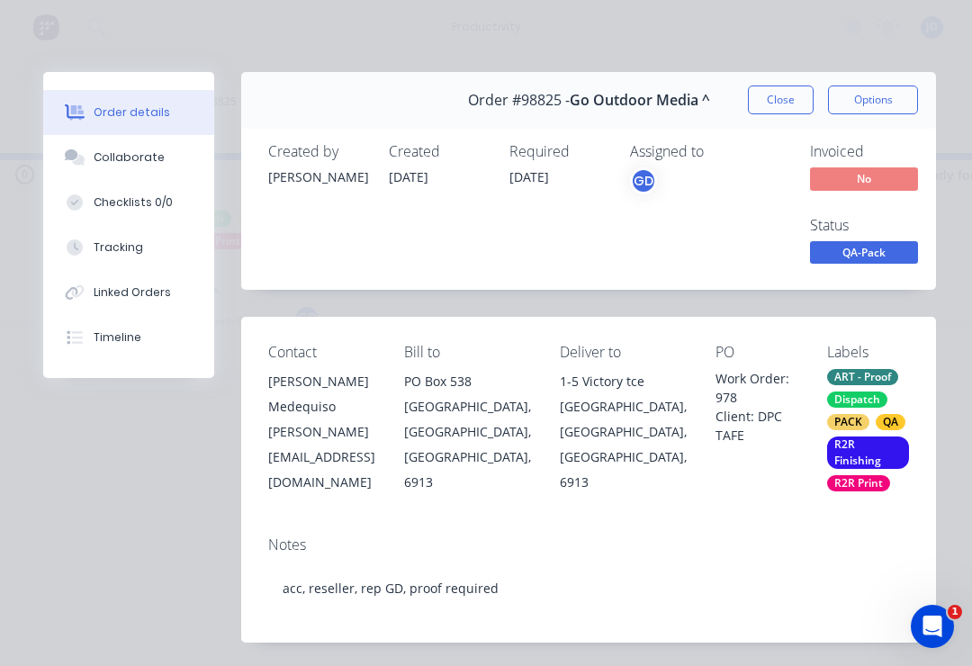
click at [139, 165] on div "Collaborate" at bounding box center [129, 157] width 71 height 16
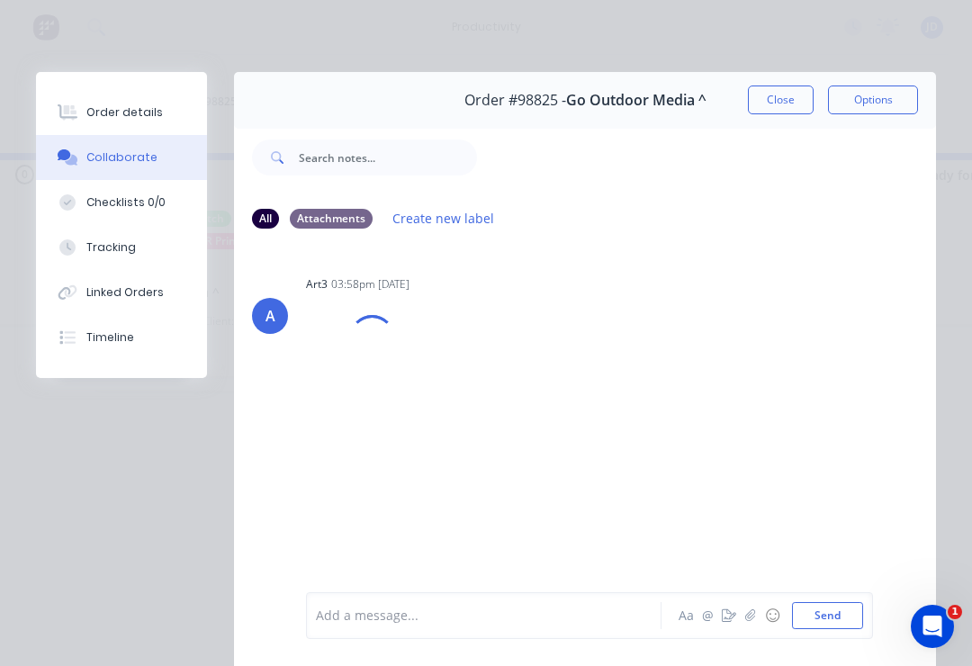
click at [748, 618] on icon "button" at bounding box center [750, 616] width 10 height 12
click at [860, 603] on button "Send" at bounding box center [827, 615] width 71 height 27
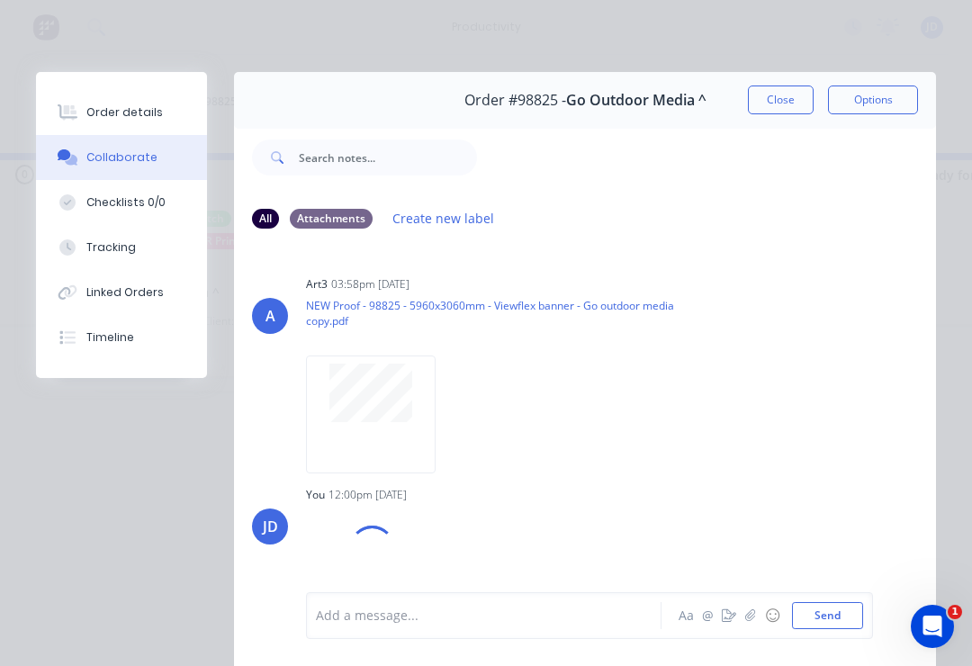
click at [751, 619] on icon "button" at bounding box center [750, 616] width 11 height 13
click at [862, 612] on button "Send" at bounding box center [827, 615] width 71 height 27
click at [781, 108] on button "Close" at bounding box center [781, 100] width 66 height 29
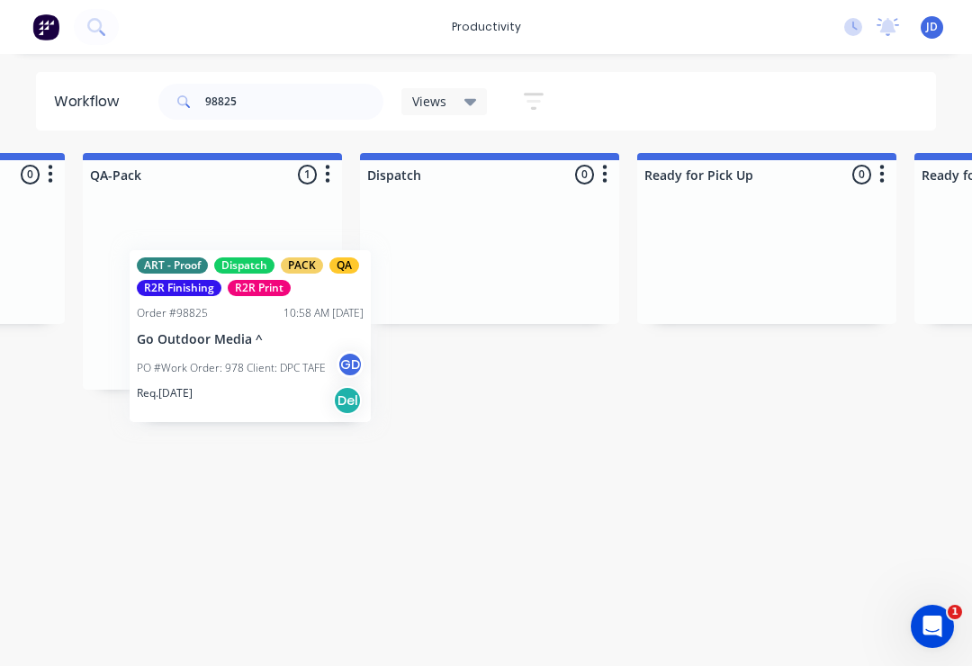
scroll to position [0, 4668]
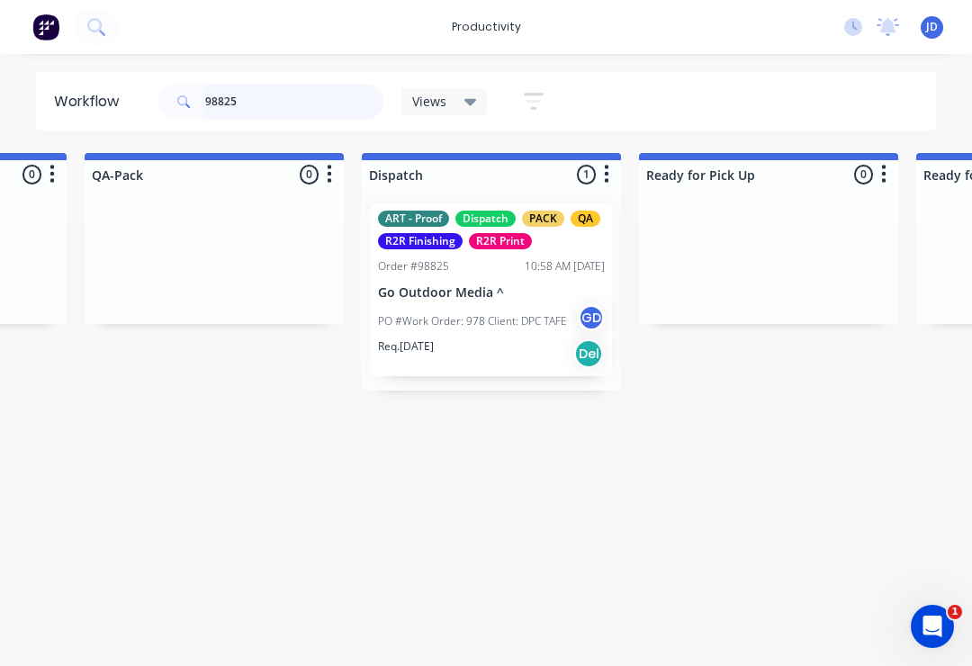
click at [261, 98] on input "98825" at bounding box center [294, 102] width 178 height 36
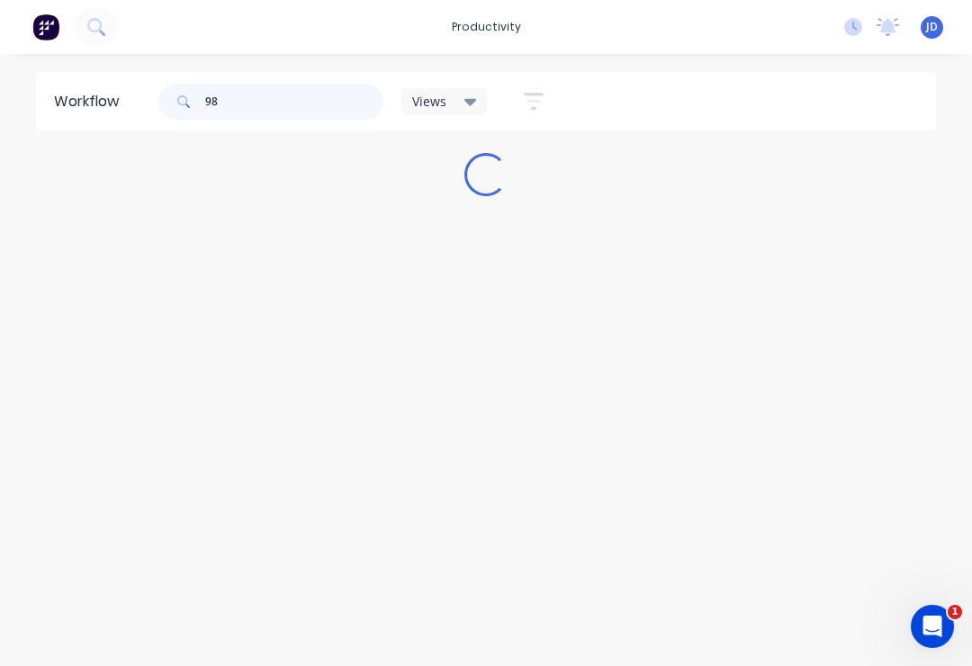
scroll to position [0, 0]
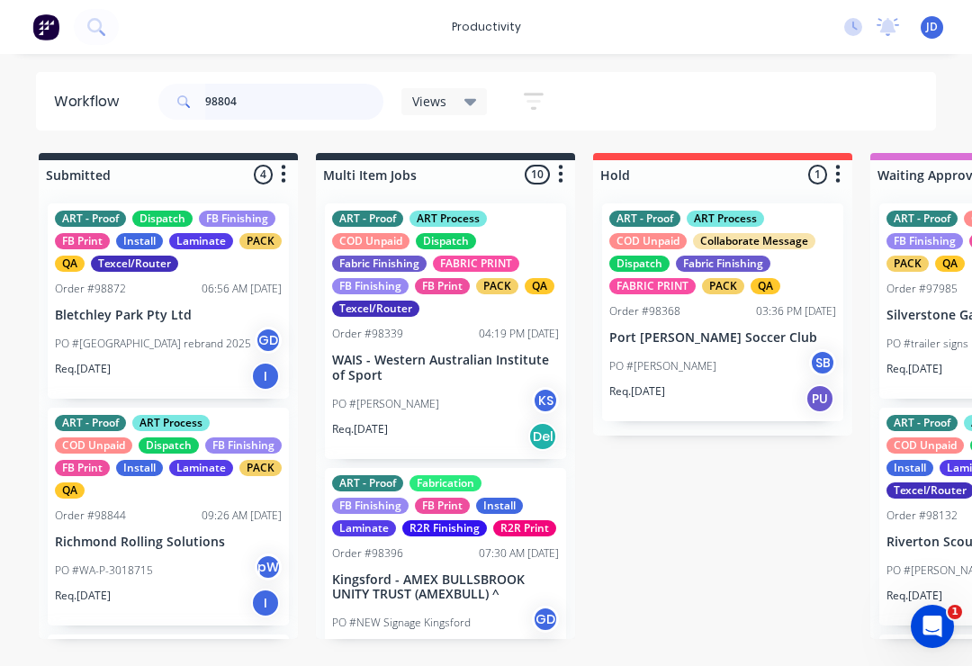
click at [253, 119] on input "98804" at bounding box center [294, 102] width 178 height 36
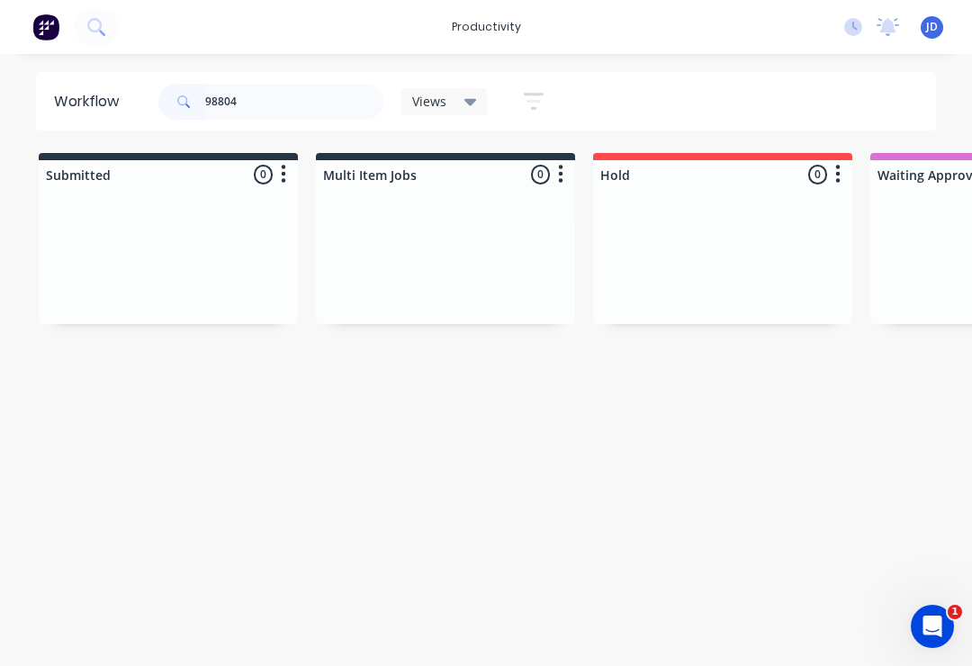
click at [295, 233] on div at bounding box center [168, 256] width 259 height 135
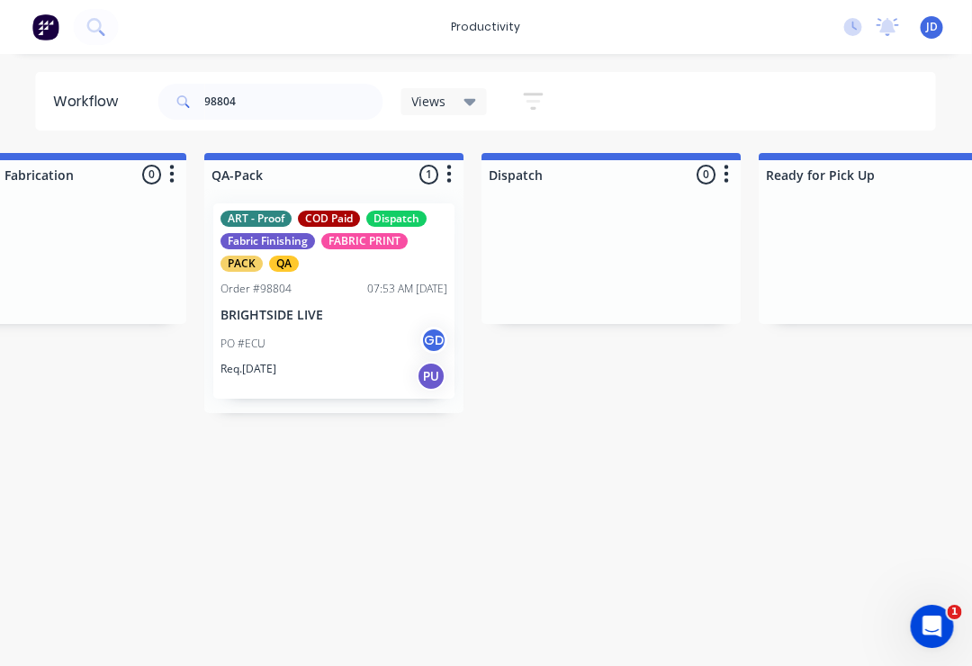
scroll to position [0, 4549]
click at [336, 313] on p "BRIGHTSIDE LIVE" at bounding box center [333, 315] width 227 height 15
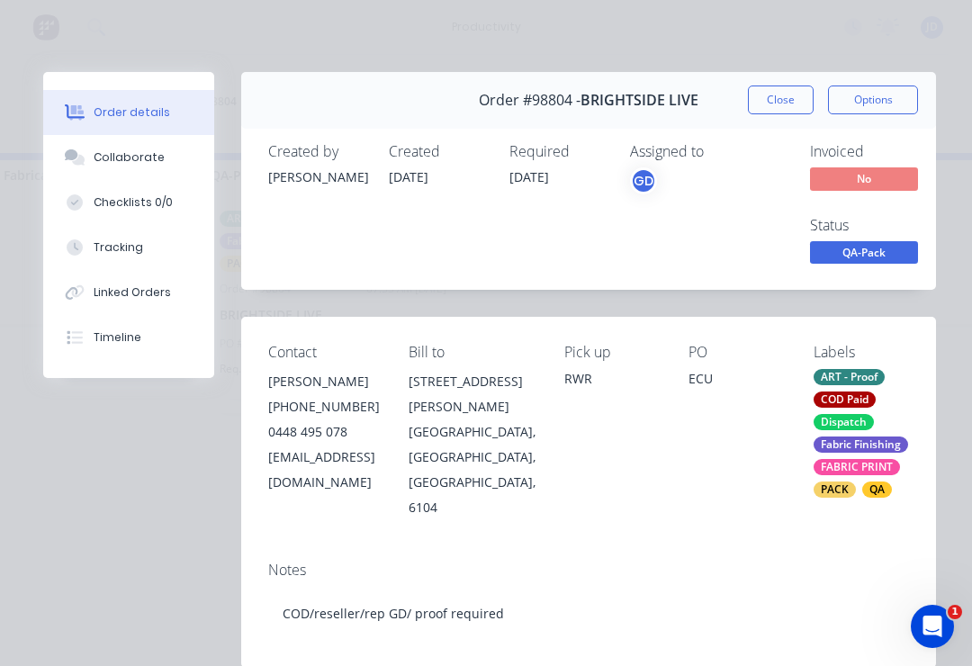
click at [142, 153] on div "Collaborate" at bounding box center [129, 157] width 71 height 16
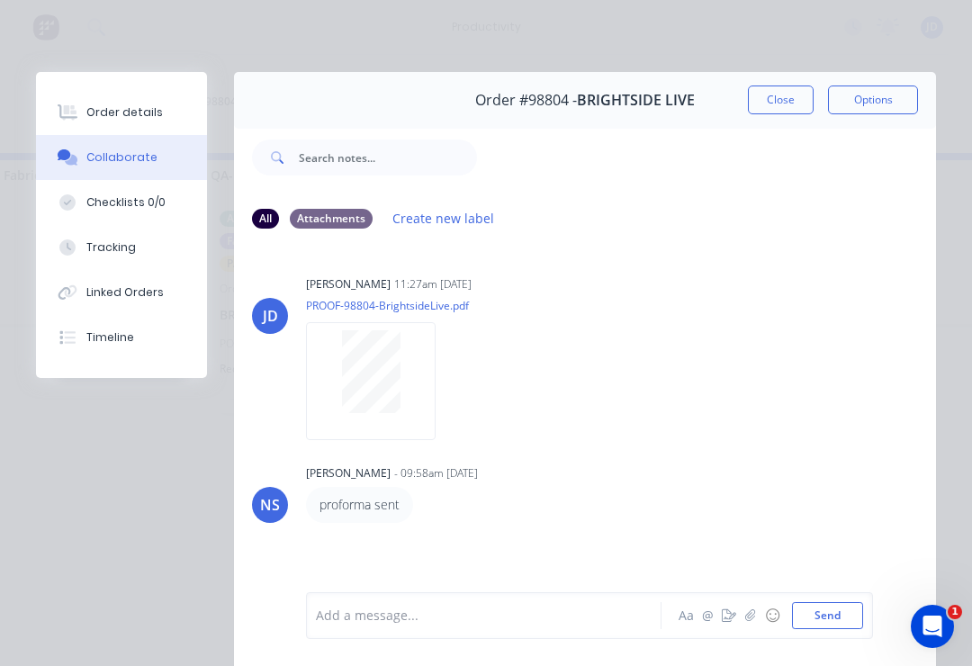
click at [754, 619] on icon "button" at bounding box center [750, 616] width 11 height 13
click at [862, 606] on button "Send" at bounding box center [827, 615] width 71 height 27
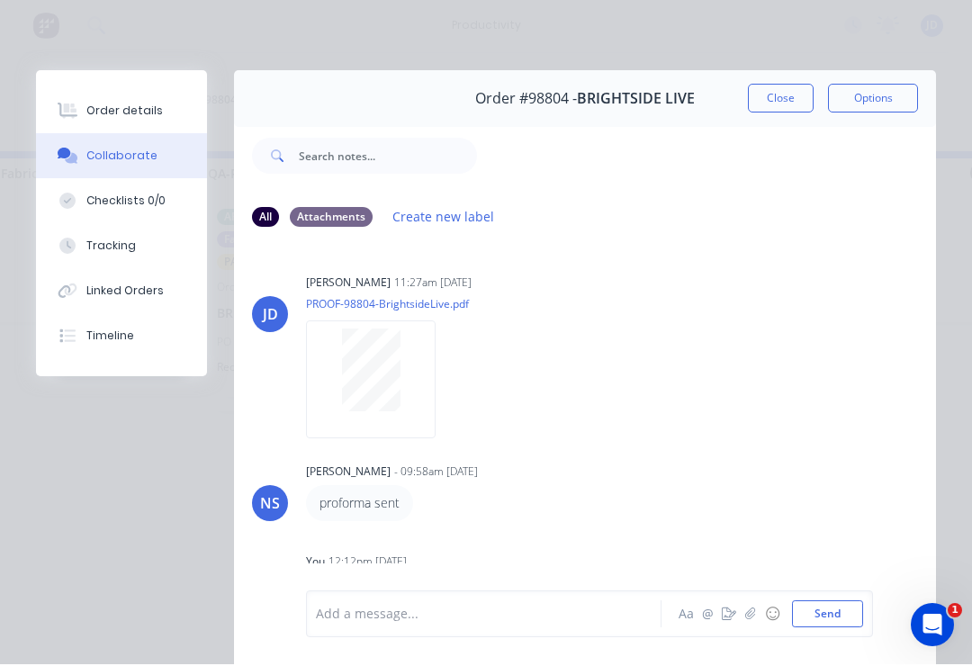
scroll to position [0, 4551]
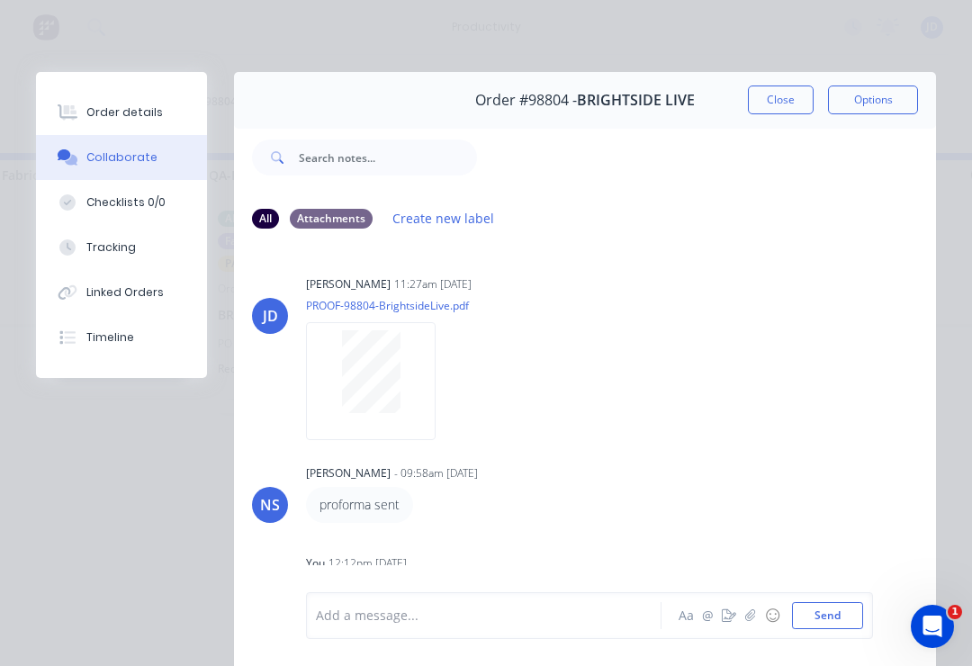
click at [754, 618] on icon "button" at bounding box center [750, 616] width 10 height 12
click at [858, 613] on button "Send" at bounding box center [827, 615] width 71 height 27
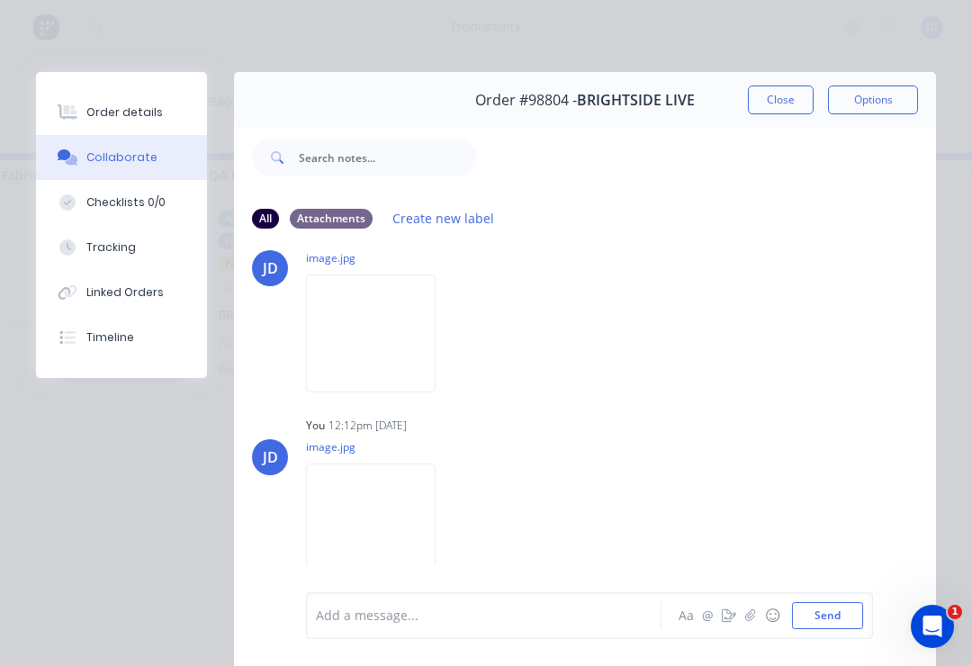
scroll to position [328, 0]
click at [782, 100] on button "Close" at bounding box center [781, 100] width 66 height 29
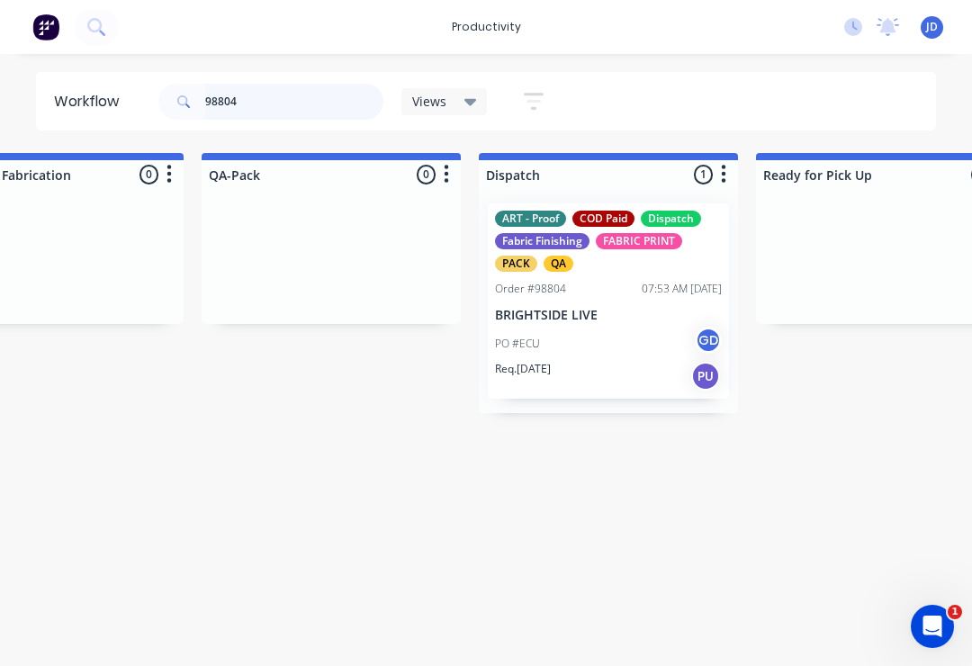
click at [270, 111] on input "98804" at bounding box center [294, 102] width 178 height 36
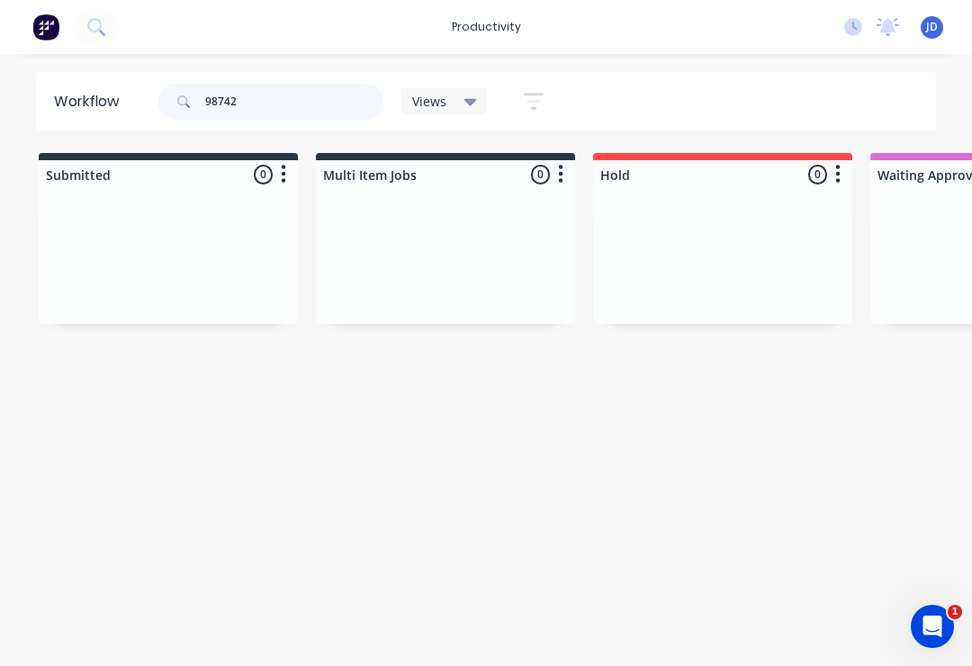
type input "98742"
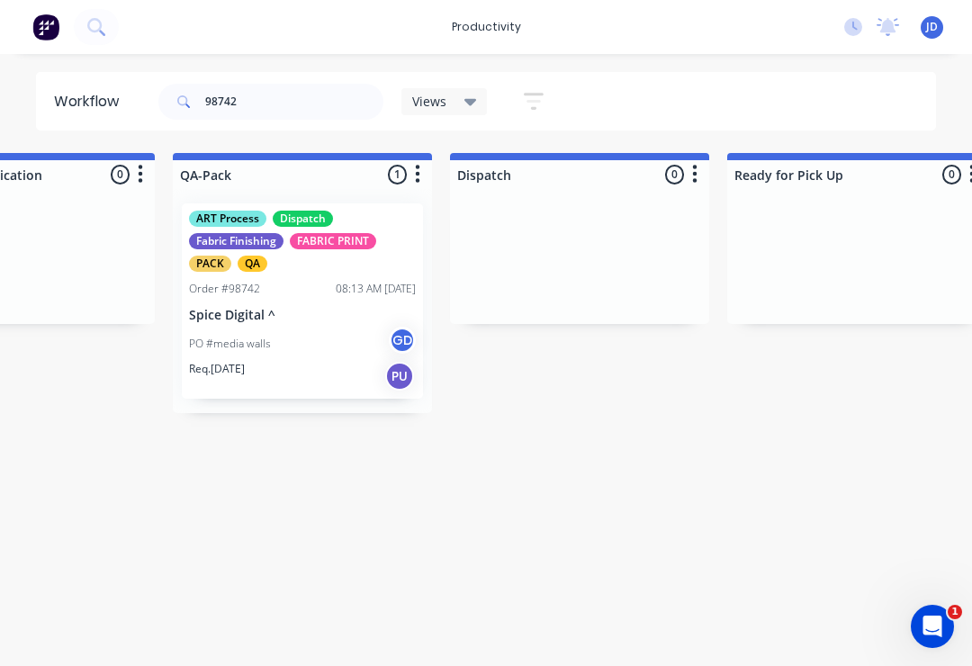
scroll to position [0, 4583]
click at [291, 318] on p "Spice Digital ^" at bounding box center [298, 315] width 227 height 15
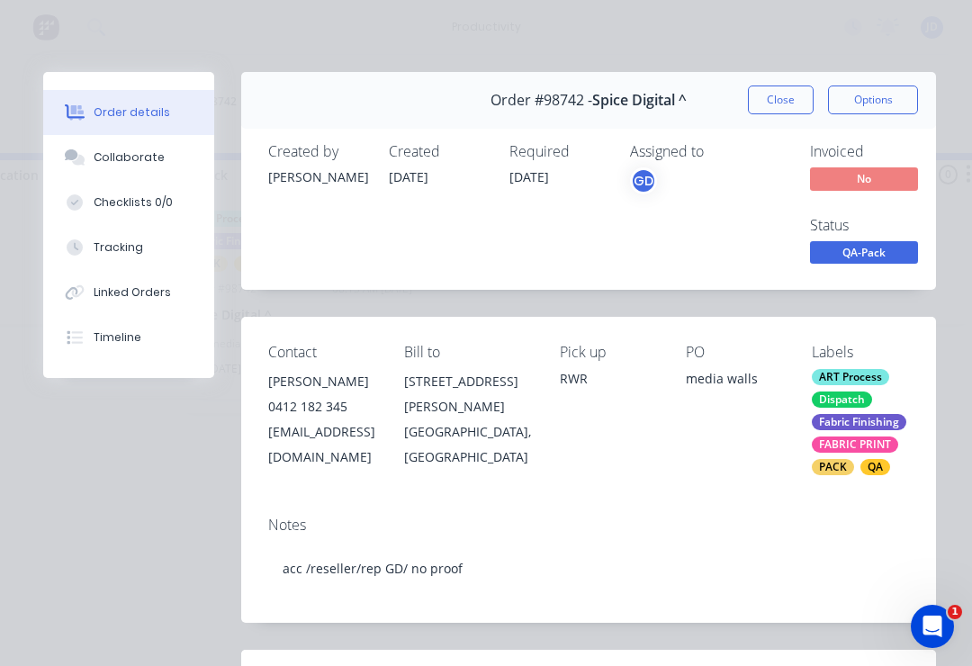
click at [140, 160] on div "Collaborate" at bounding box center [129, 157] width 71 height 16
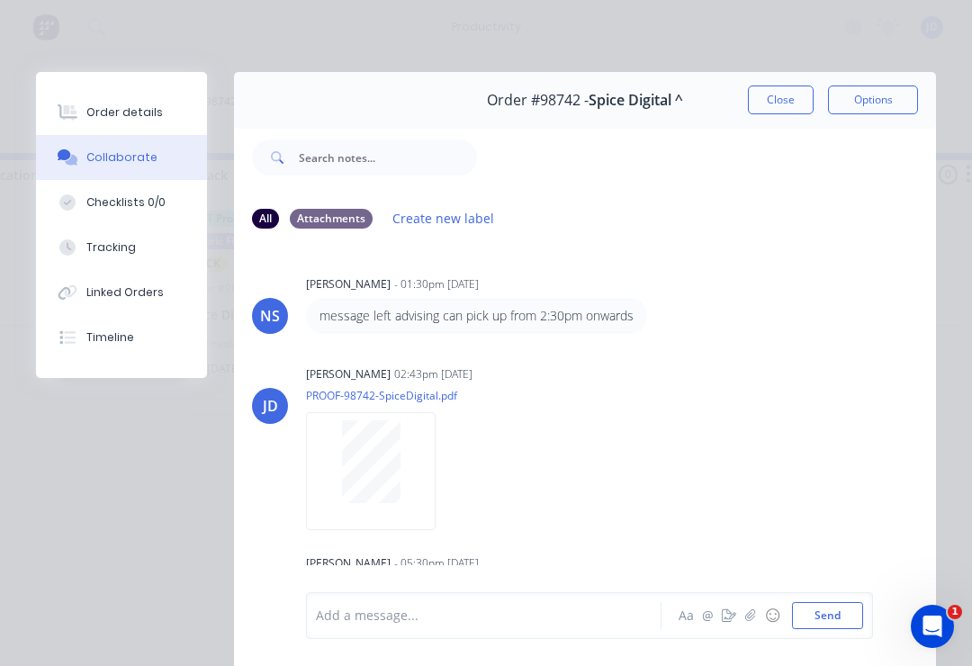
click at [753, 625] on button "button" at bounding box center [751, 616] width 22 height 22
click at [862, 604] on button "Send" at bounding box center [827, 615] width 71 height 27
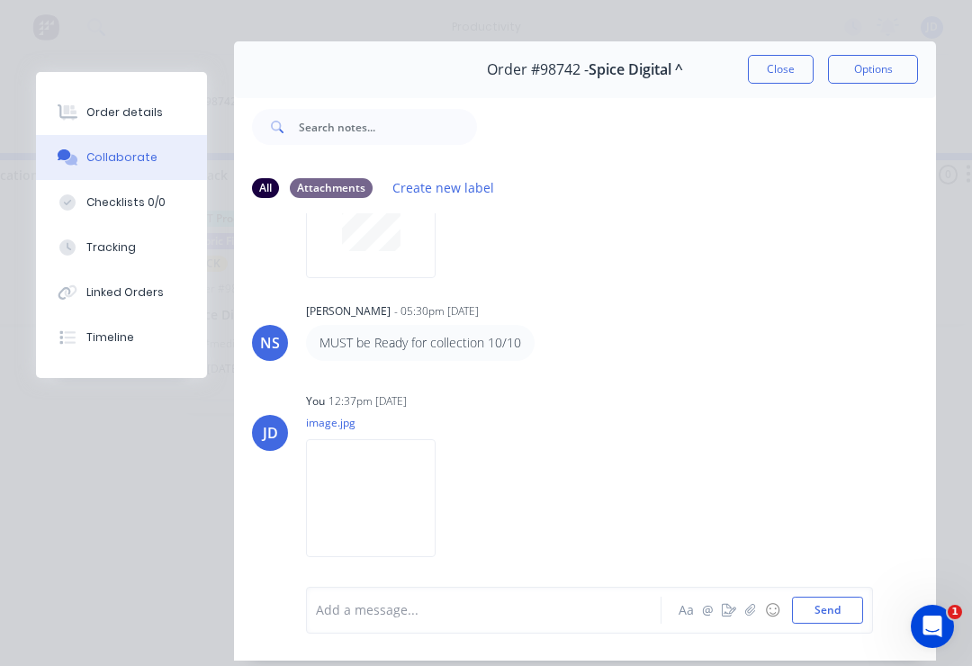
scroll to position [37, 0]
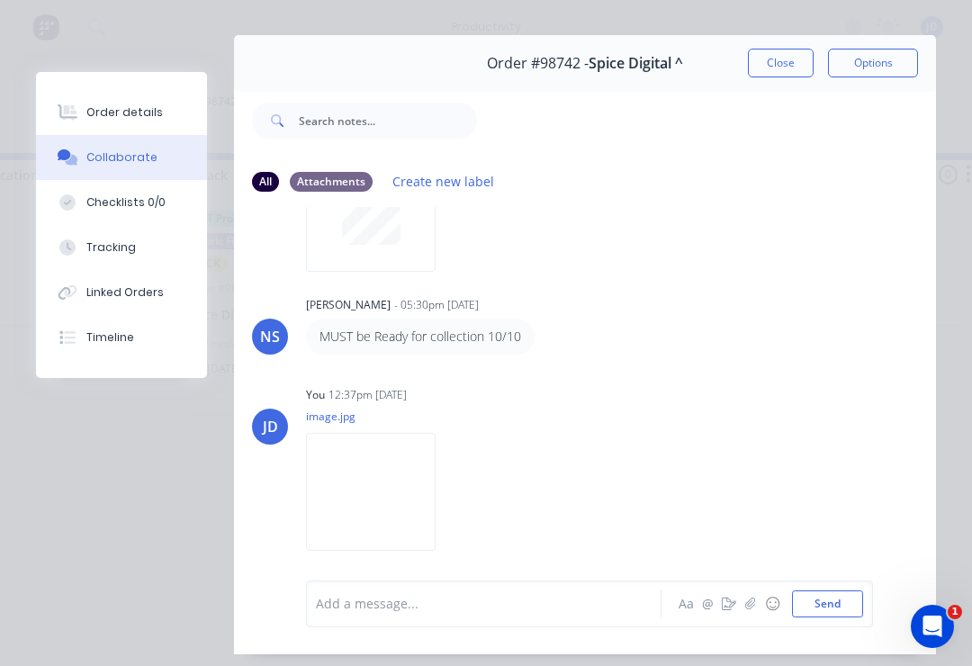
click at [746, 610] on icon "button" at bounding box center [750, 604] width 11 height 13
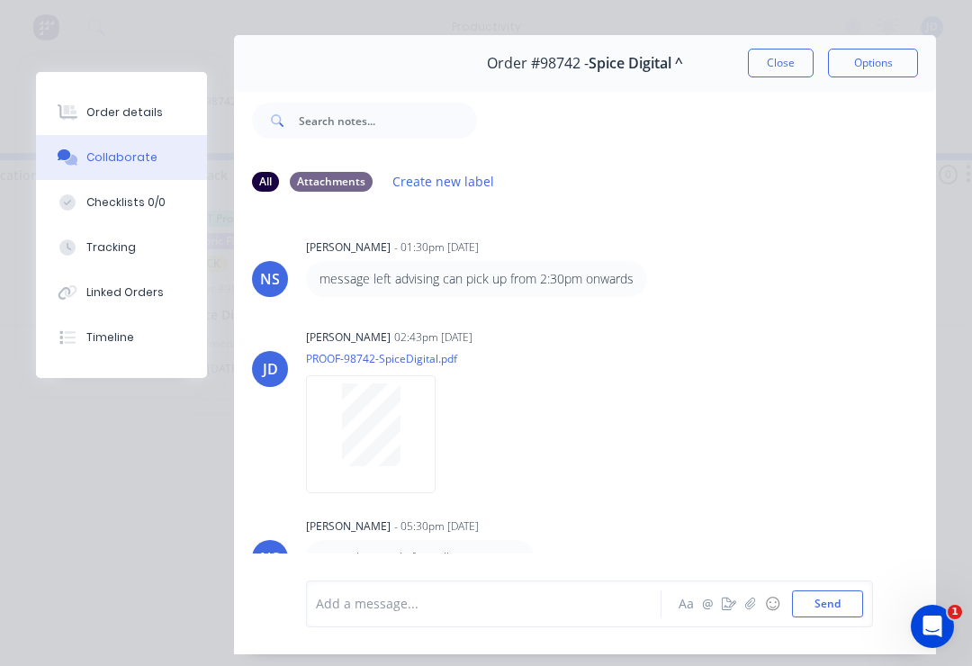
scroll to position [0, 0]
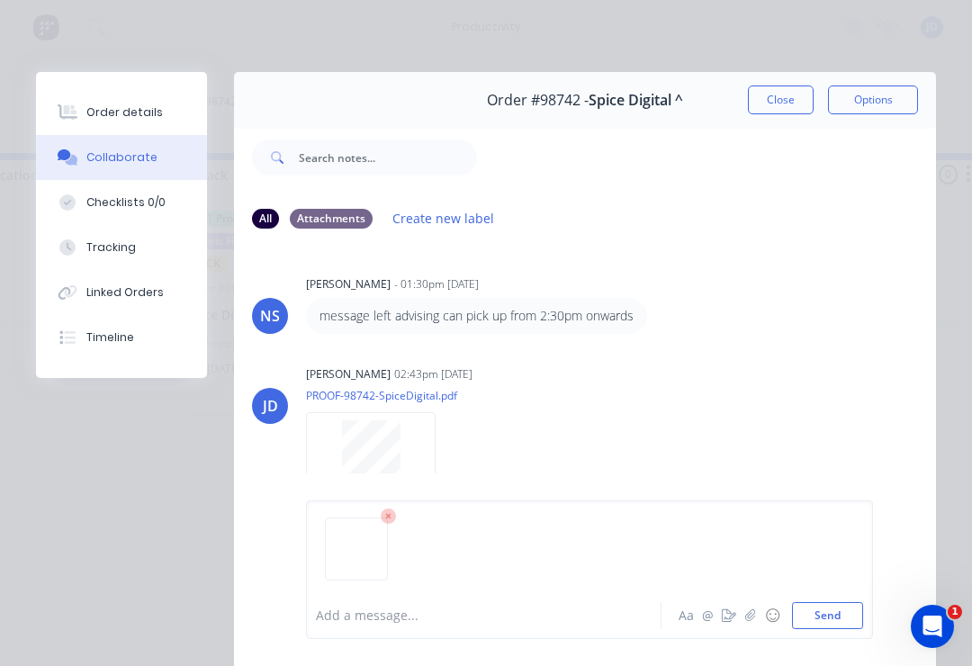
click at [832, 618] on button "Send" at bounding box center [827, 615] width 71 height 27
